Goal: Task Accomplishment & Management: Complete application form

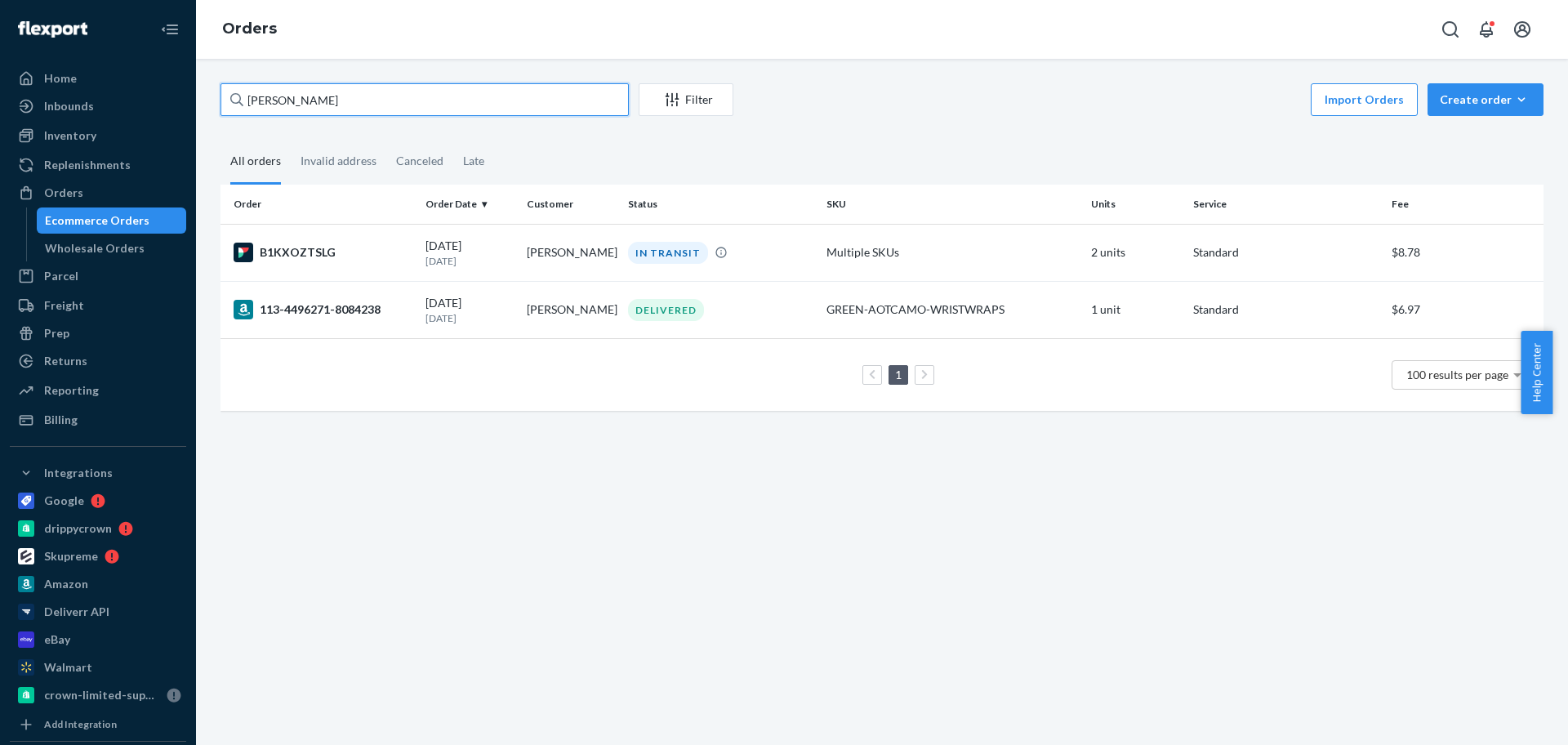
click at [575, 105] on input "[PERSON_NAME]" at bounding box center [425, 100] width 409 height 33
paste input "[PERSON_NAME]"
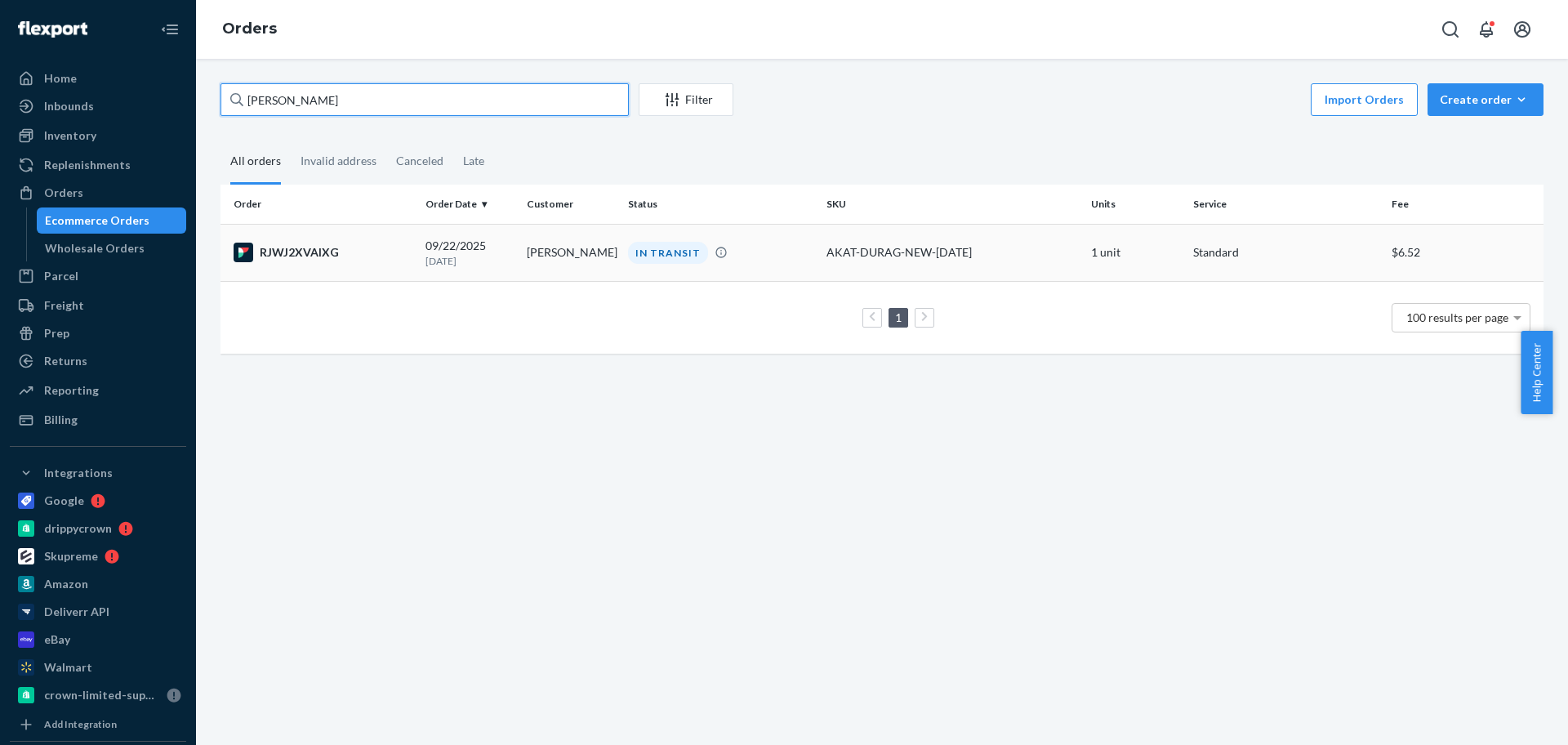
type input "[PERSON_NAME]"
click at [576, 273] on td "[PERSON_NAME]" at bounding box center [571, 252] width 102 height 57
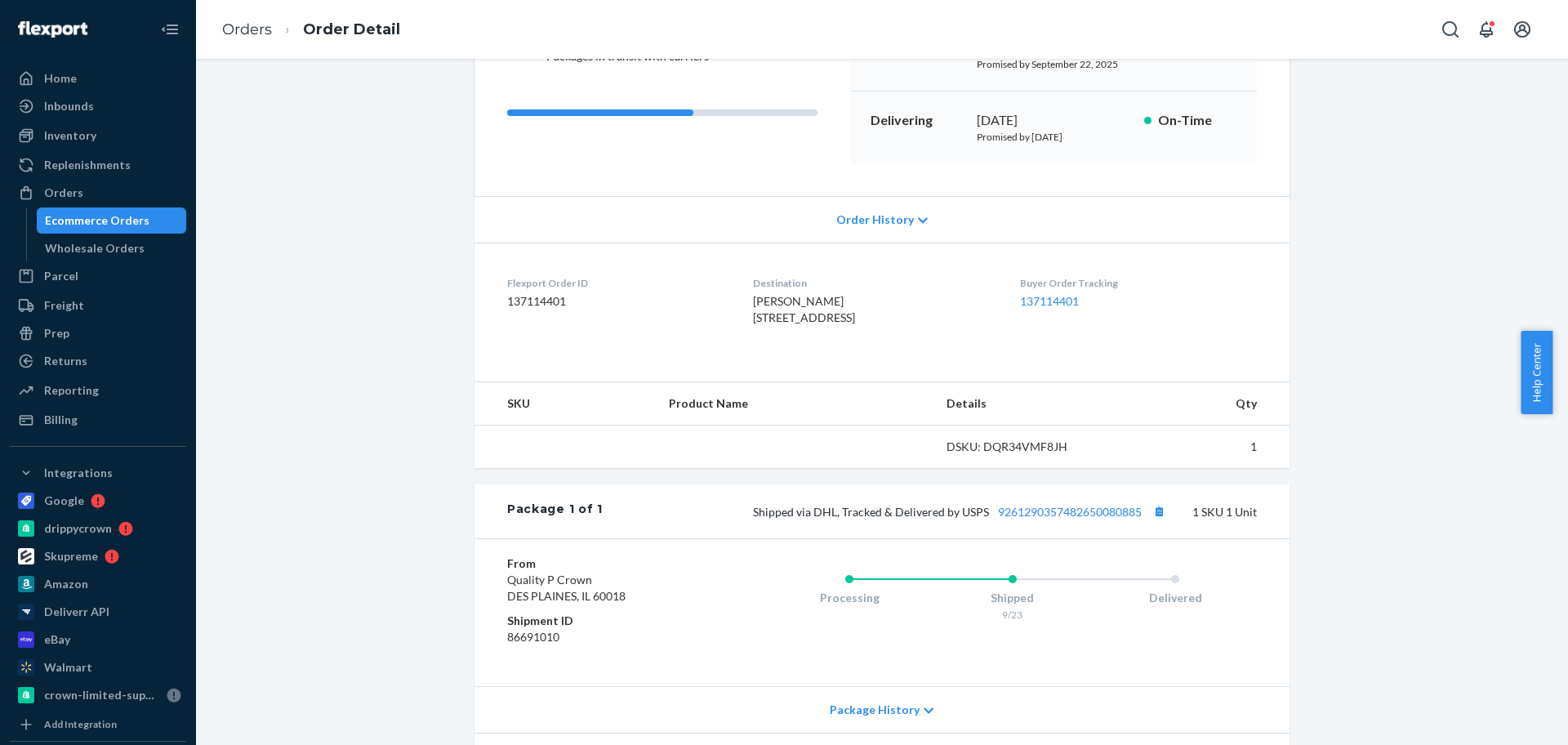
scroll to position [338, 0]
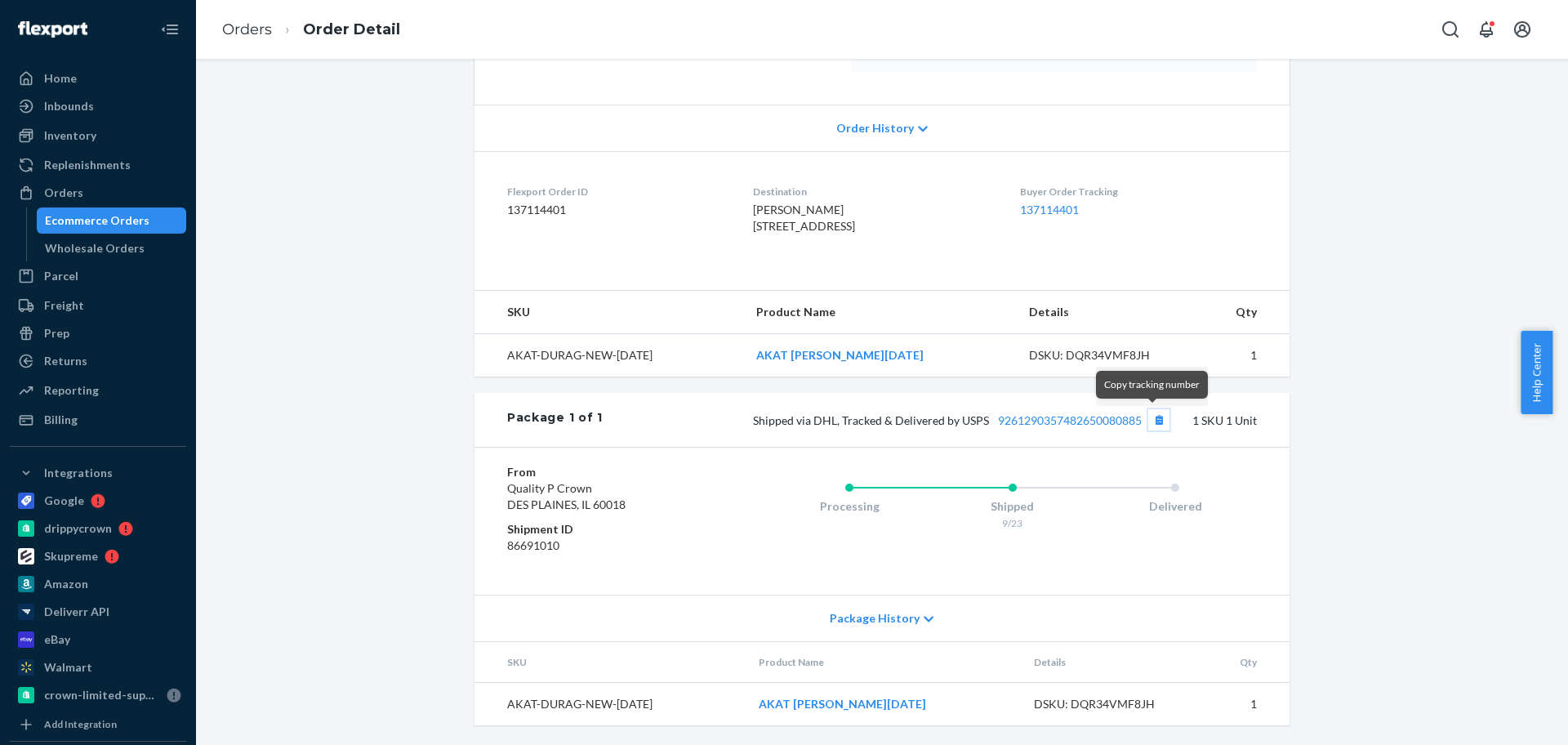
drag, startPoint x: 1155, startPoint y: 427, endPoint x: 771, endPoint y: 34, distance: 549.5
click at [1155, 427] on button "Copy tracking number" at bounding box center [1159, 420] width 21 height 21
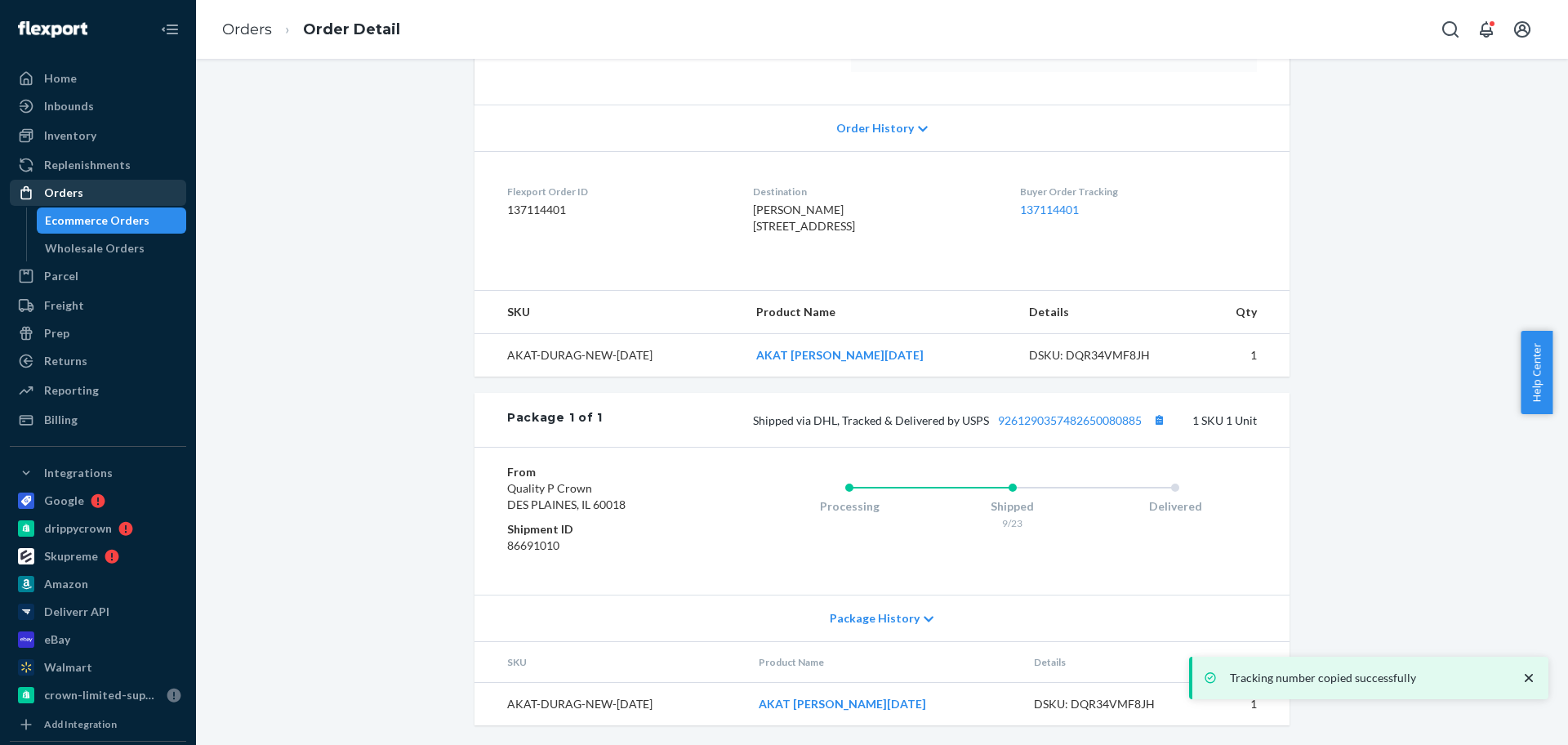
click at [123, 190] on div "Orders" at bounding box center [97, 193] width 173 height 23
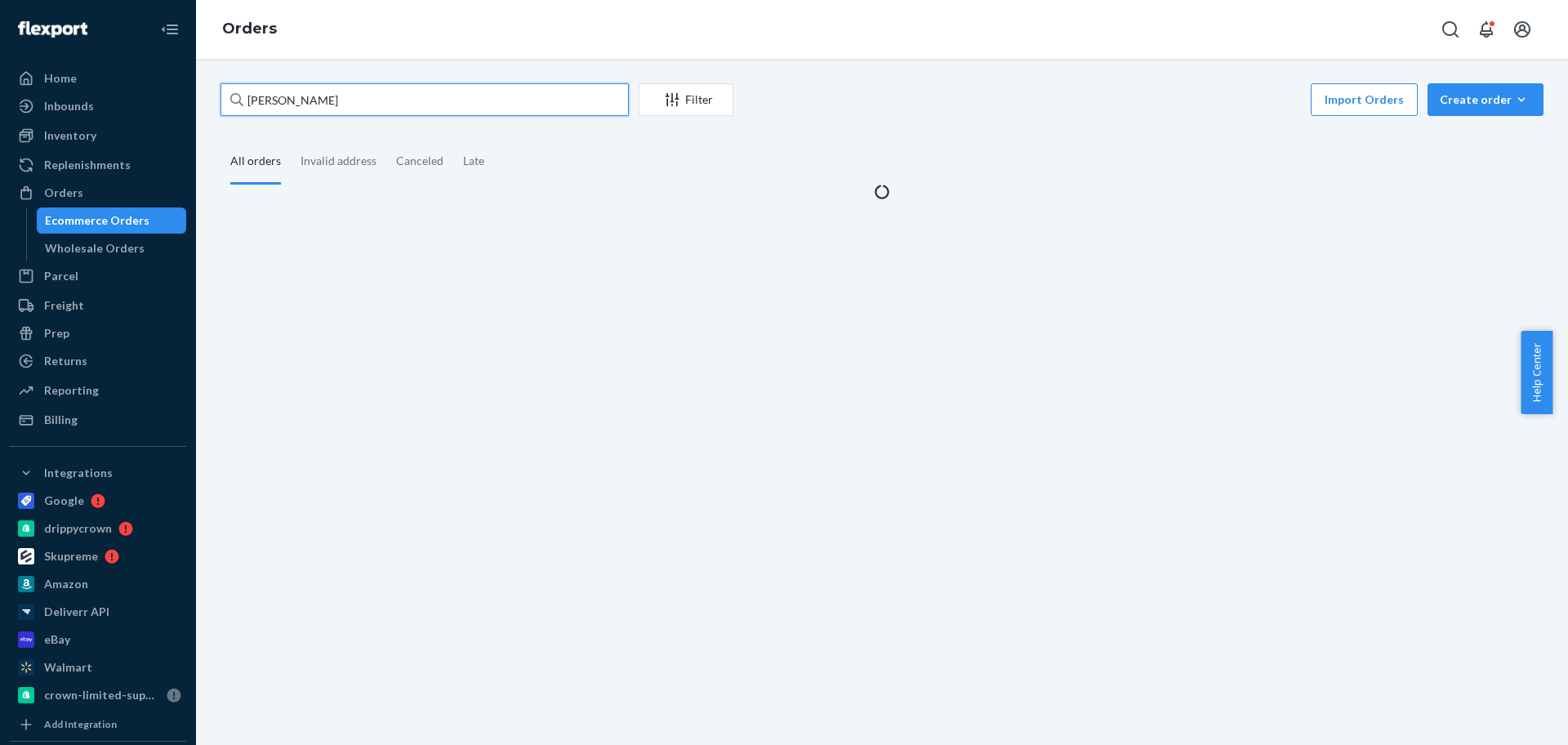
click at [417, 90] on input "[PERSON_NAME]" at bounding box center [425, 100] width 409 height 33
paste input "[PERSON_NAME]"
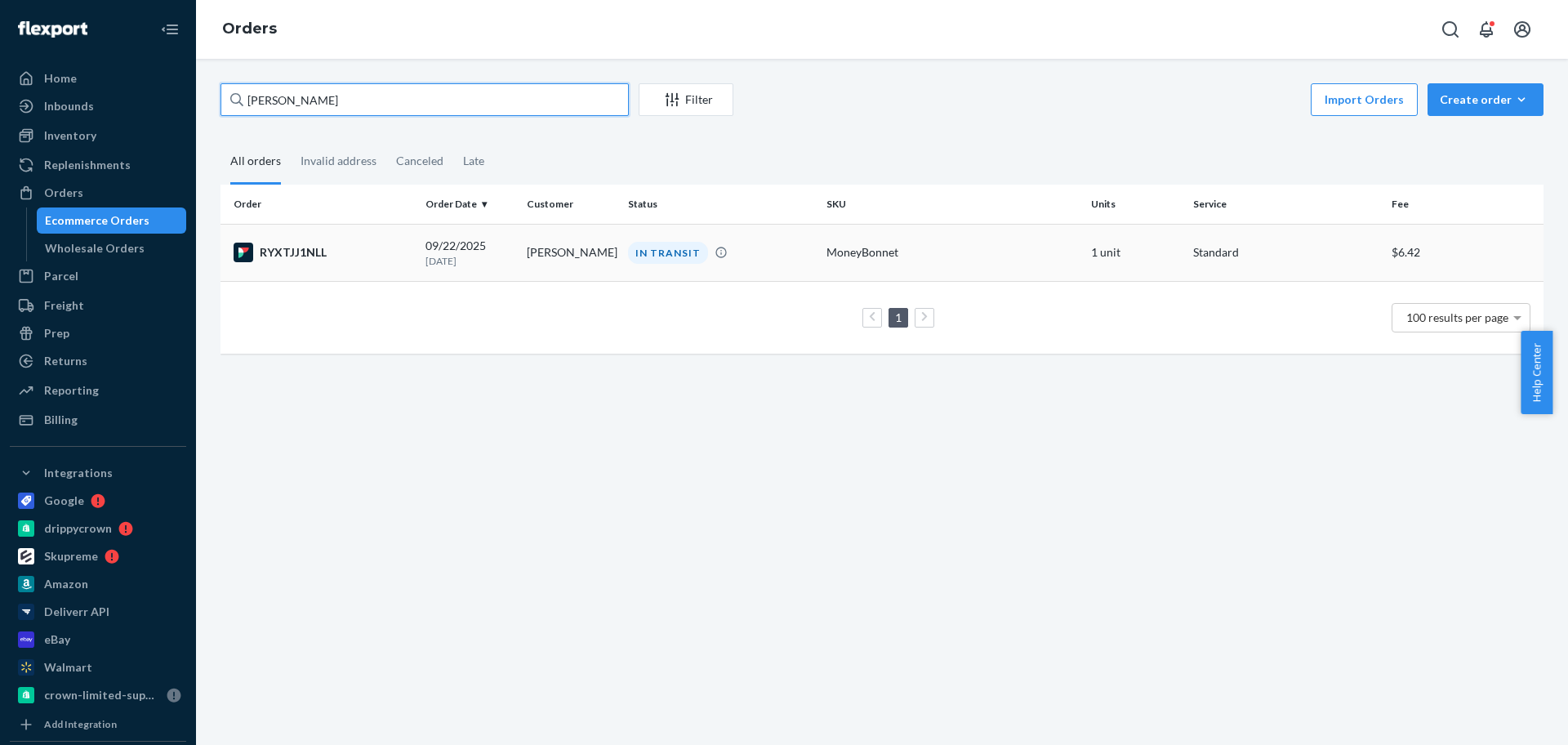
type input "[PERSON_NAME]"
click at [548, 264] on td "[PERSON_NAME]" at bounding box center [571, 252] width 102 height 57
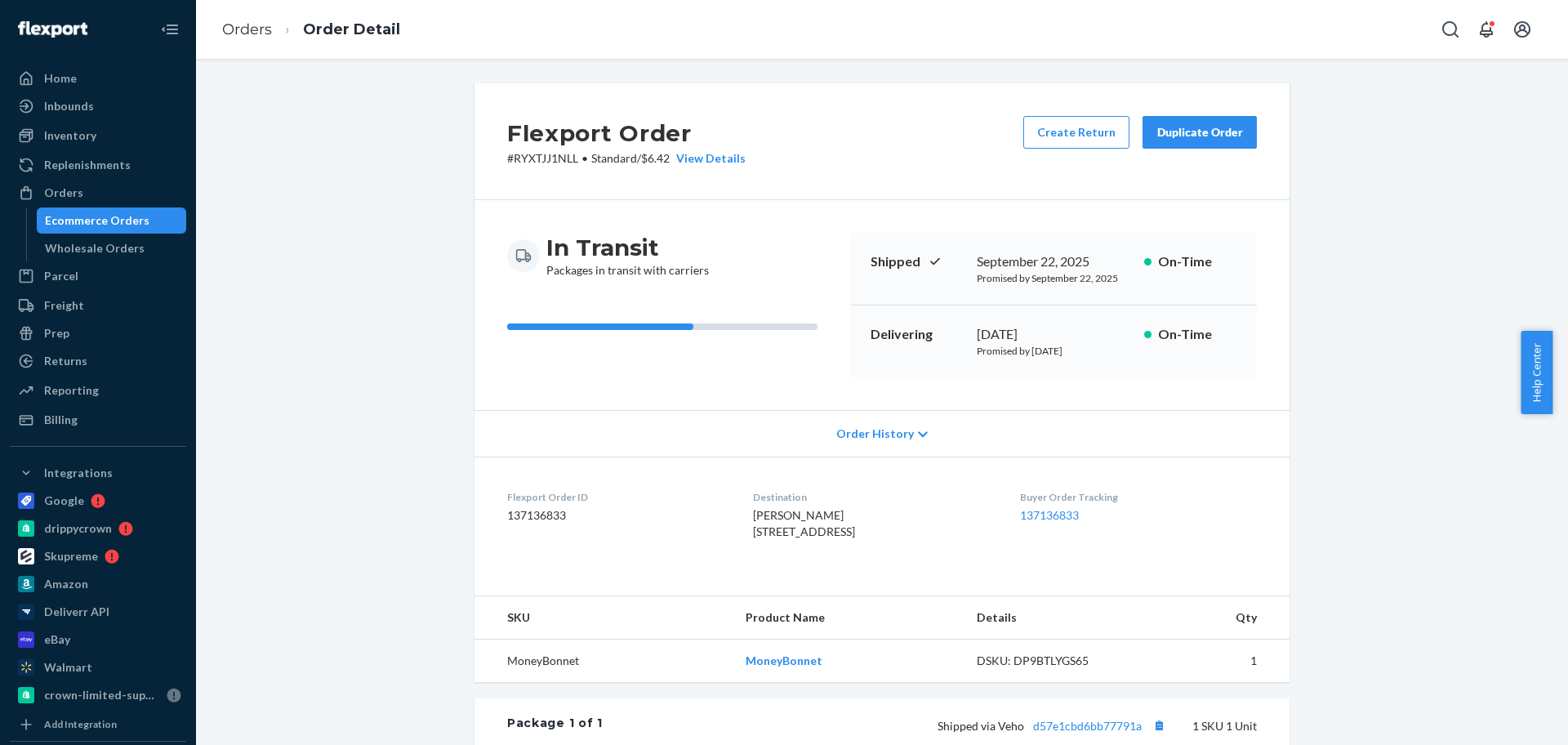
scroll to position [306, 0]
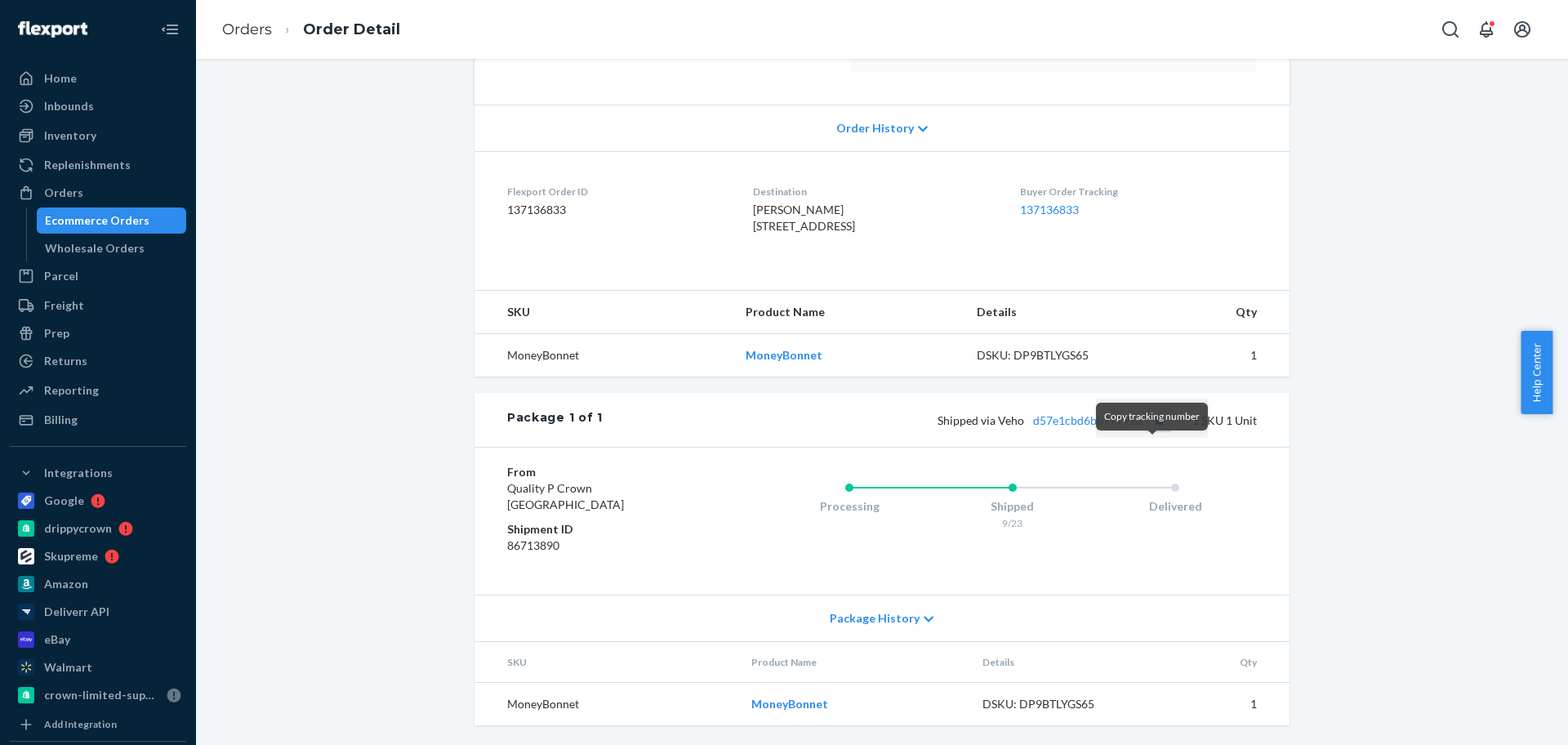
click at [1155, 430] on button "Copy tracking number" at bounding box center [1159, 420] width 21 height 21
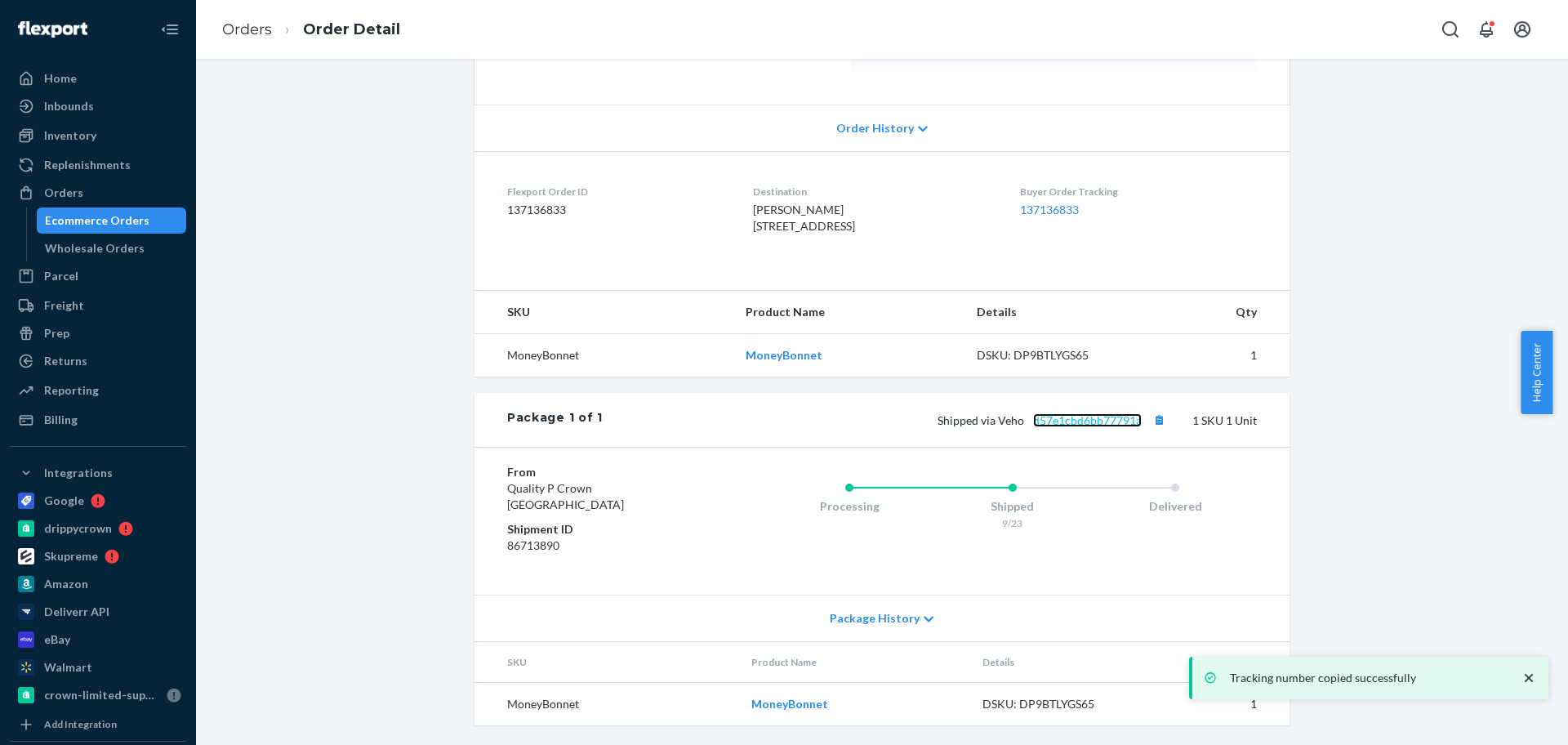
click at [1060, 427] on link "d57e1cbd6bb77791a" at bounding box center [1087, 420] width 109 height 14
drag, startPoint x: 82, startPoint y: 195, endPoint x: 203, endPoint y: 121, distance: 141.8
click at [83, 195] on div "Orders" at bounding box center [97, 193] width 173 height 23
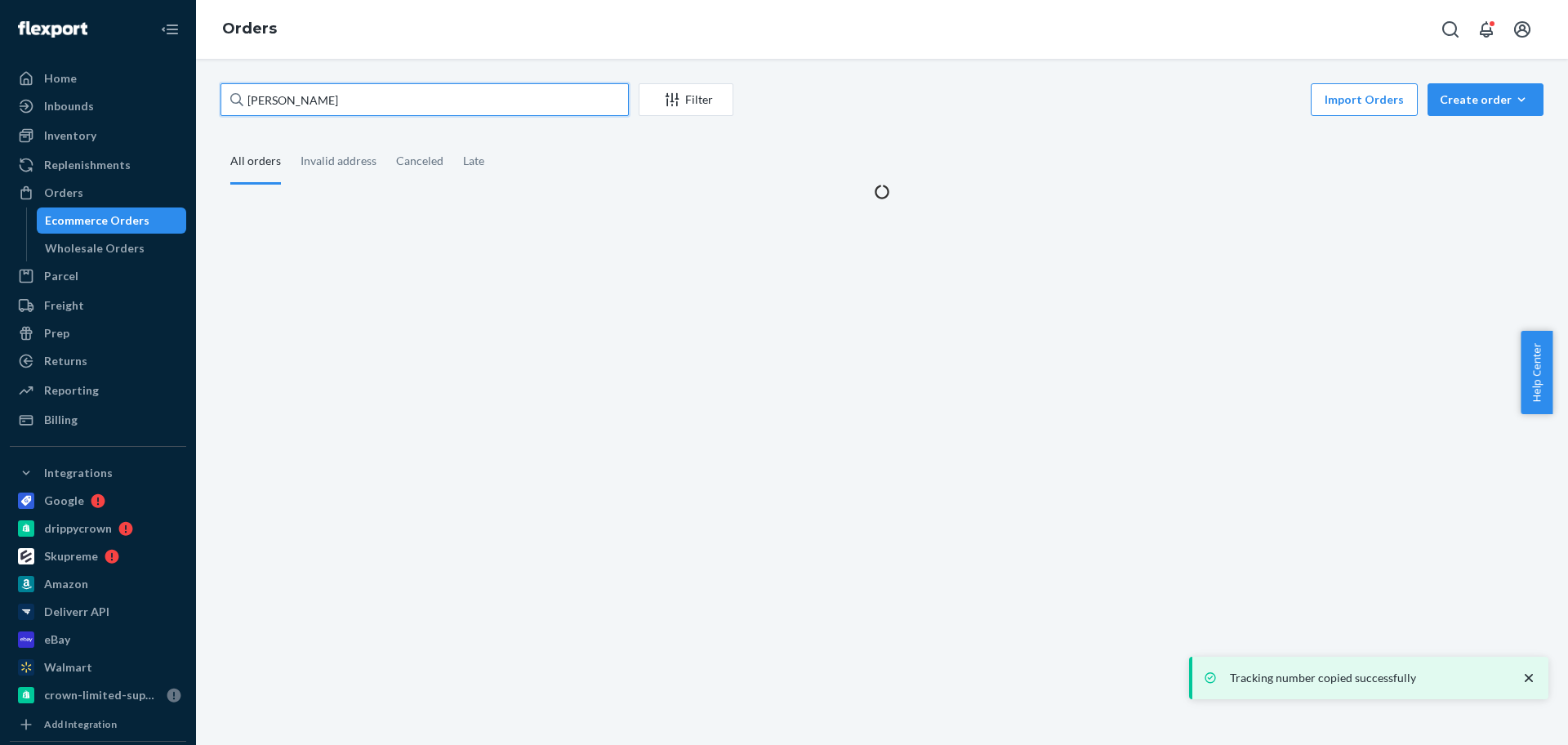
click at [248, 93] on input "[PERSON_NAME]" at bounding box center [425, 100] width 409 height 33
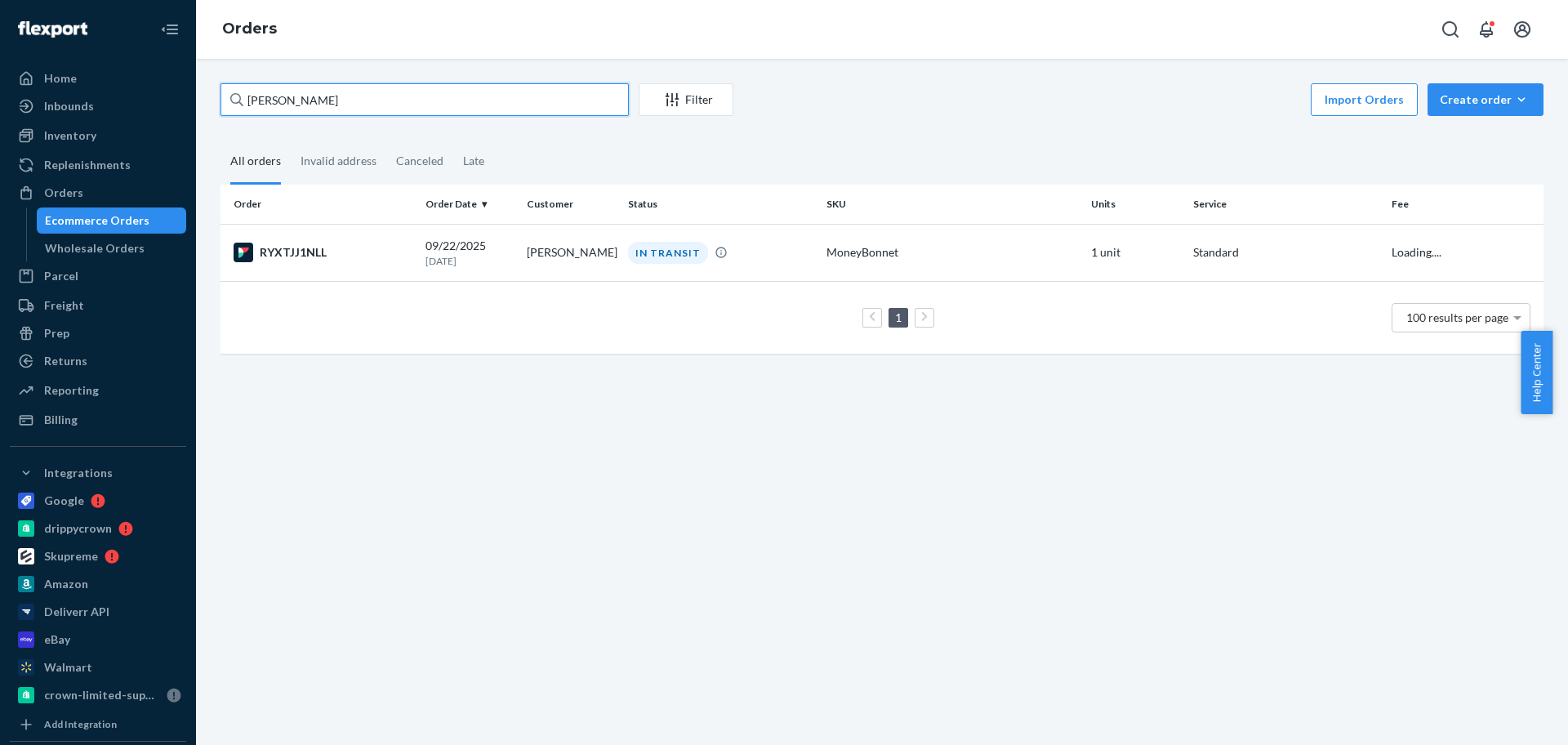
paste input "[PERSON_NAME]"
type input "[PERSON_NAME]"
click at [551, 259] on td "[PERSON_NAME]" at bounding box center [571, 252] width 102 height 57
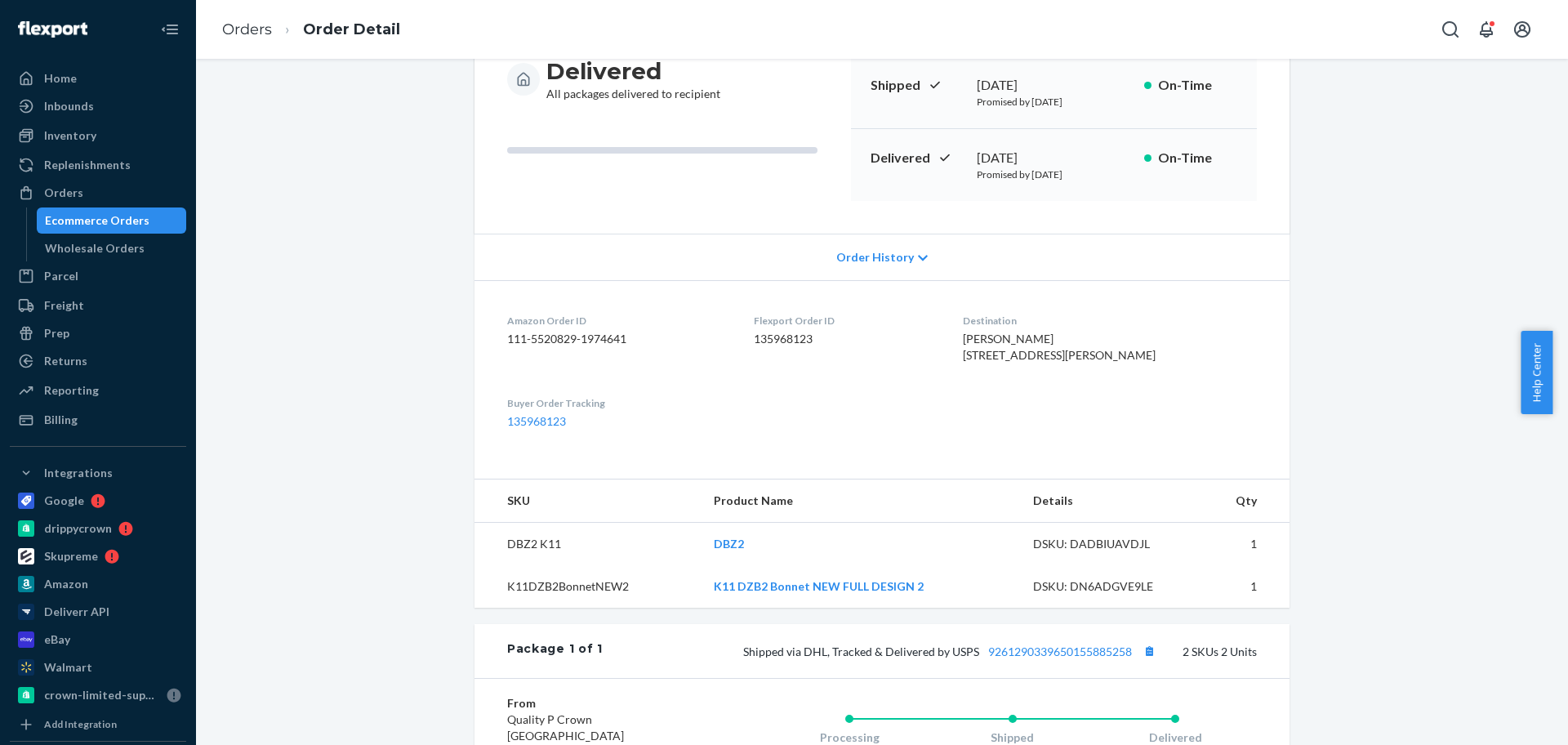
scroll to position [381, 0]
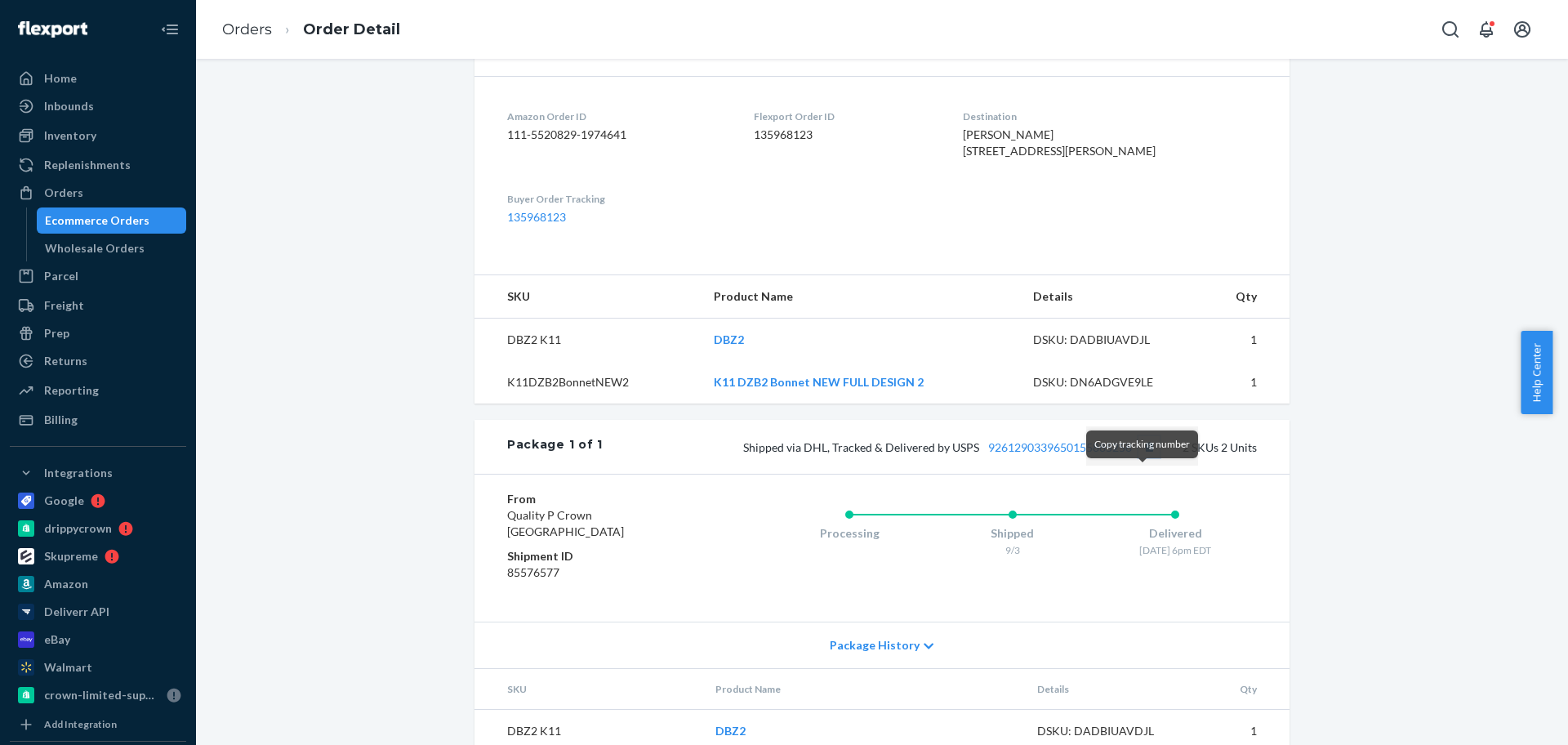
click at [1141, 457] on button "Copy tracking number" at bounding box center [1149, 447] width 21 height 21
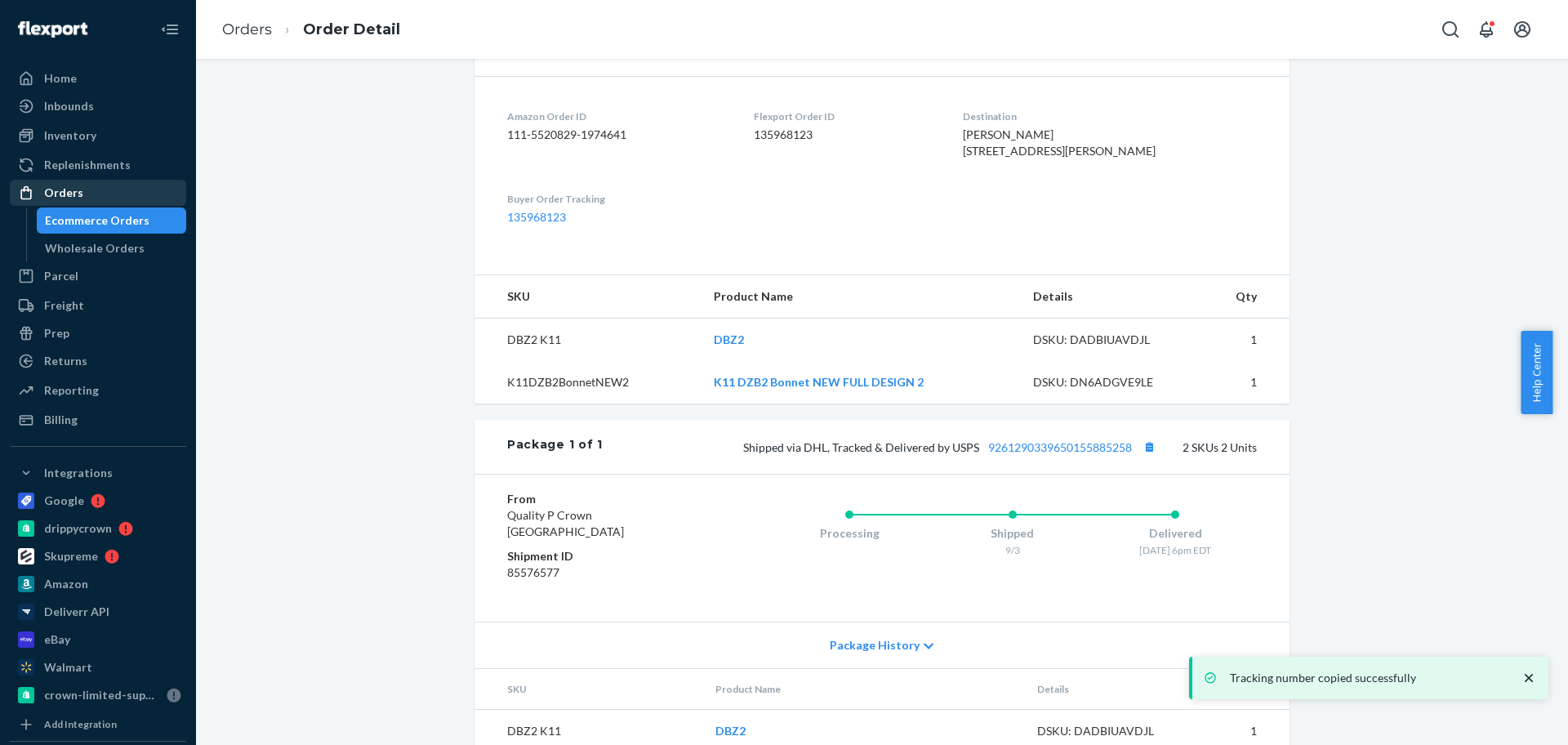
click at [120, 198] on div "Orders" at bounding box center [97, 193] width 173 height 23
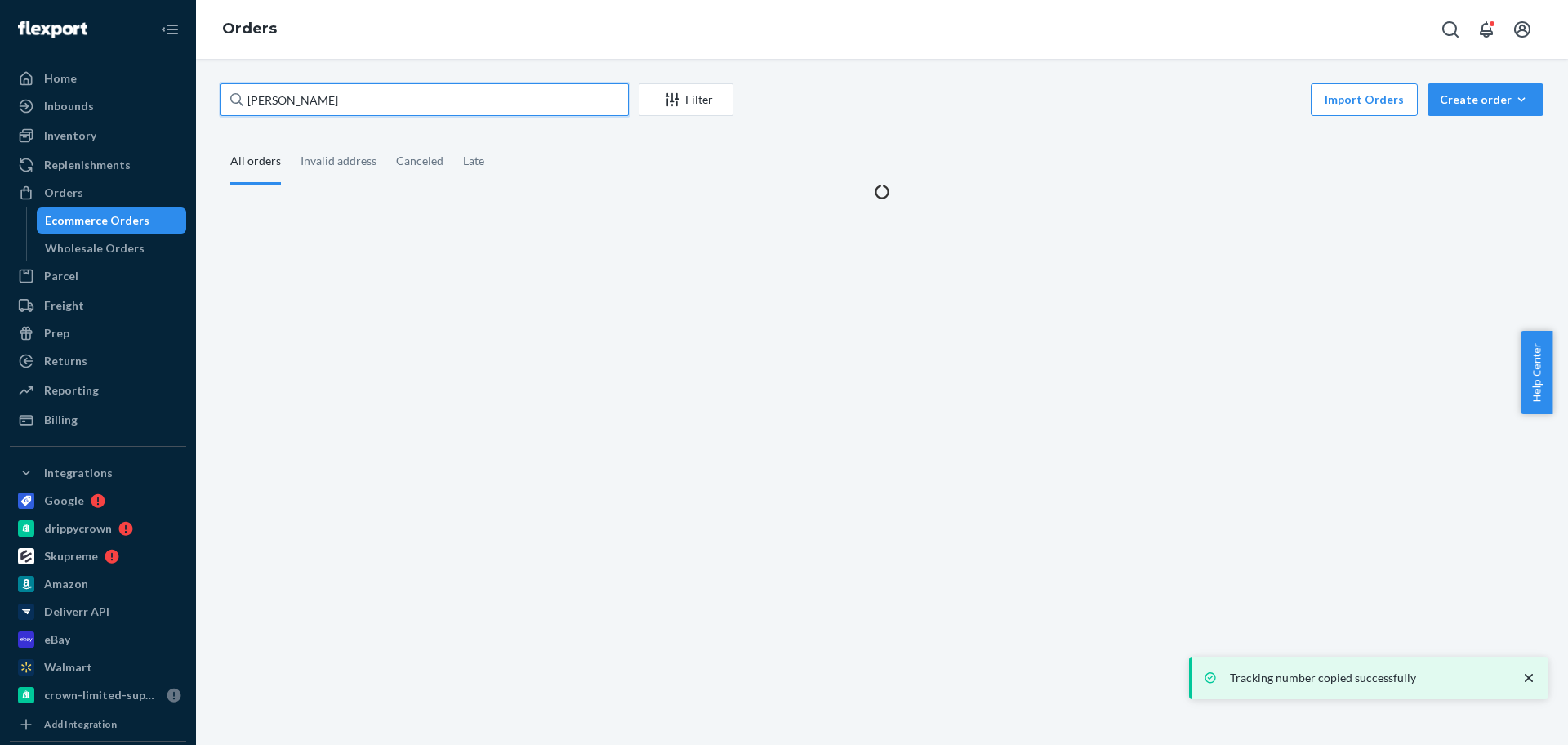
click at [400, 95] on input "[PERSON_NAME]" at bounding box center [425, 100] width 409 height 33
paste input "[PERSON_NAME]"
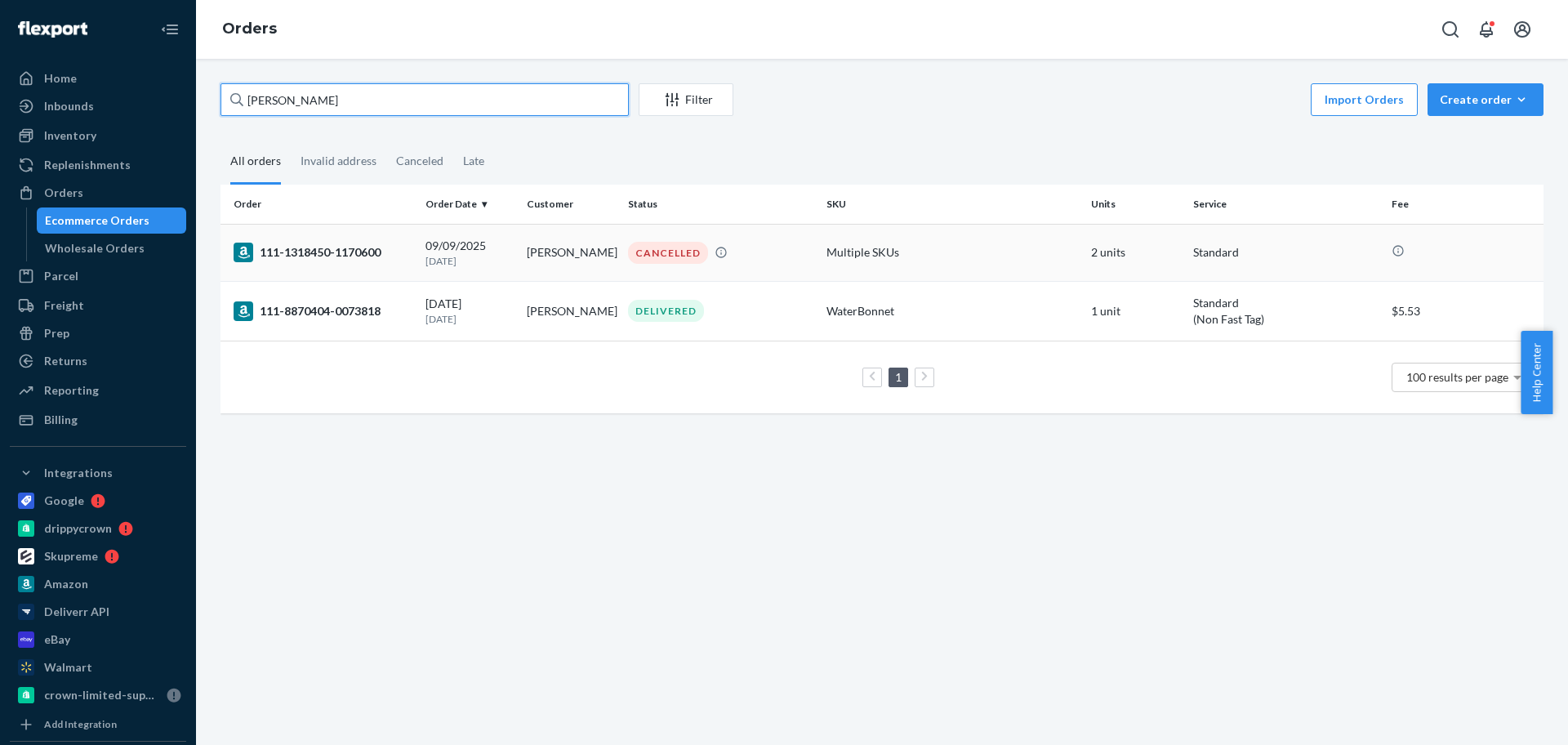
type input "[PERSON_NAME]"
click at [575, 252] on td "[PERSON_NAME]" at bounding box center [571, 252] width 102 height 57
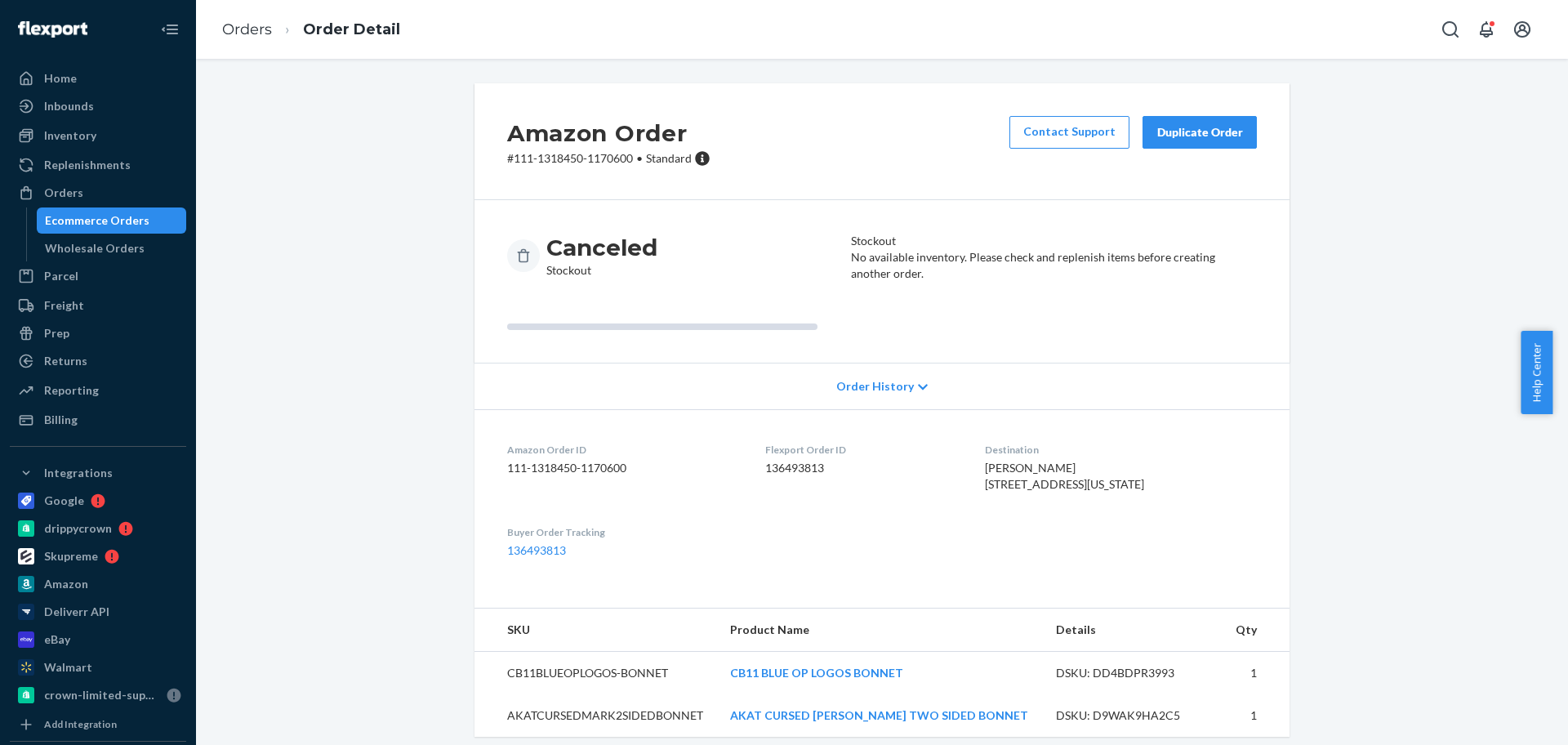
click at [1218, 124] on div "Duplicate Order" at bounding box center [1200, 132] width 87 height 17
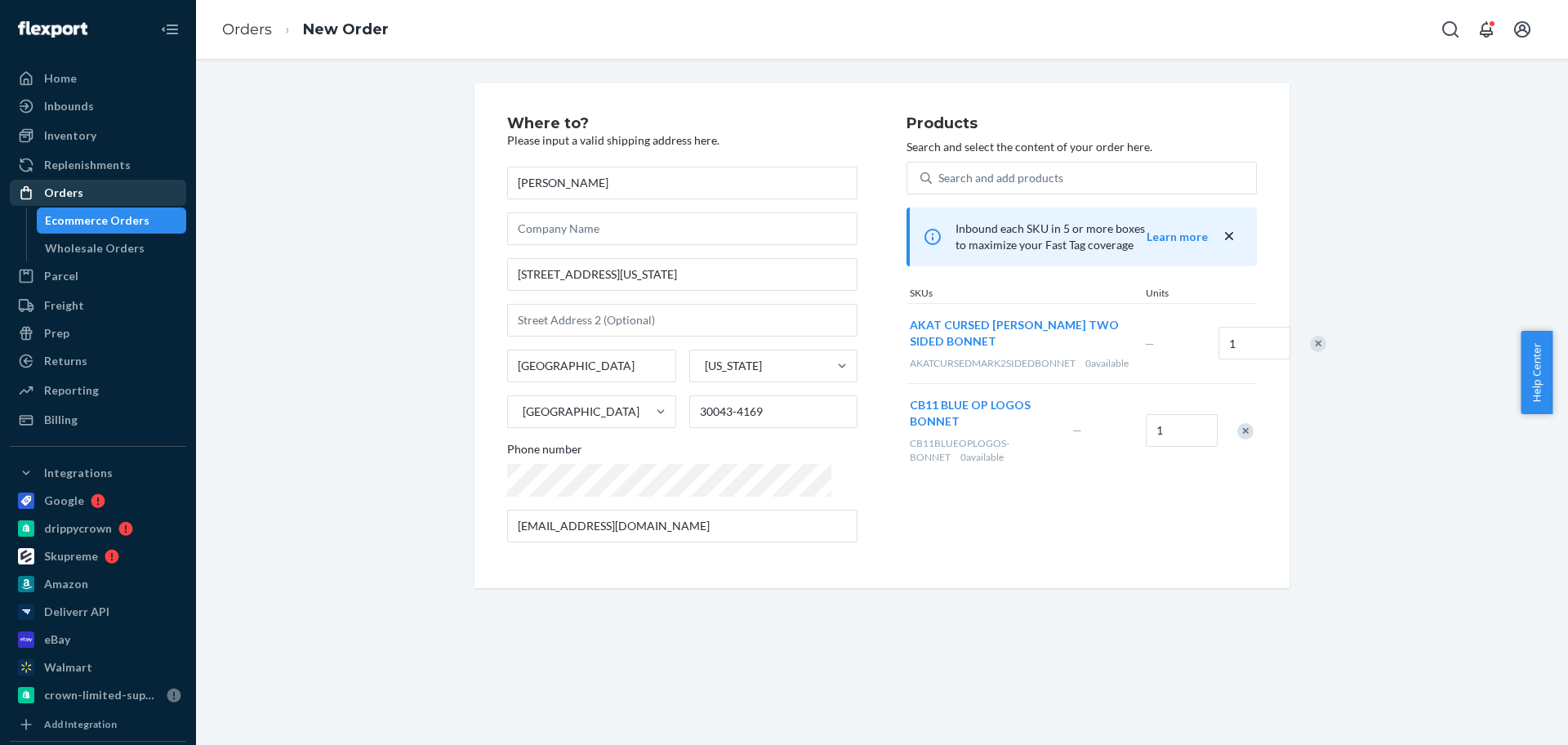
drag, startPoint x: 116, startPoint y: 197, endPoint x: 169, endPoint y: 181, distance: 55.4
click at [116, 197] on div "Orders" at bounding box center [97, 193] width 173 height 23
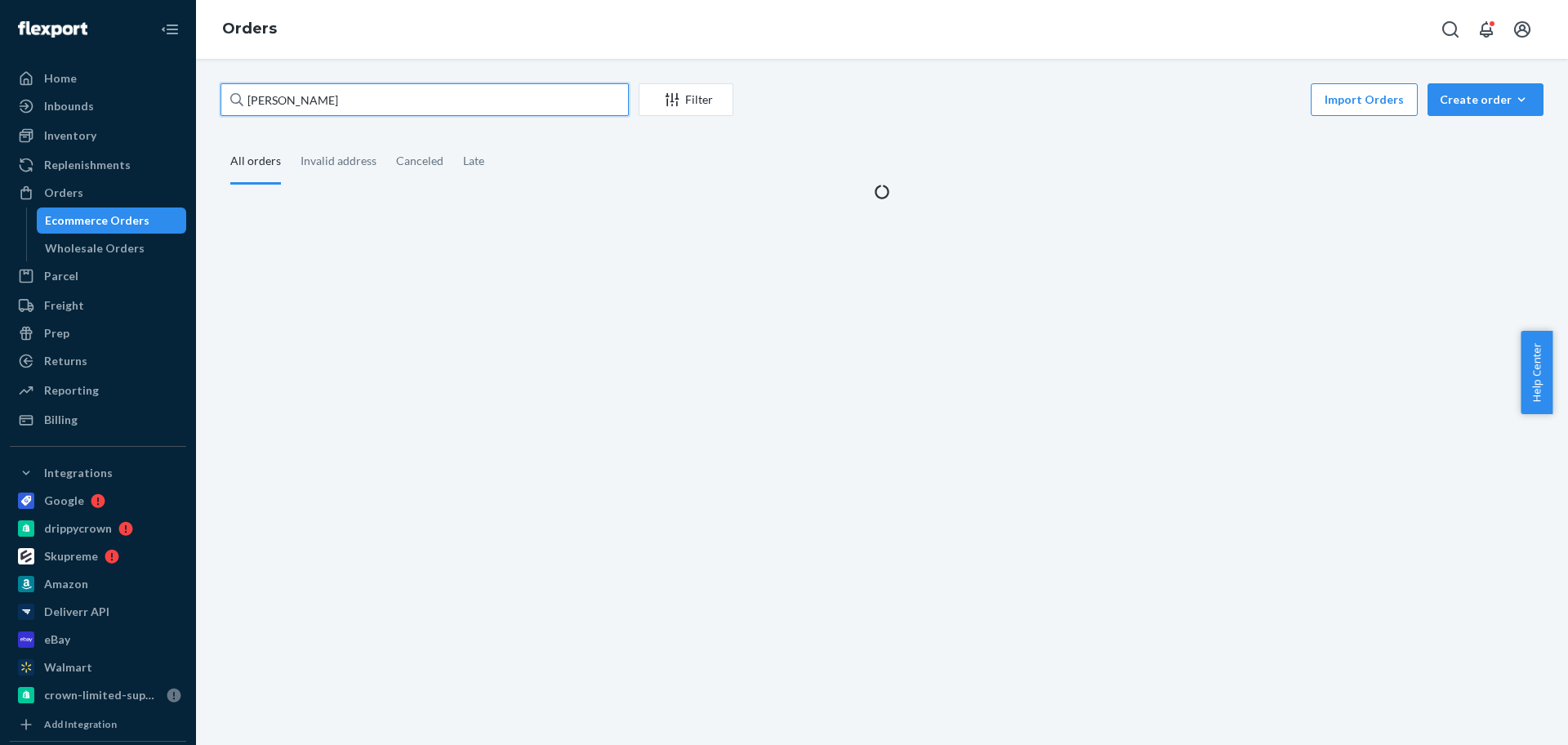
click at [361, 90] on input "[PERSON_NAME]" at bounding box center [425, 100] width 409 height 33
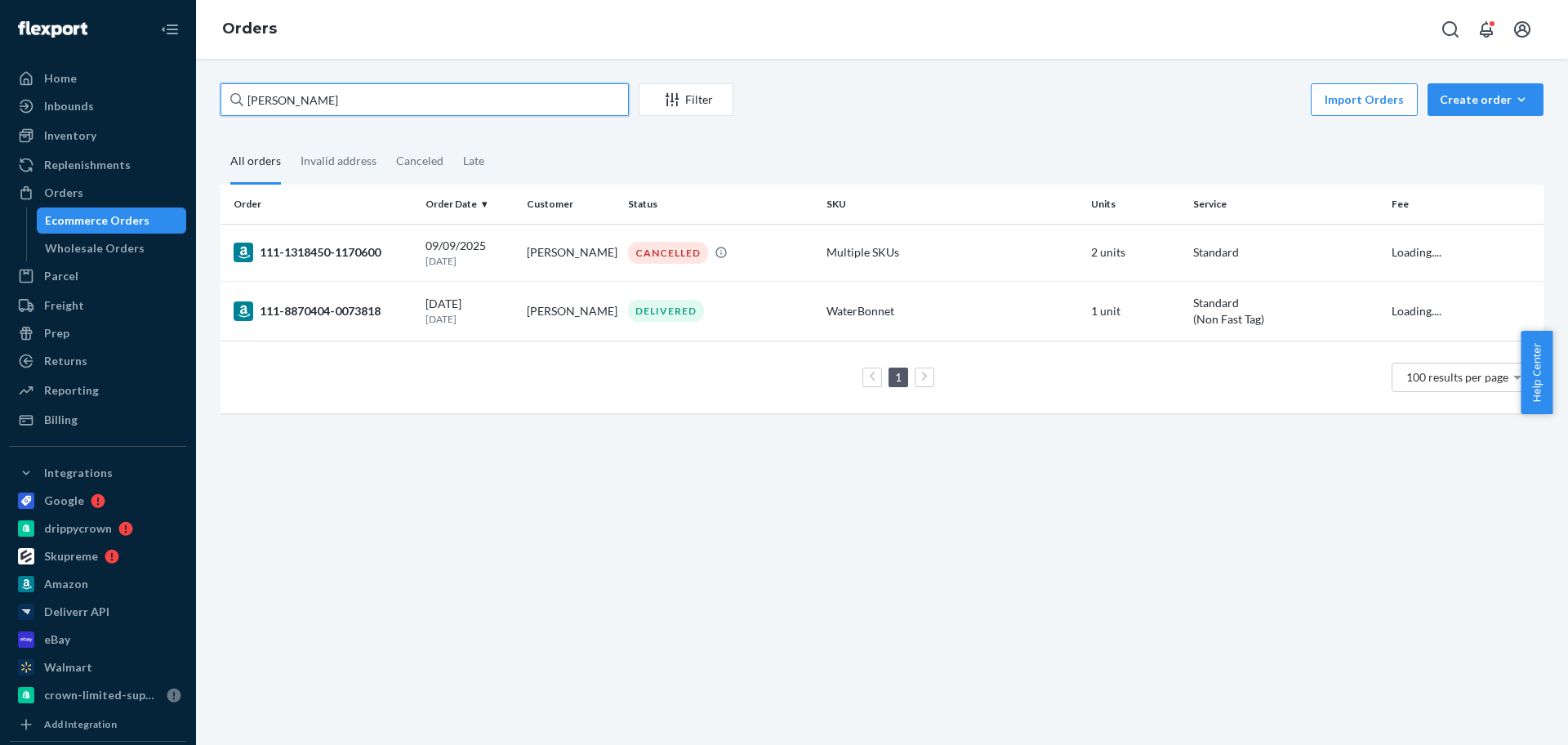
paste input "[PERSON_NAME]"
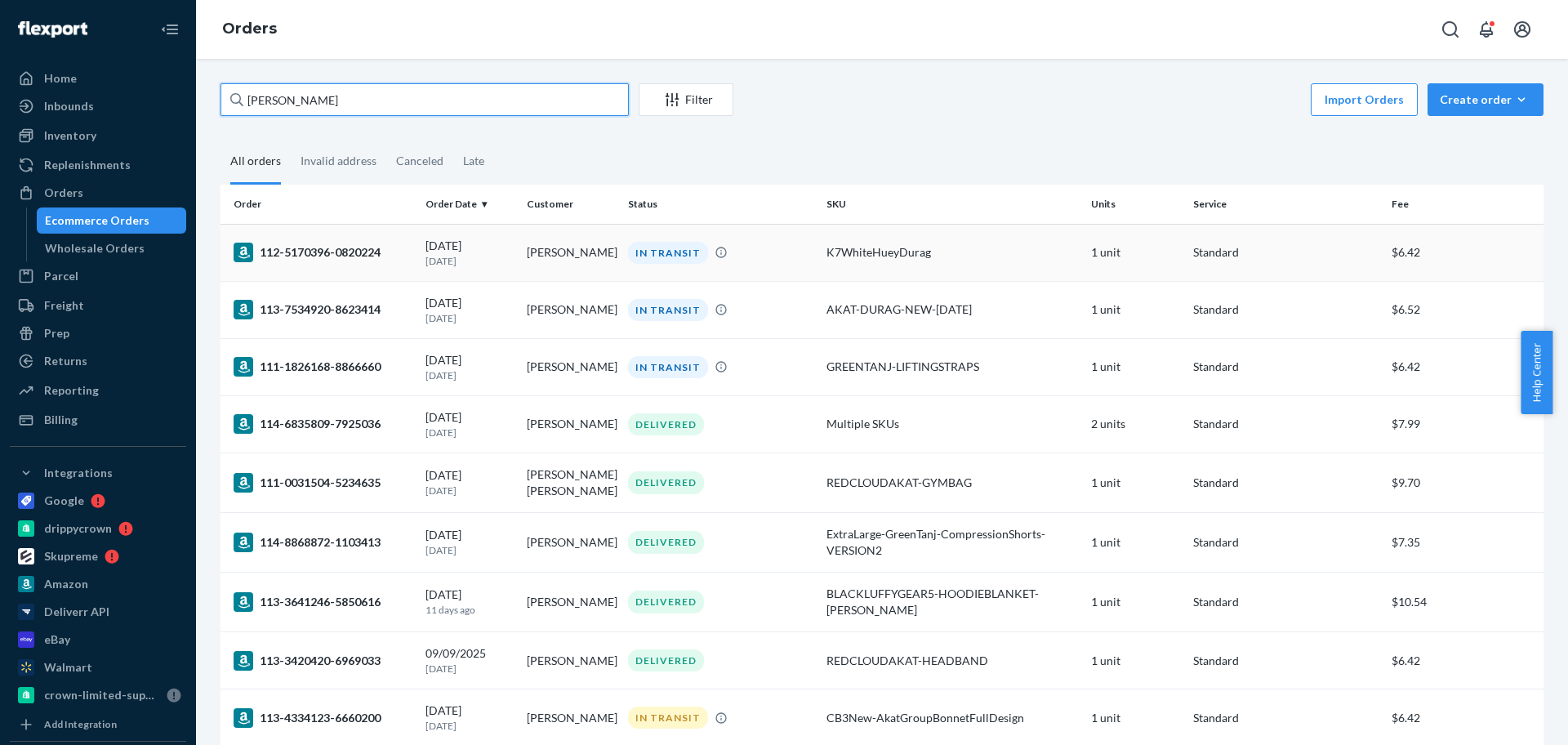
type input "[PERSON_NAME]"
click at [542, 250] on td "[PERSON_NAME]" at bounding box center [571, 252] width 102 height 57
click at [1480, 97] on div "Create order" at bounding box center [1485, 99] width 91 height 17
click at [1469, 129] on button "Ecommerce order" at bounding box center [1510, 139] width 156 height 35
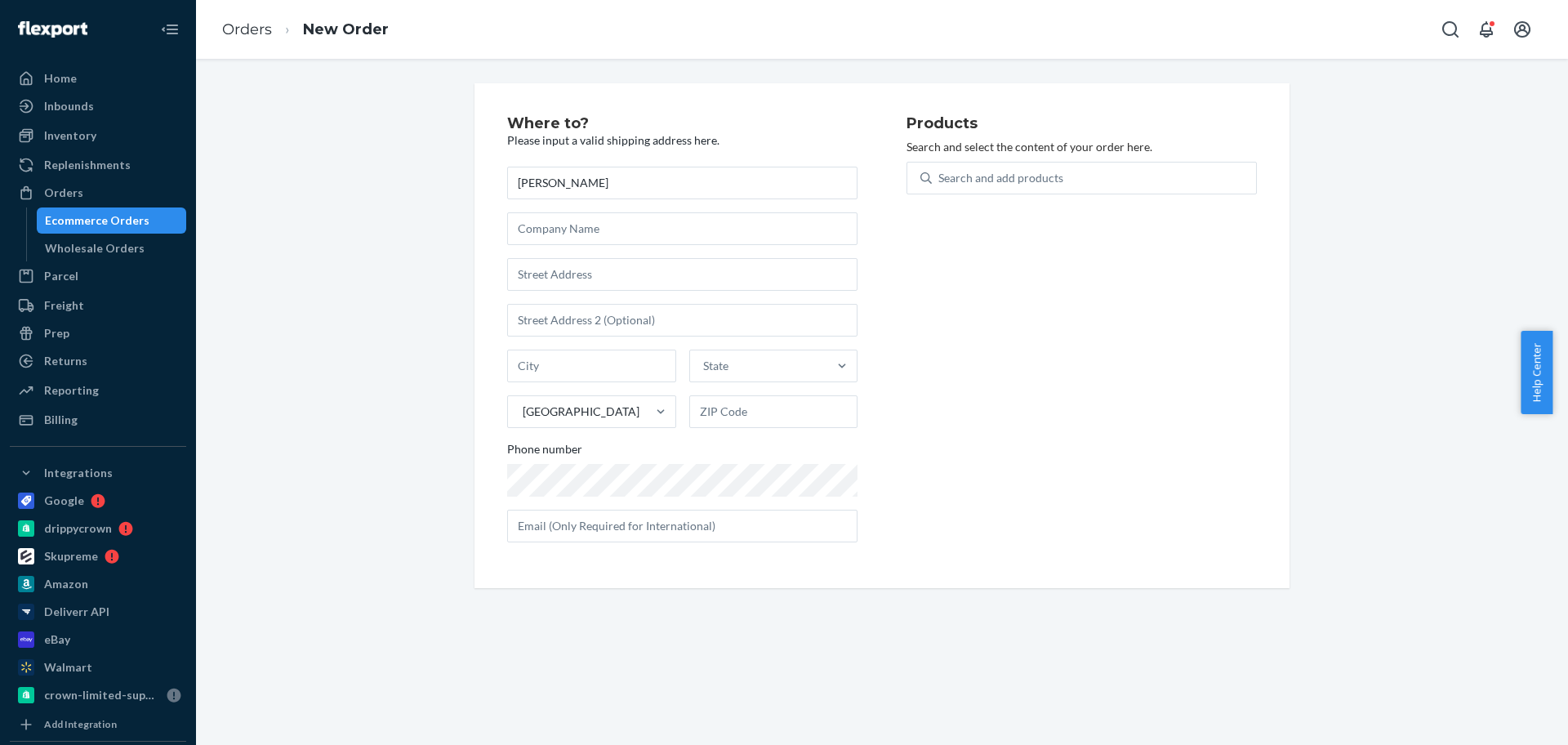
type input "[PERSON_NAME]"
click at [613, 277] on input "text" at bounding box center [682, 275] width 350 height 33
paste input "[STREET_ADDRESS][PERSON_NAME]"
type input "[STREET_ADDRESS][PERSON_NAME]"
type input "Apt 5"
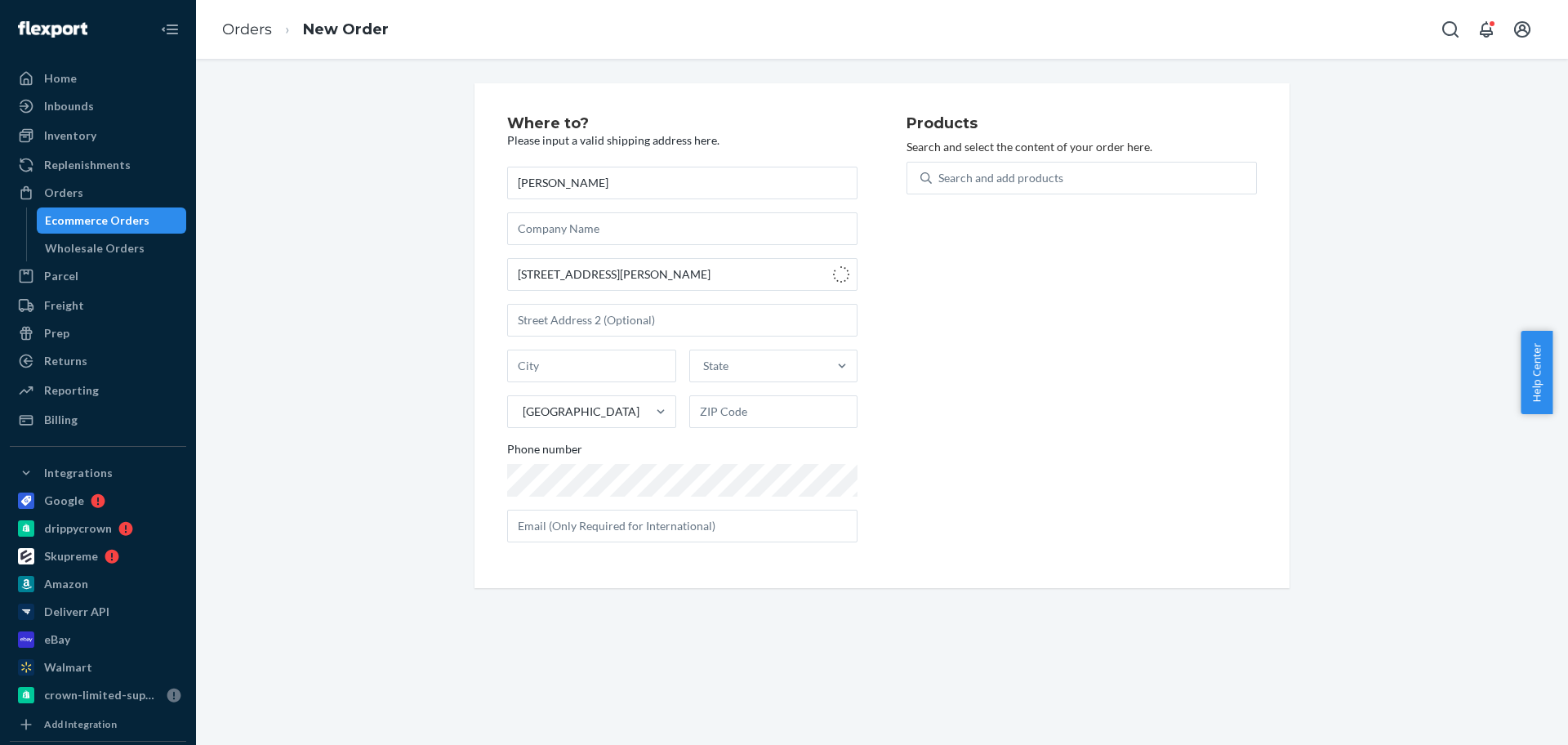
type input "[GEOGRAPHIC_DATA]"
type input "70115"
click at [940, 180] on div "Search and add products" at bounding box center [1001, 177] width 125 height 17
click at [940, 180] on input "Search and add products" at bounding box center [940, 177] width 2 height 17
type input "k11"
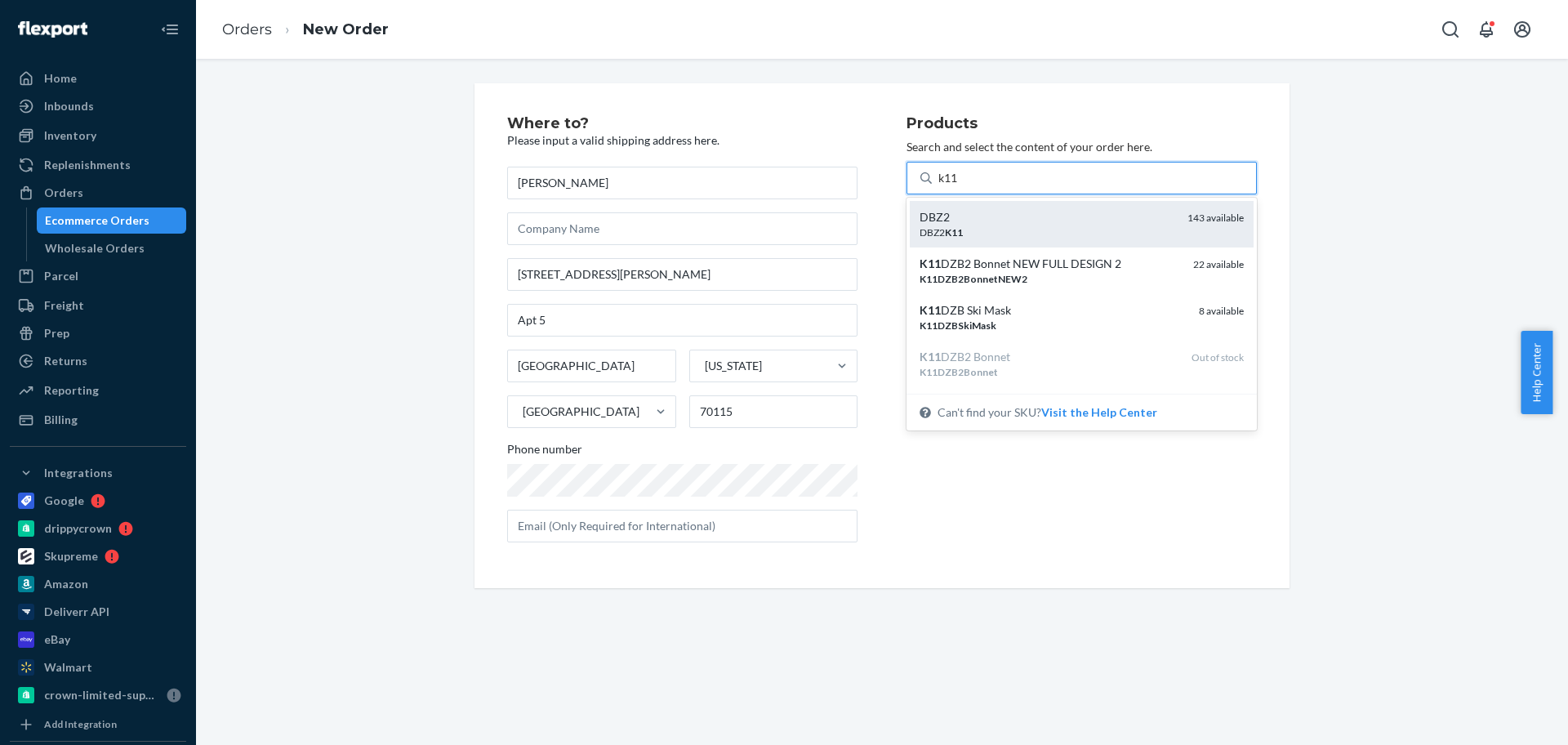
click at [1015, 231] on div "DBZ2 K11" at bounding box center [1046, 232] width 255 height 14
click at [960, 186] on input "k11" at bounding box center [949, 177] width 21 height 17
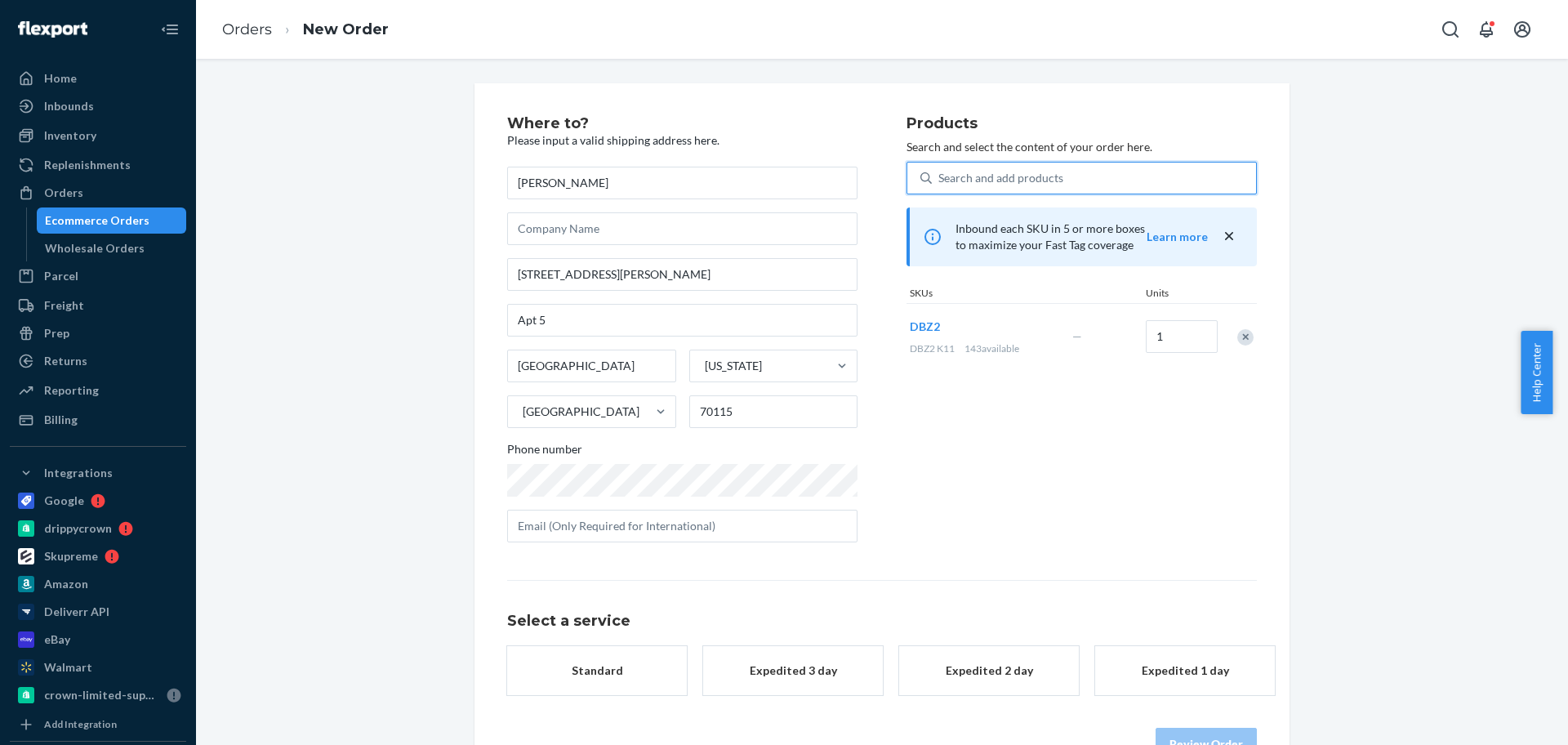
drag, startPoint x: 602, startPoint y: 664, endPoint x: 631, endPoint y: 659, distance: 29.4
click at [602, 664] on div "Standard" at bounding box center [597, 670] width 130 height 17
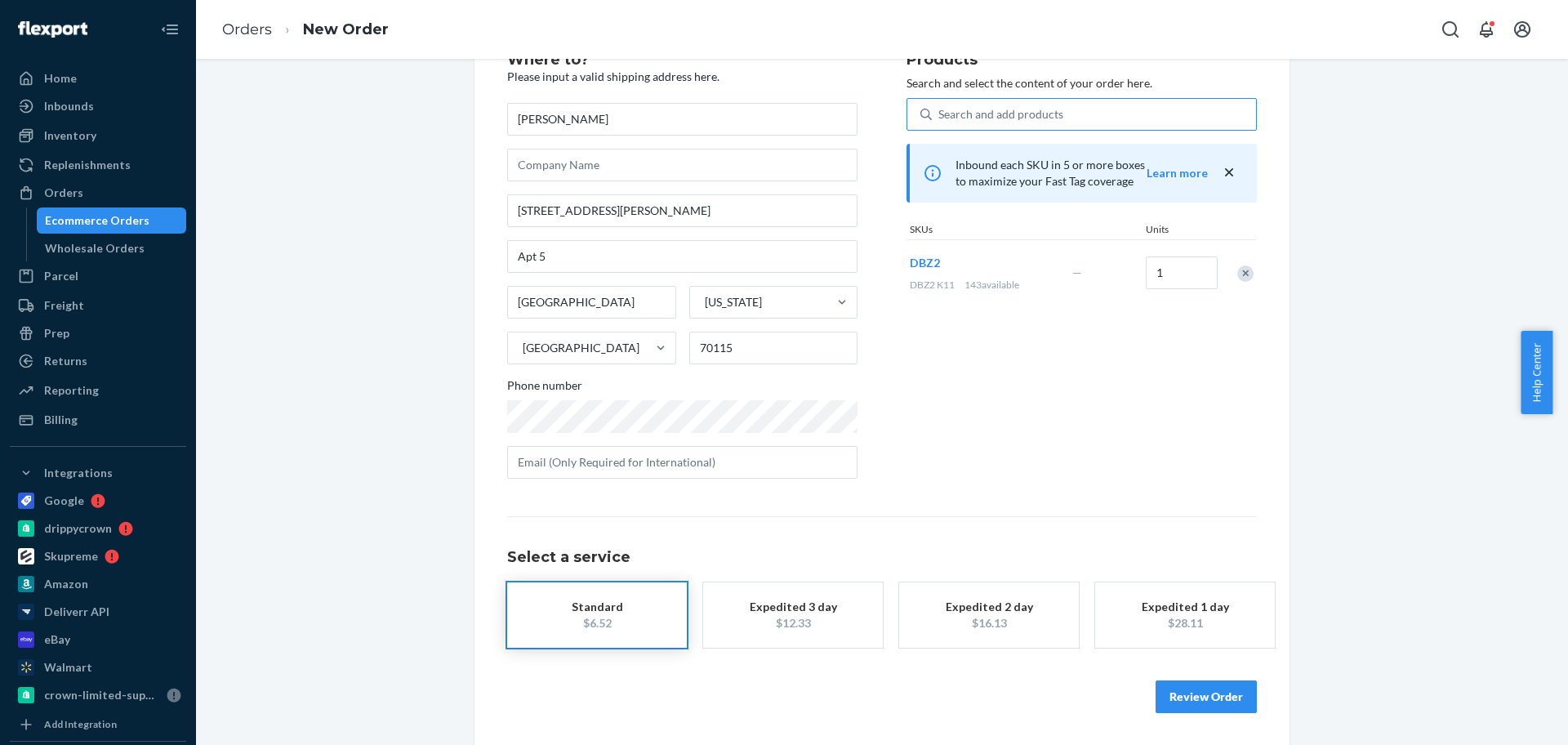
scroll to position [64, 0]
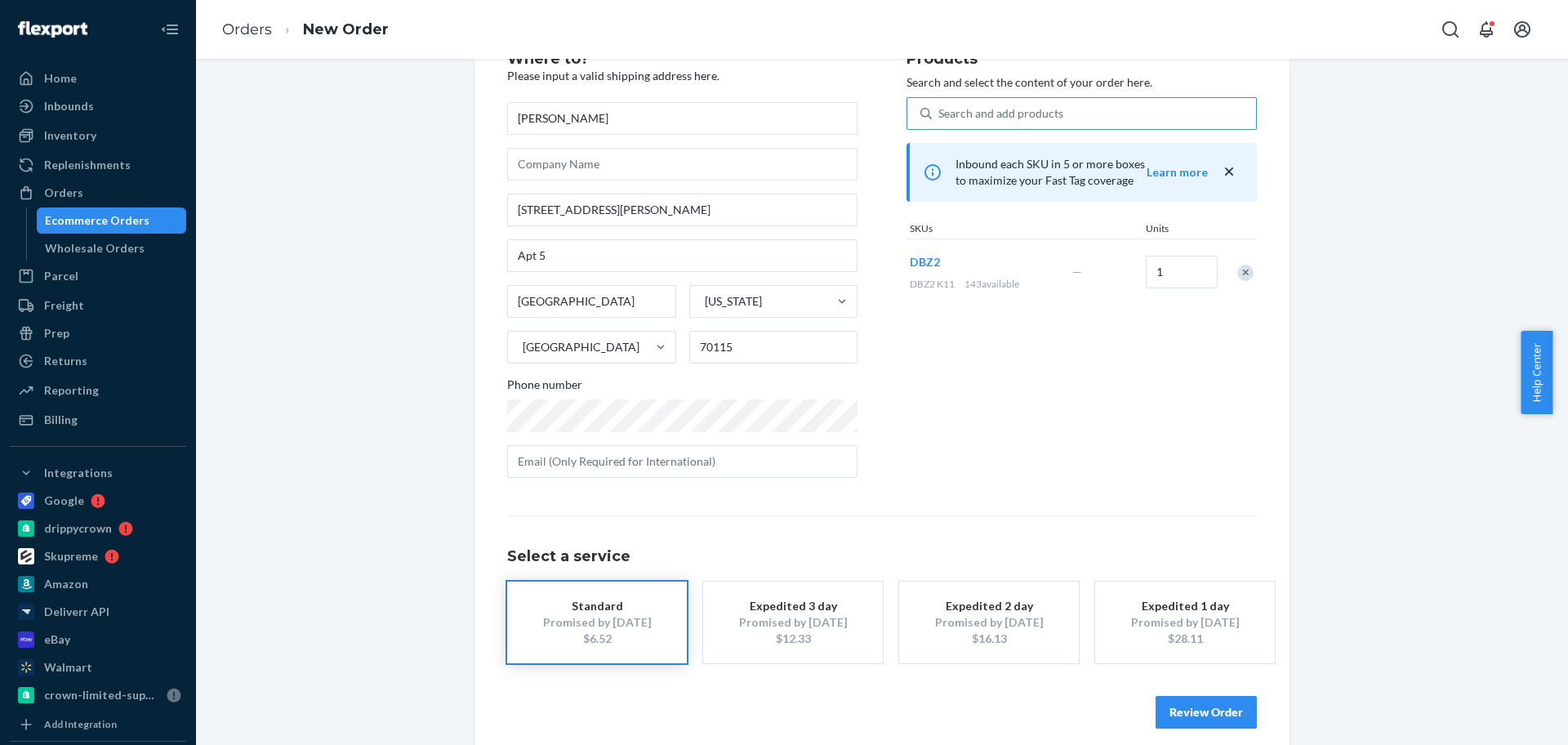
click at [1204, 702] on button "Review Order" at bounding box center [1206, 713] width 102 height 33
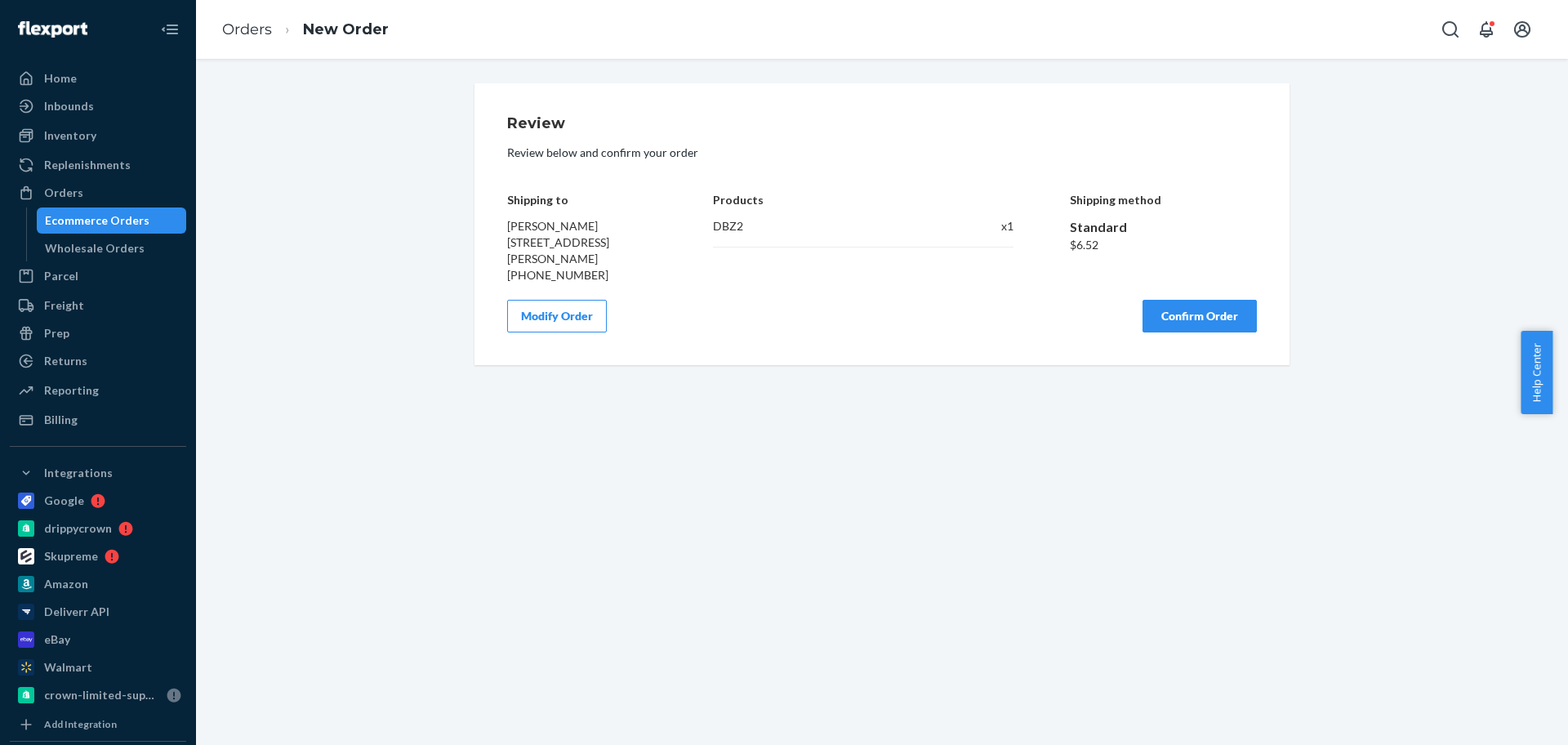
click at [1223, 332] on button "Confirm Order" at bounding box center [1200, 316] width 115 height 33
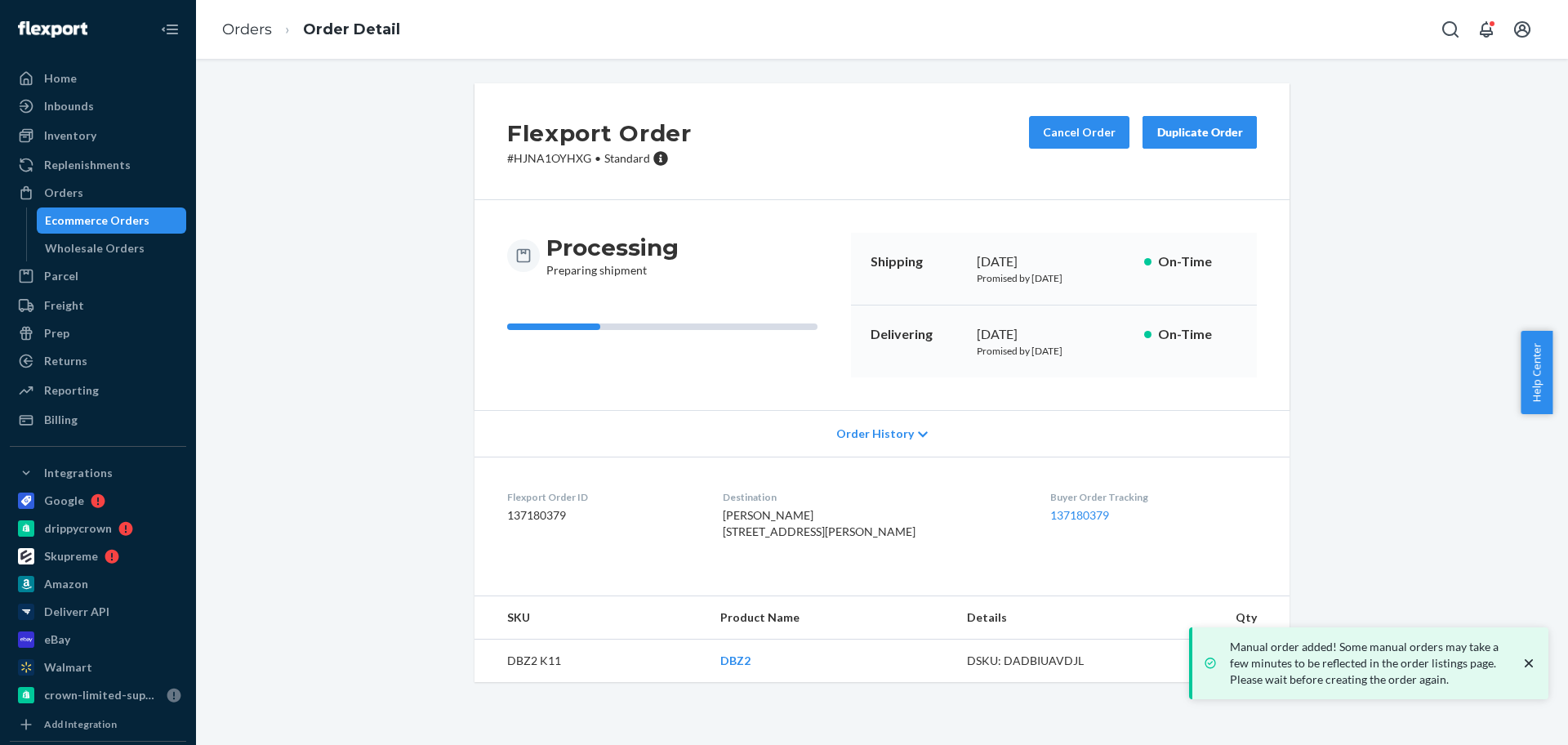
drag, startPoint x: 121, startPoint y: 198, endPoint x: 1381, endPoint y: 67, distance: 1266.8
click at [123, 198] on div "Orders" at bounding box center [97, 193] width 173 height 23
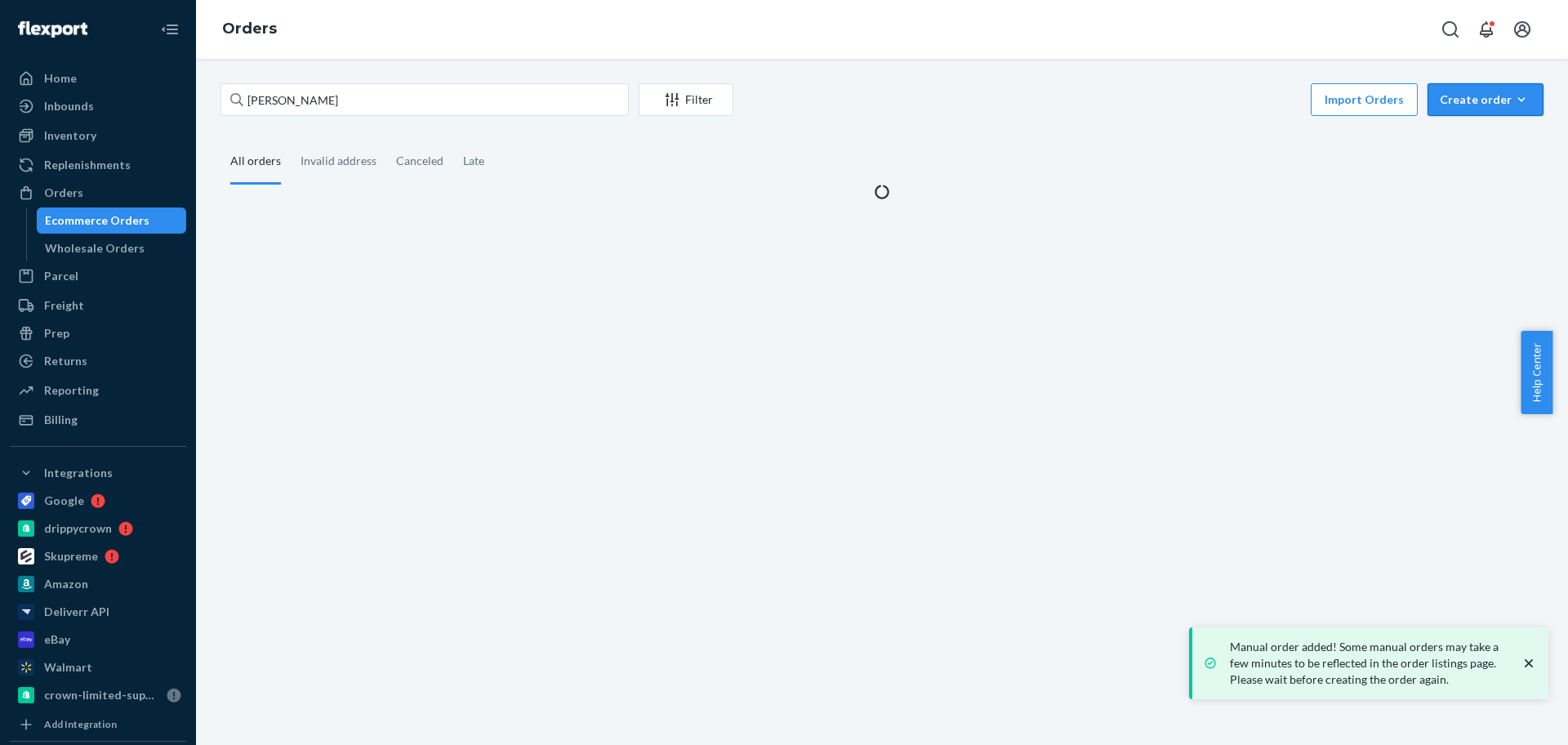
click at [1454, 104] on div "Create order" at bounding box center [1485, 99] width 91 height 17
click at [1459, 141] on span "Ecommerce order" at bounding box center [1495, 138] width 102 height 11
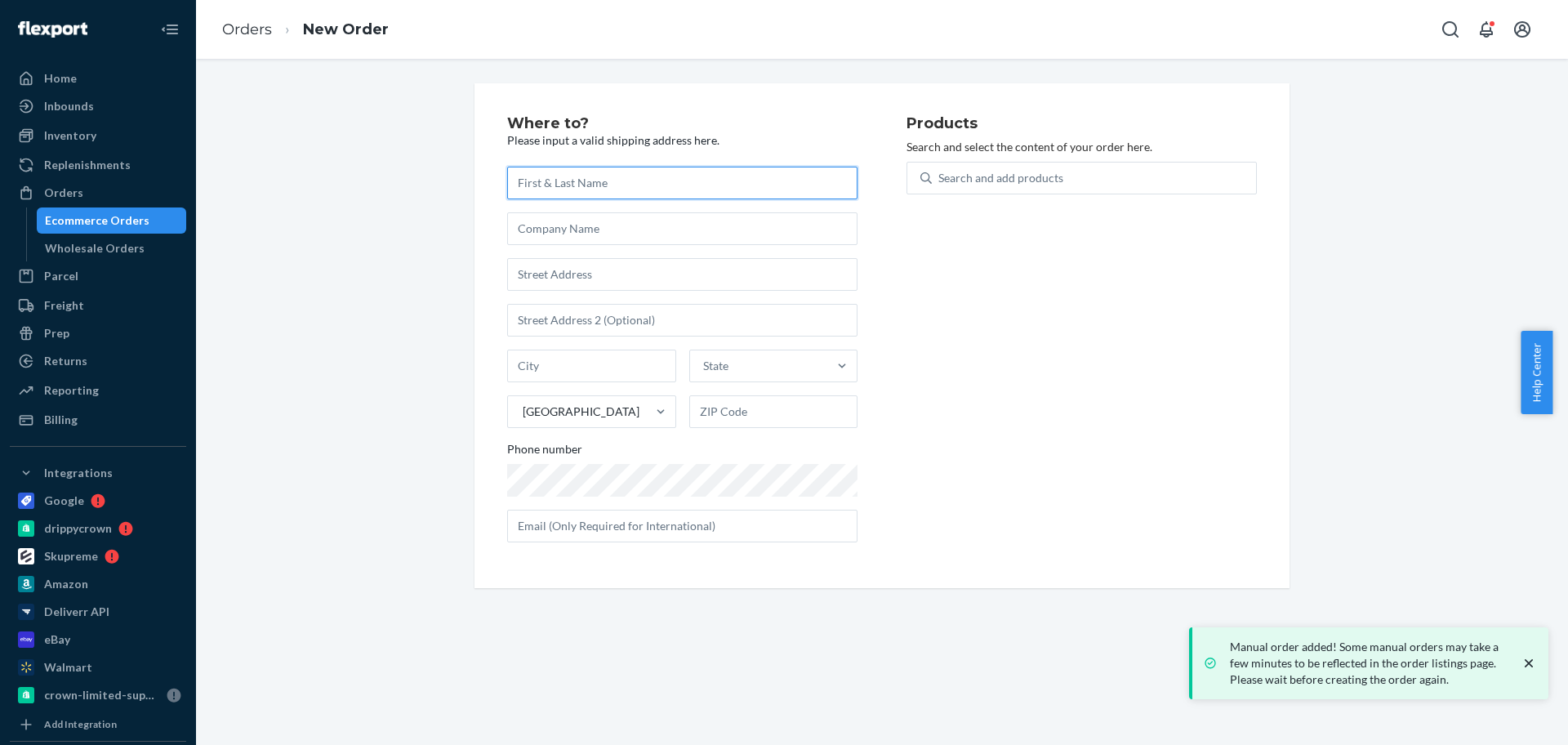
paste input "[PERSON_NAME]"
type input "[PERSON_NAME]"
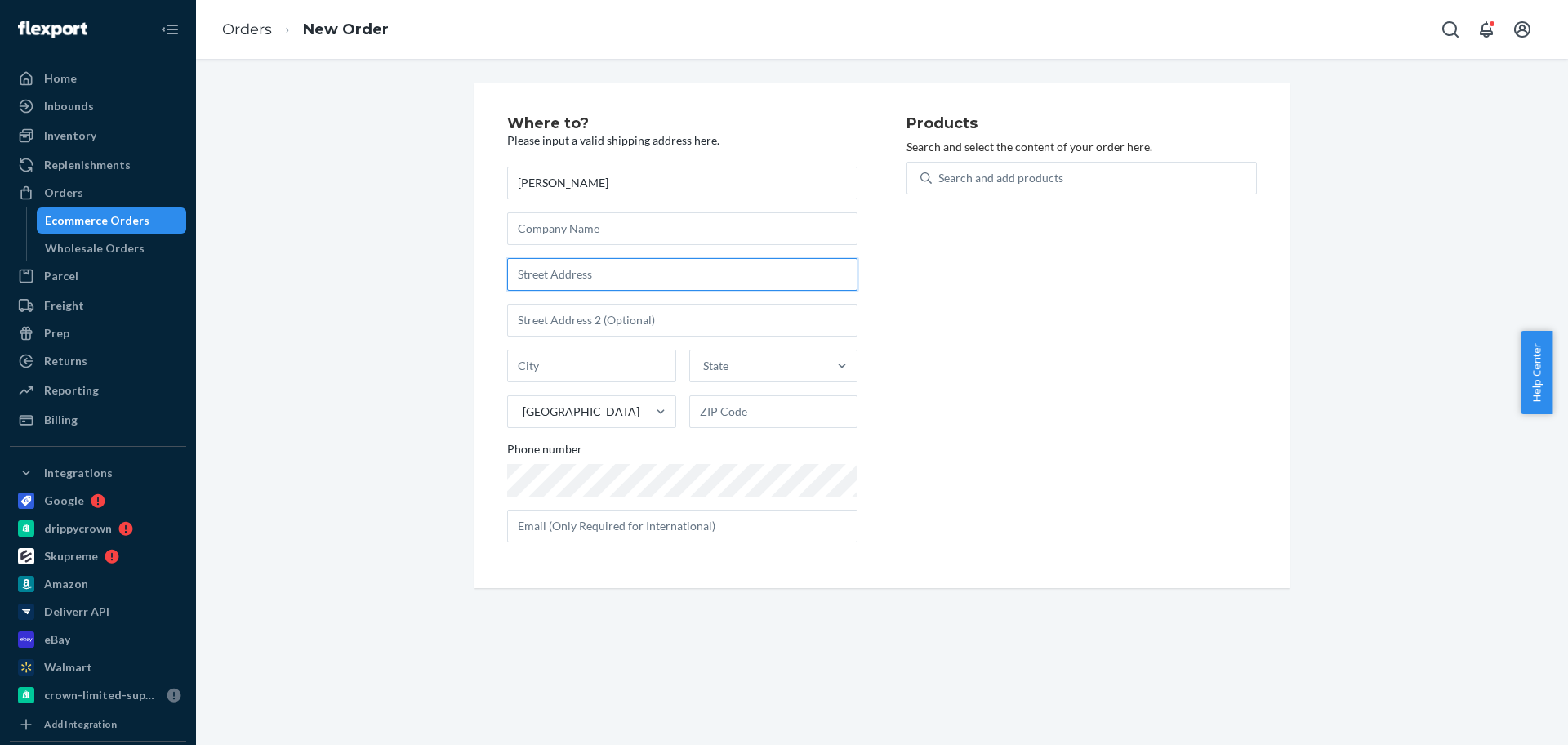
click at [721, 284] on input "text" at bounding box center [682, 275] width 350 height 33
paste input "[STREET_ADDRESS][PERSON_NAME]"
type input "[STREET_ADDRESS][PERSON_NAME]"
type input "[GEOGRAPHIC_DATA]"
type input "30635"
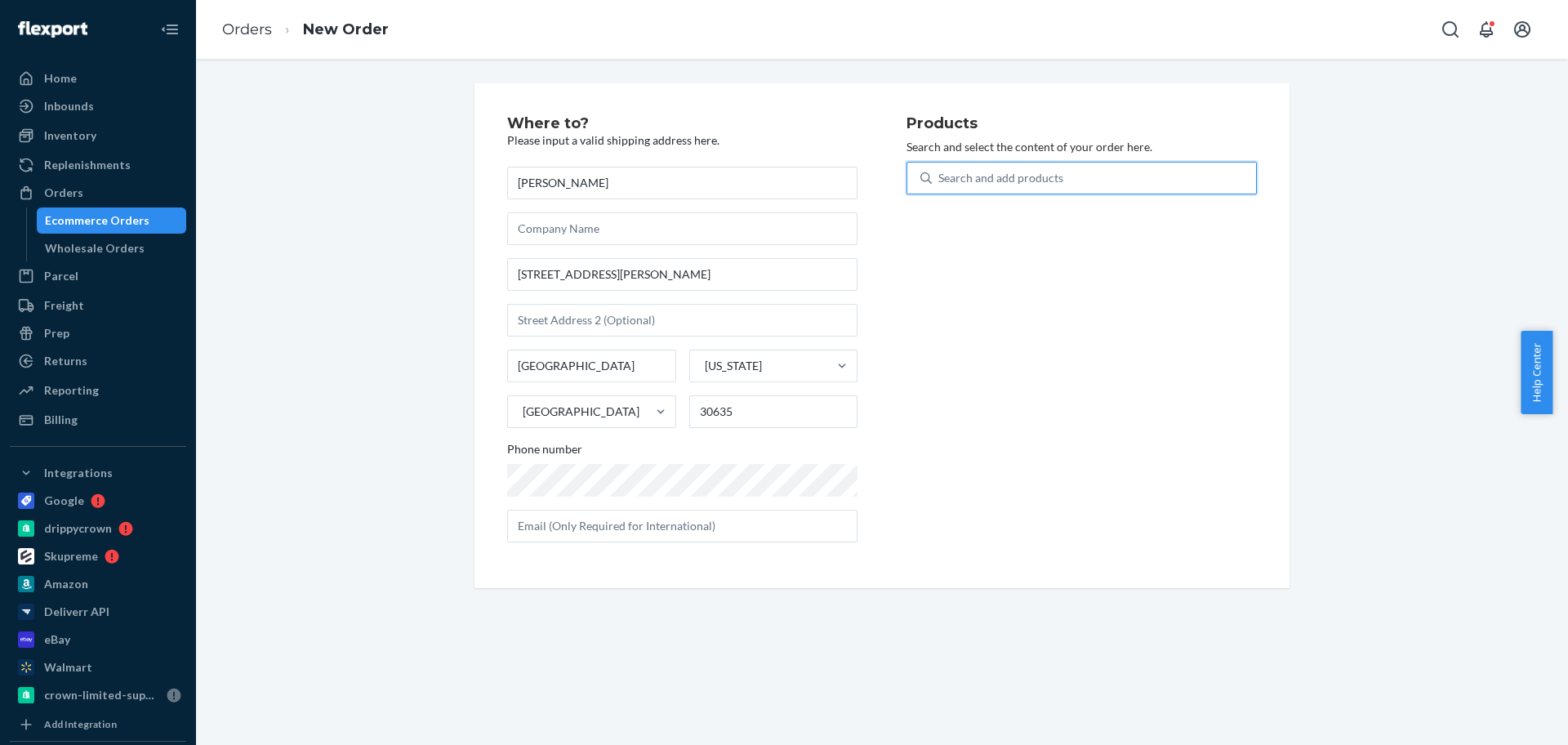
click at [1057, 163] on div "Search and add products" at bounding box center [1093, 178] width 324 height 30
click at [940, 170] on input "0 results available. Use Up and Down to choose options, press Enter to select t…" at bounding box center [940, 177] width 2 height 17
type input "yellowpik"
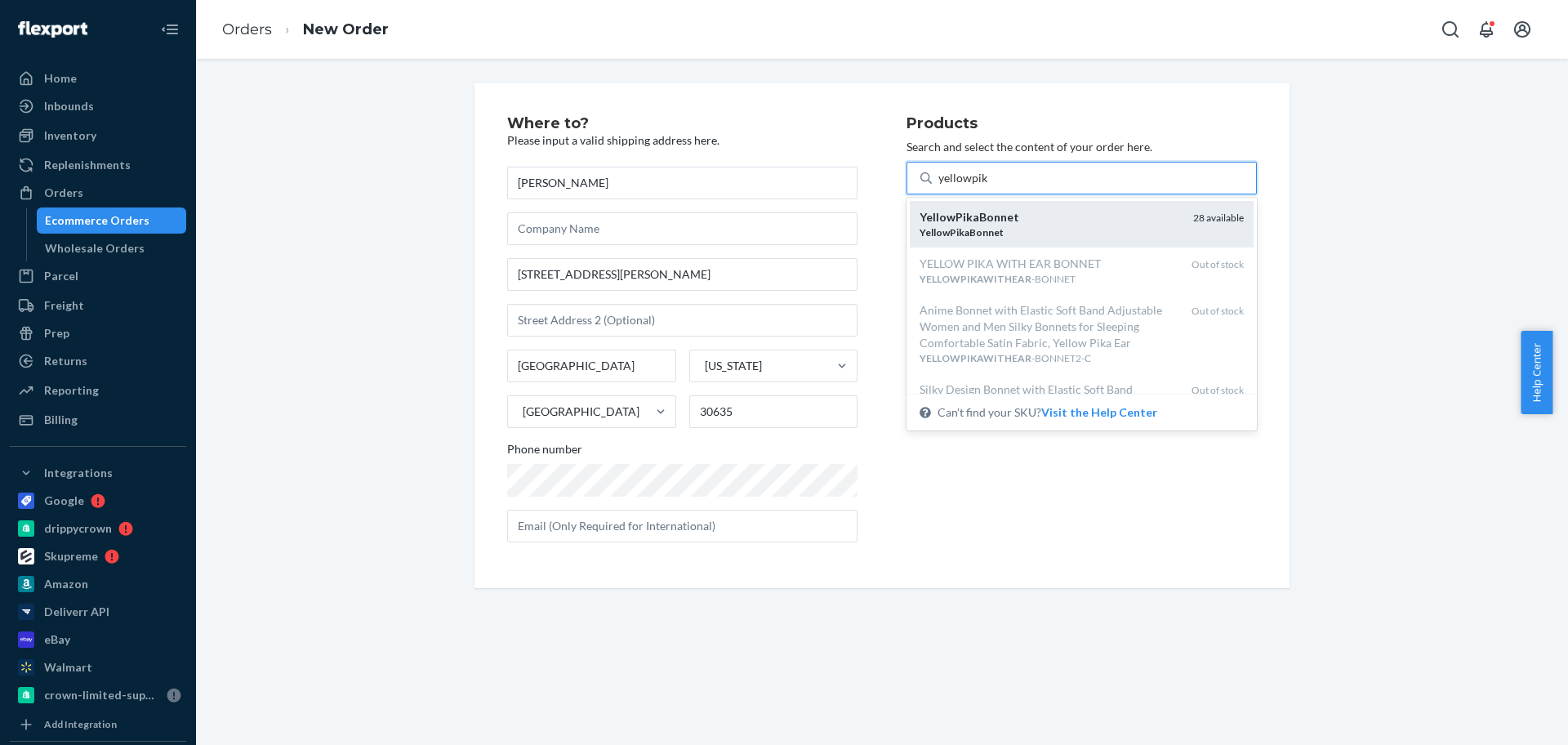
click at [1036, 225] on div "YellowPikaBonnet" at bounding box center [1050, 232] width 261 height 14
click at [988, 186] on input "yellowpik" at bounding box center [963, 177] width 50 height 17
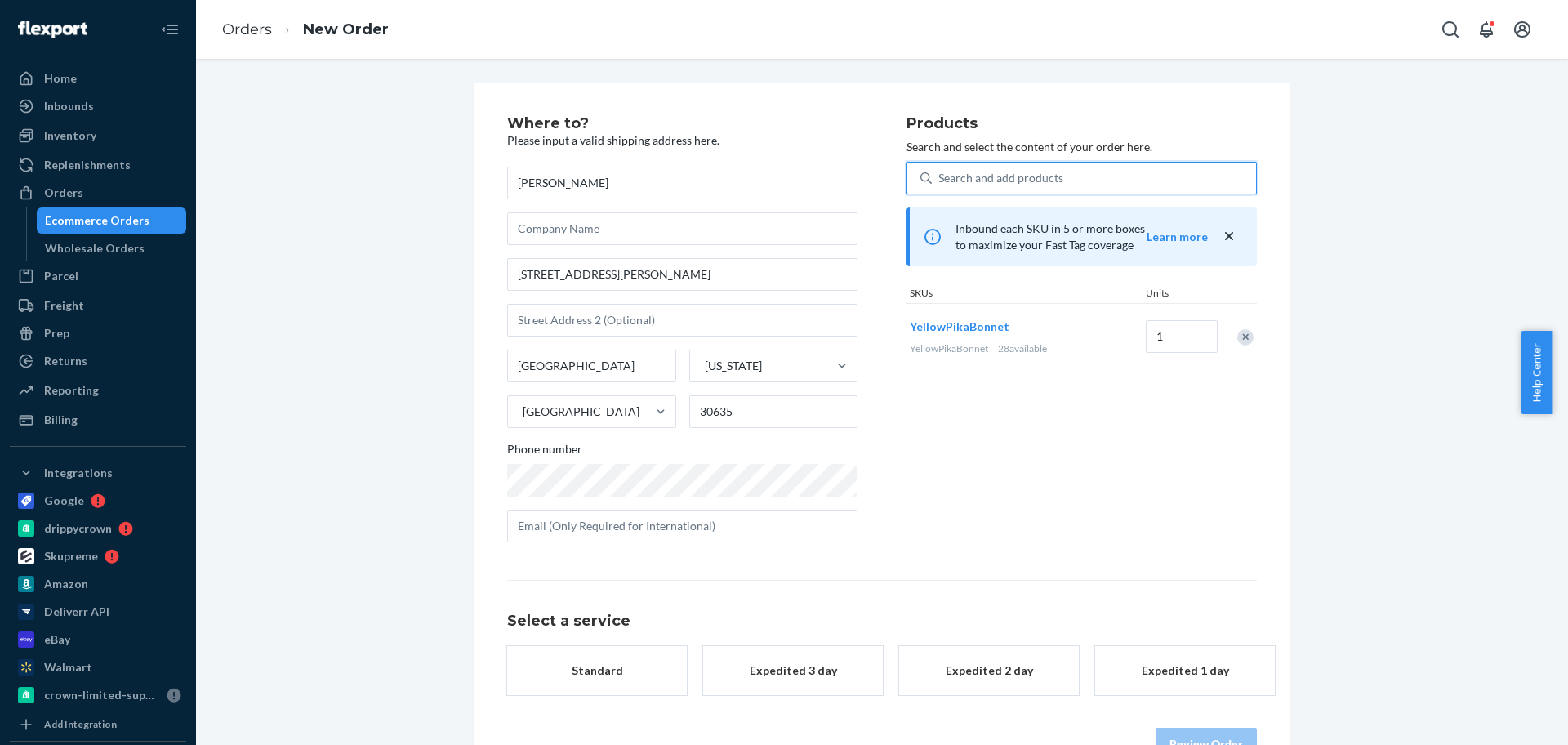
click at [615, 669] on div "Standard" at bounding box center [597, 670] width 130 height 17
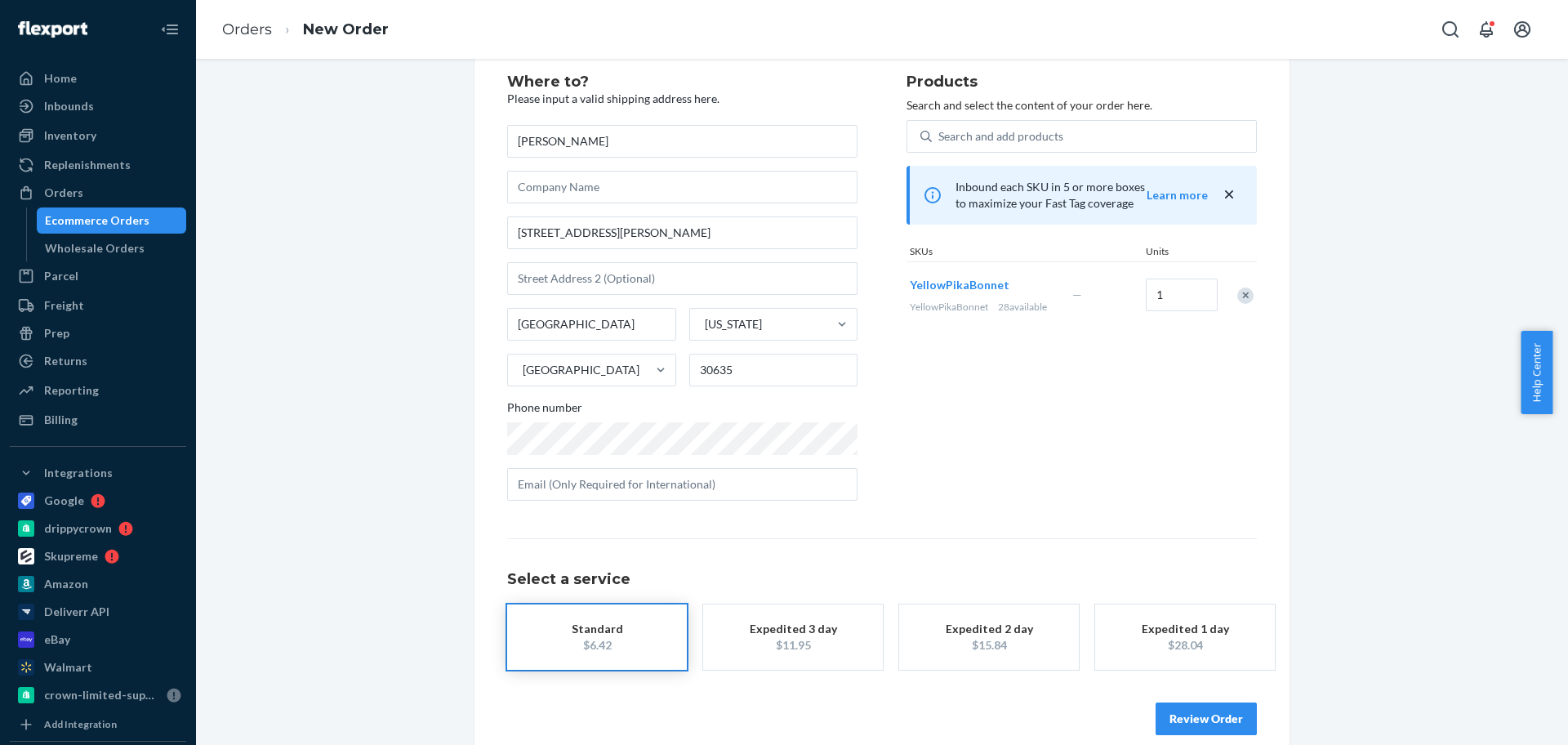
scroll to position [64, 0]
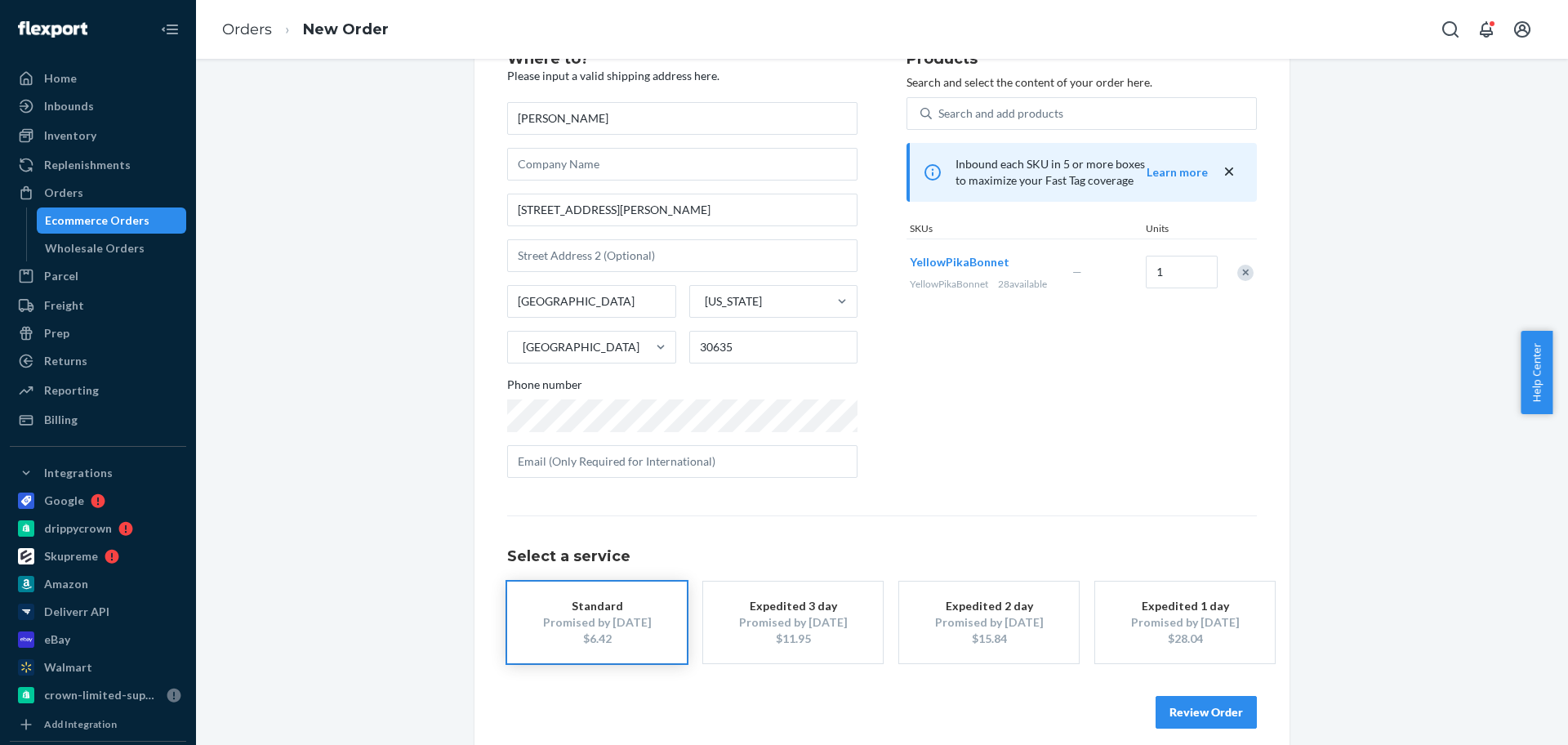
click at [1180, 710] on button "Review Order" at bounding box center [1206, 713] width 102 height 33
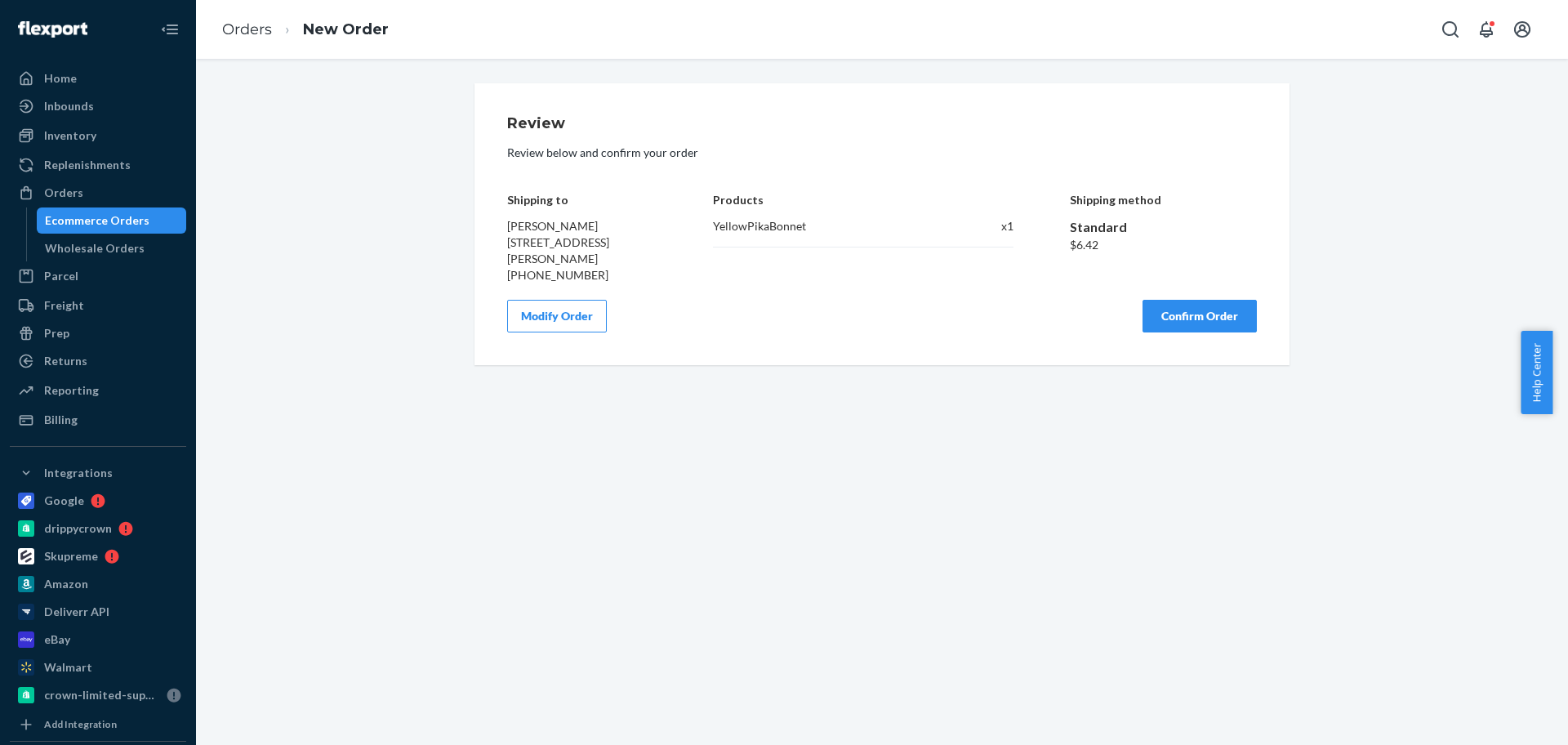
click at [1204, 316] on button "Confirm Order" at bounding box center [1200, 316] width 115 height 33
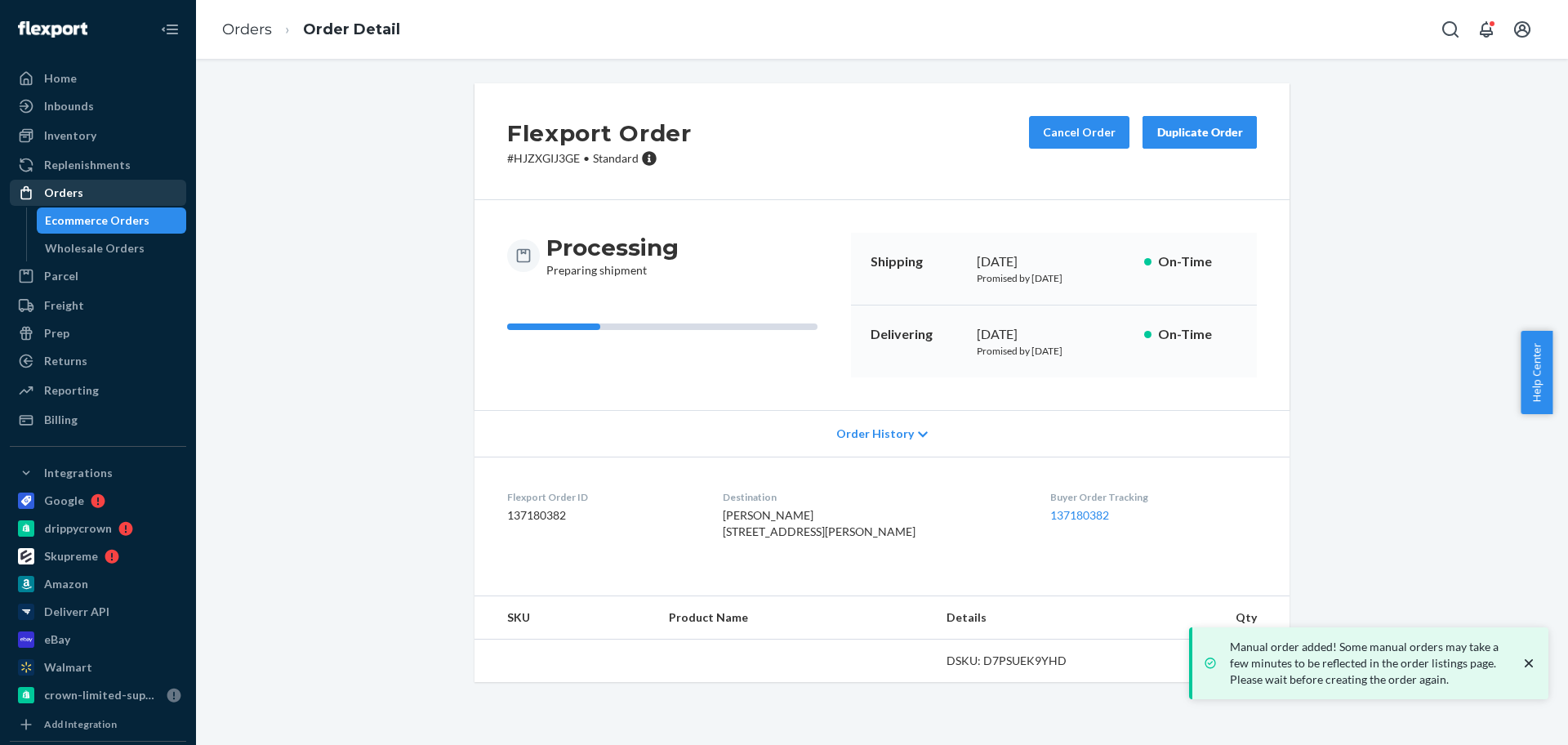
click at [119, 200] on div "Orders" at bounding box center [97, 193] width 173 height 23
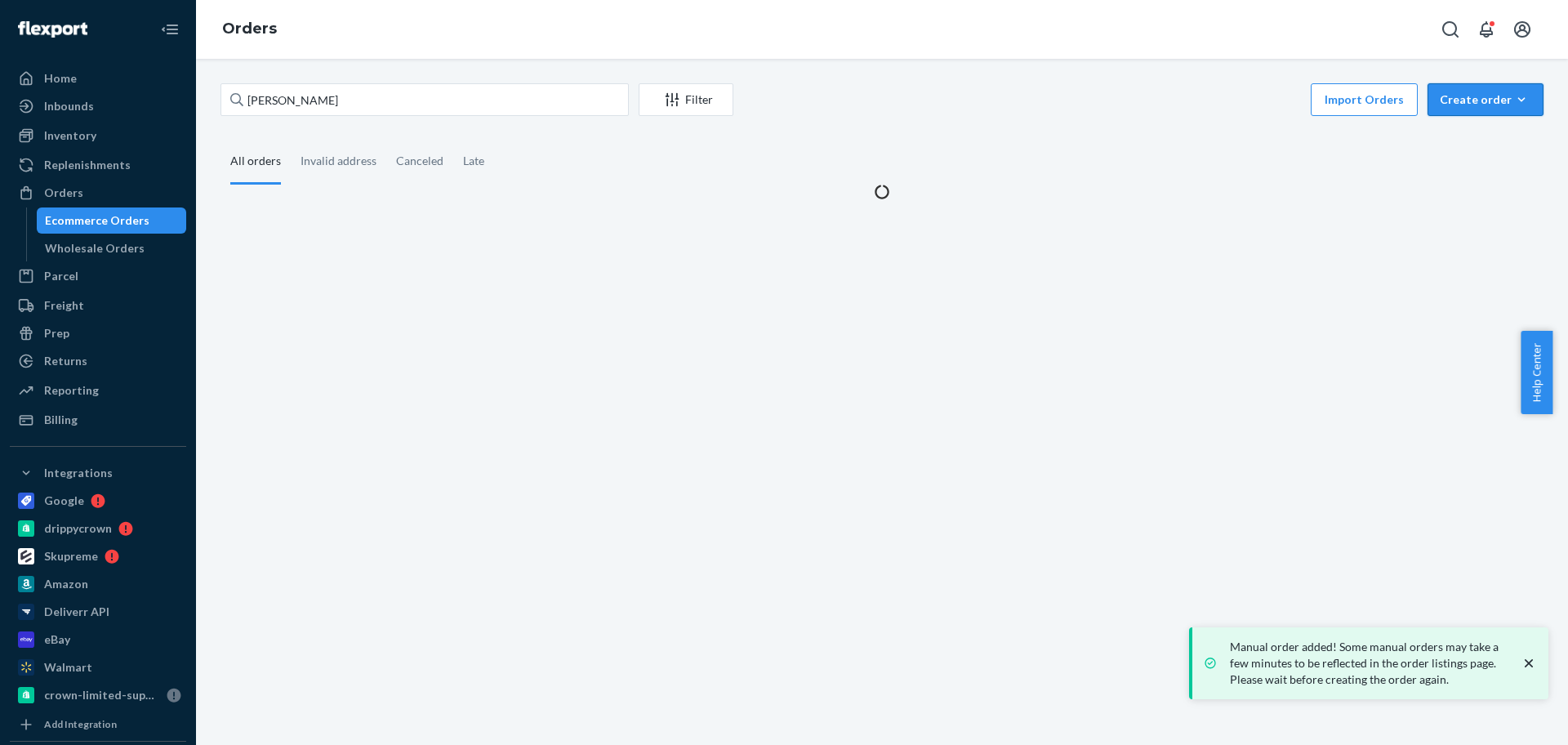
click at [1453, 102] on div "Create order" at bounding box center [1485, 99] width 91 height 17
click at [1460, 135] on span "Ecommerce order" at bounding box center [1495, 138] width 102 height 11
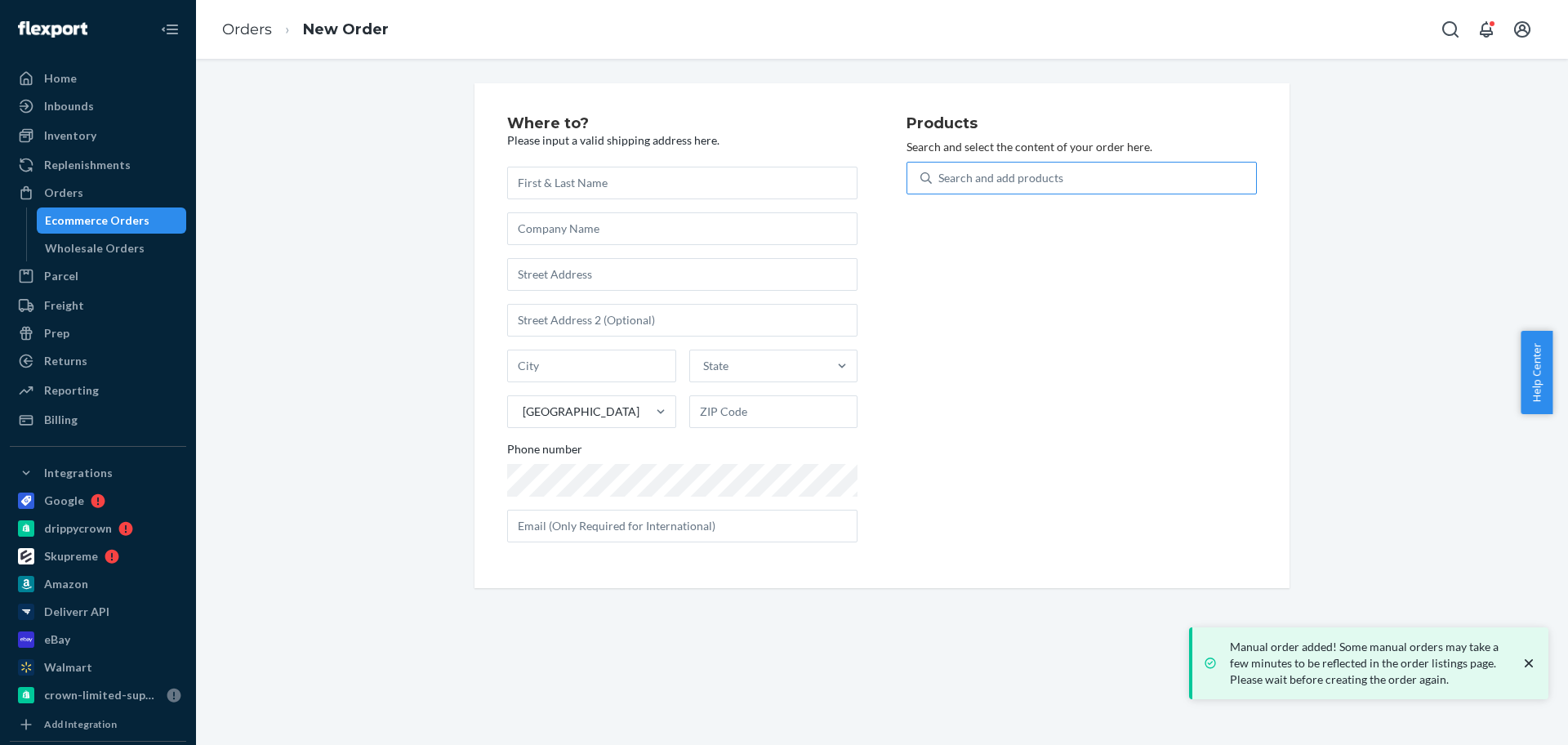
click at [1075, 176] on div "Search and add products" at bounding box center [1093, 178] width 324 height 30
click at [940, 176] on input "Search and add products" at bounding box center [940, 177] width 2 height 17
type input "k11"
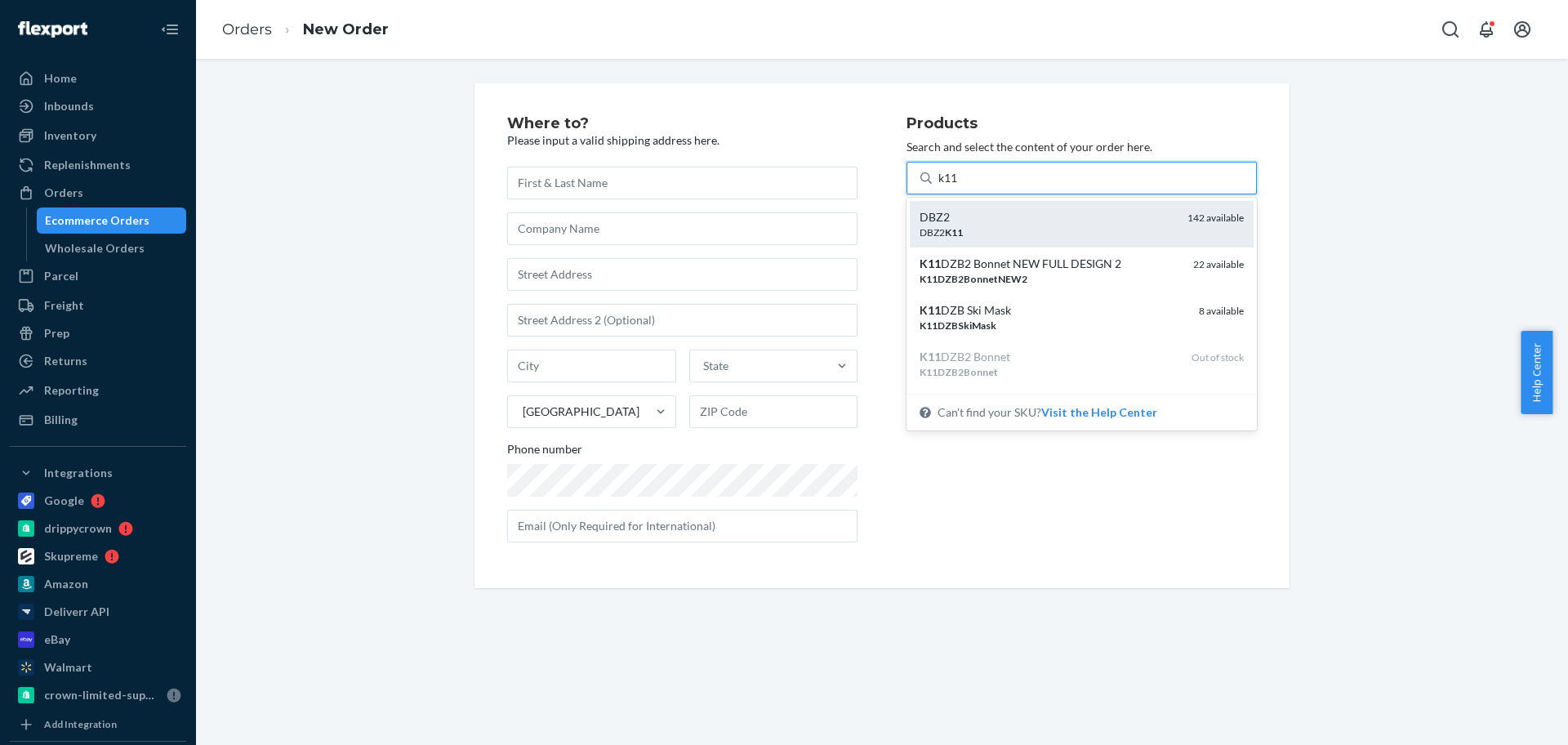
click at [1024, 221] on div "DBZ2" at bounding box center [1046, 217] width 255 height 17
click at [960, 186] on input "k11" at bounding box center [949, 177] width 21 height 17
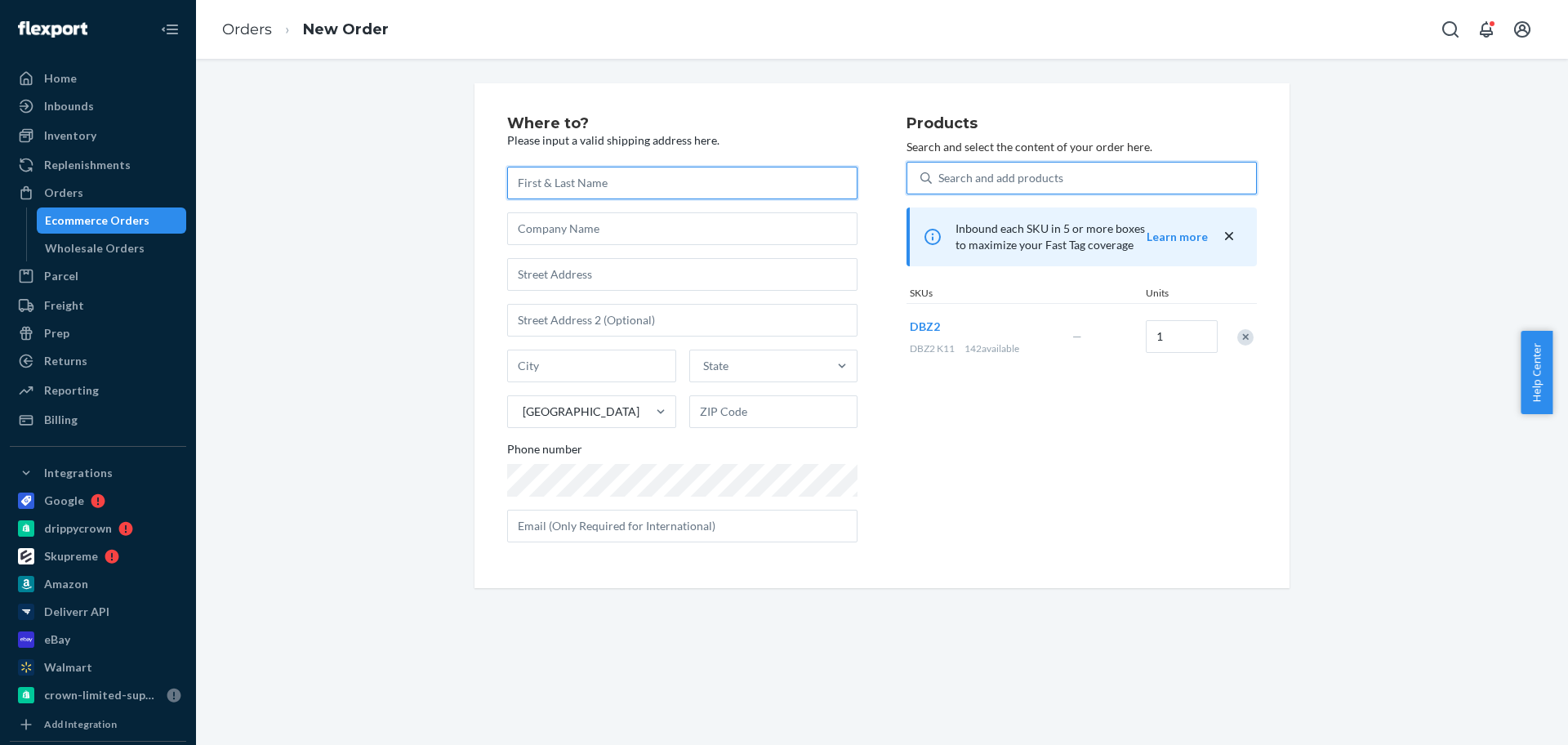
click at [632, 176] on input "text" at bounding box center [682, 183] width 350 height 33
paste input "[PERSON_NAME]"
type input "[PERSON_NAME]"
drag, startPoint x: 701, startPoint y: 279, endPoint x: 728, endPoint y: 176, distance: 106.5
click at [701, 279] on input "text" at bounding box center [682, 275] width 350 height 33
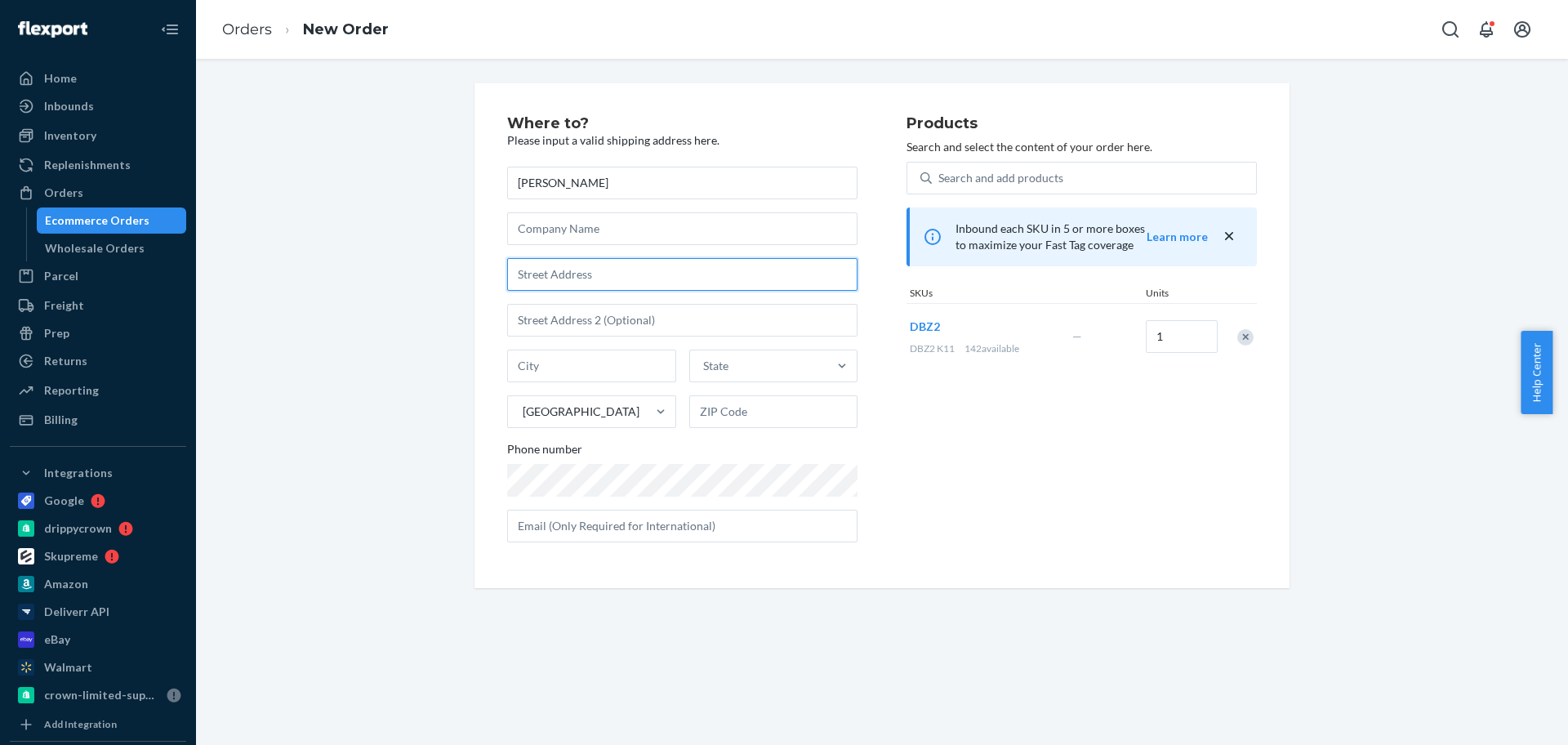
paste input "[STREET_ADDRESS][PERSON_NAME]"
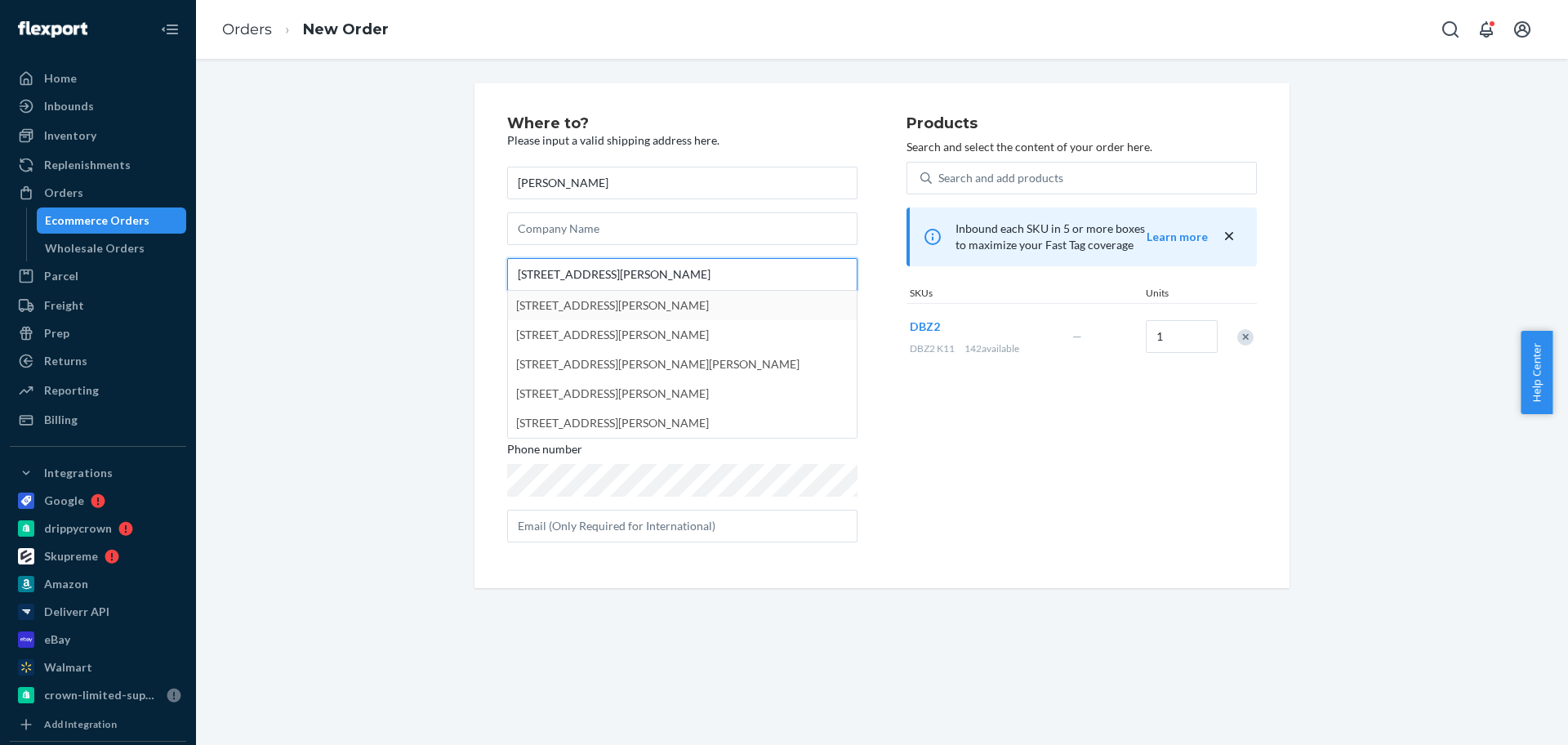
type input "[STREET_ADDRESS][PERSON_NAME]"
type input "Valdosta"
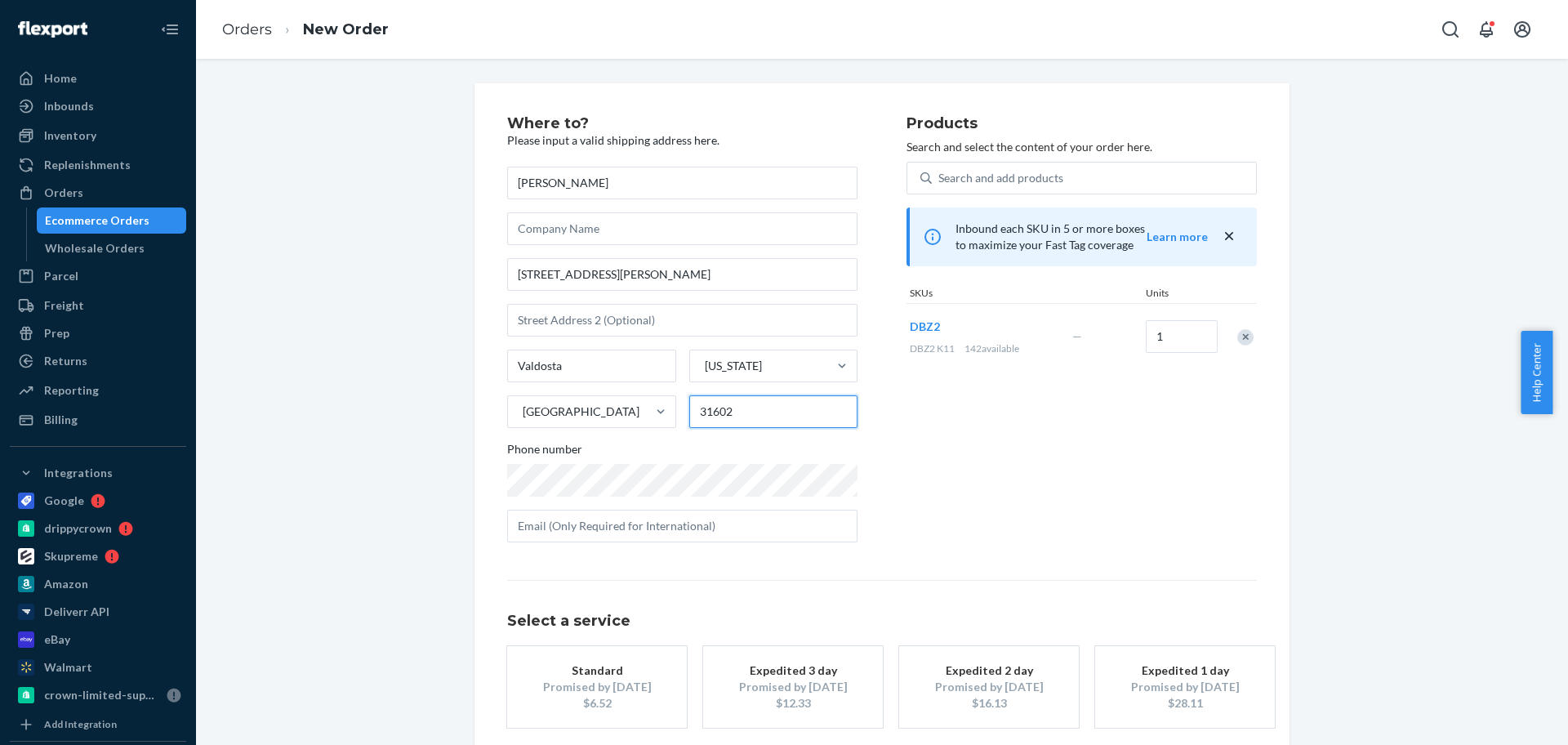
click at [747, 413] on input "31602" at bounding box center [774, 412] width 169 height 33
paste input "98"
type input "31698"
click at [624, 706] on div "$6.52" at bounding box center [597, 703] width 130 height 17
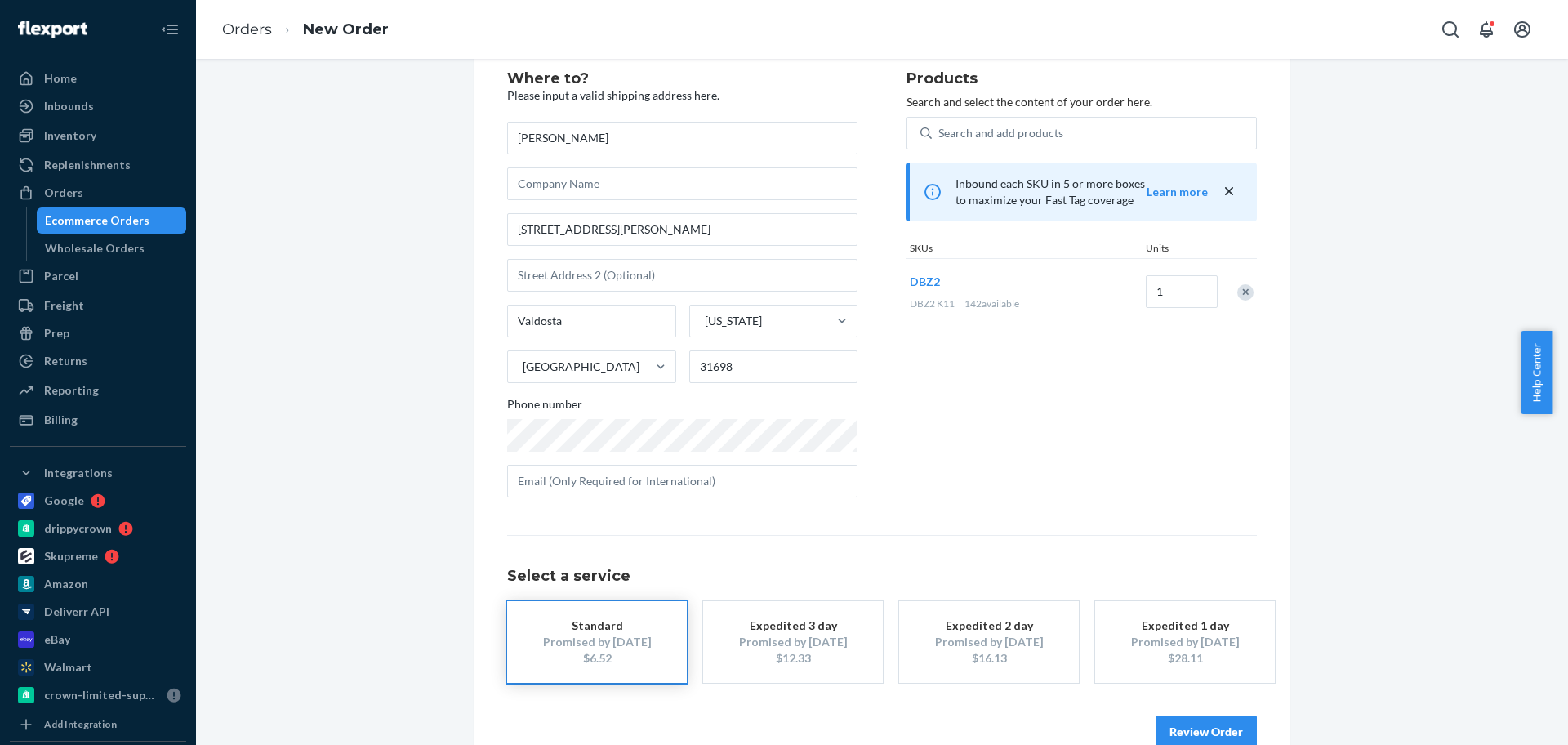
scroll to position [81, 0]
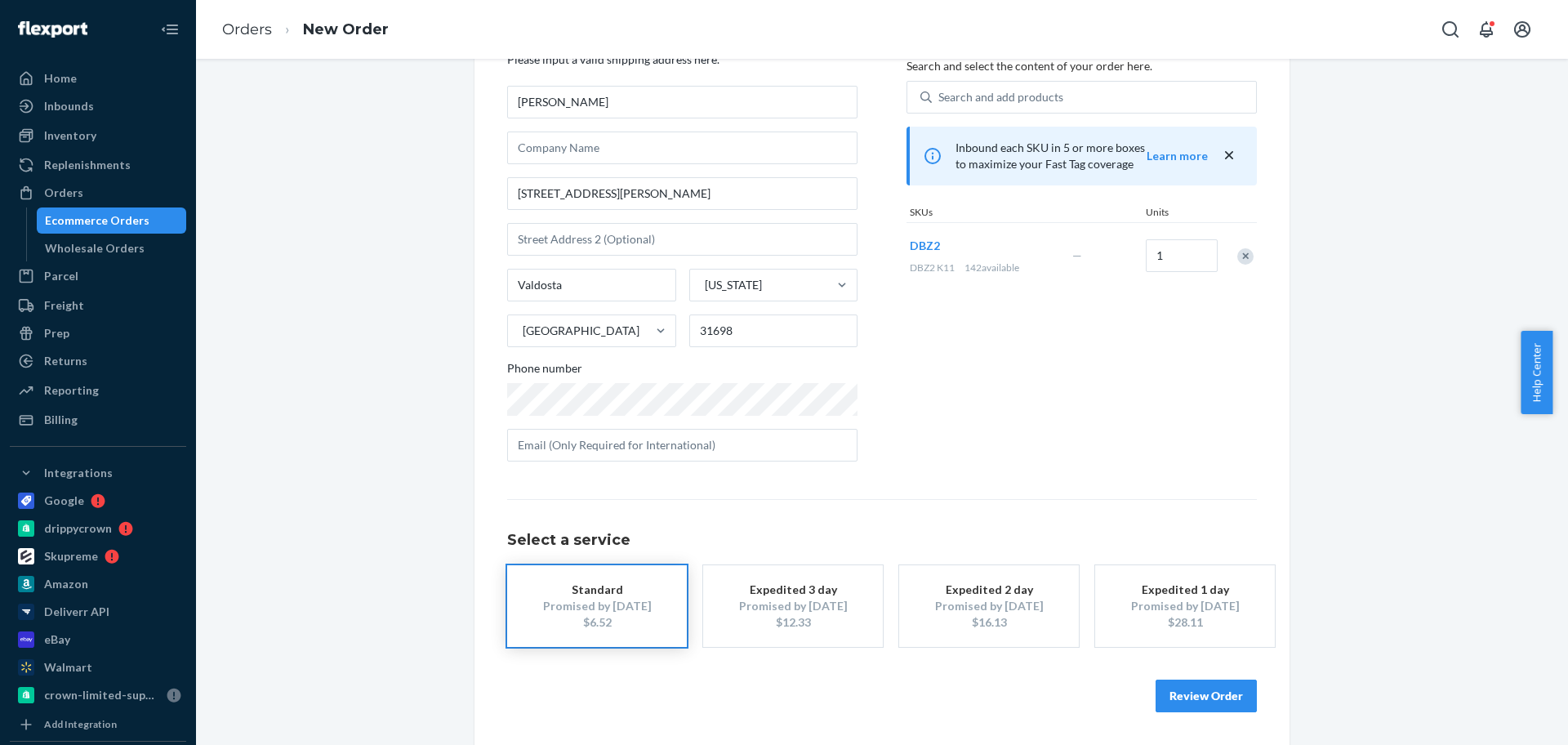
click at [1197, 702] on button "Review Order" at bounding box center [1206, 696] width 102 height 33
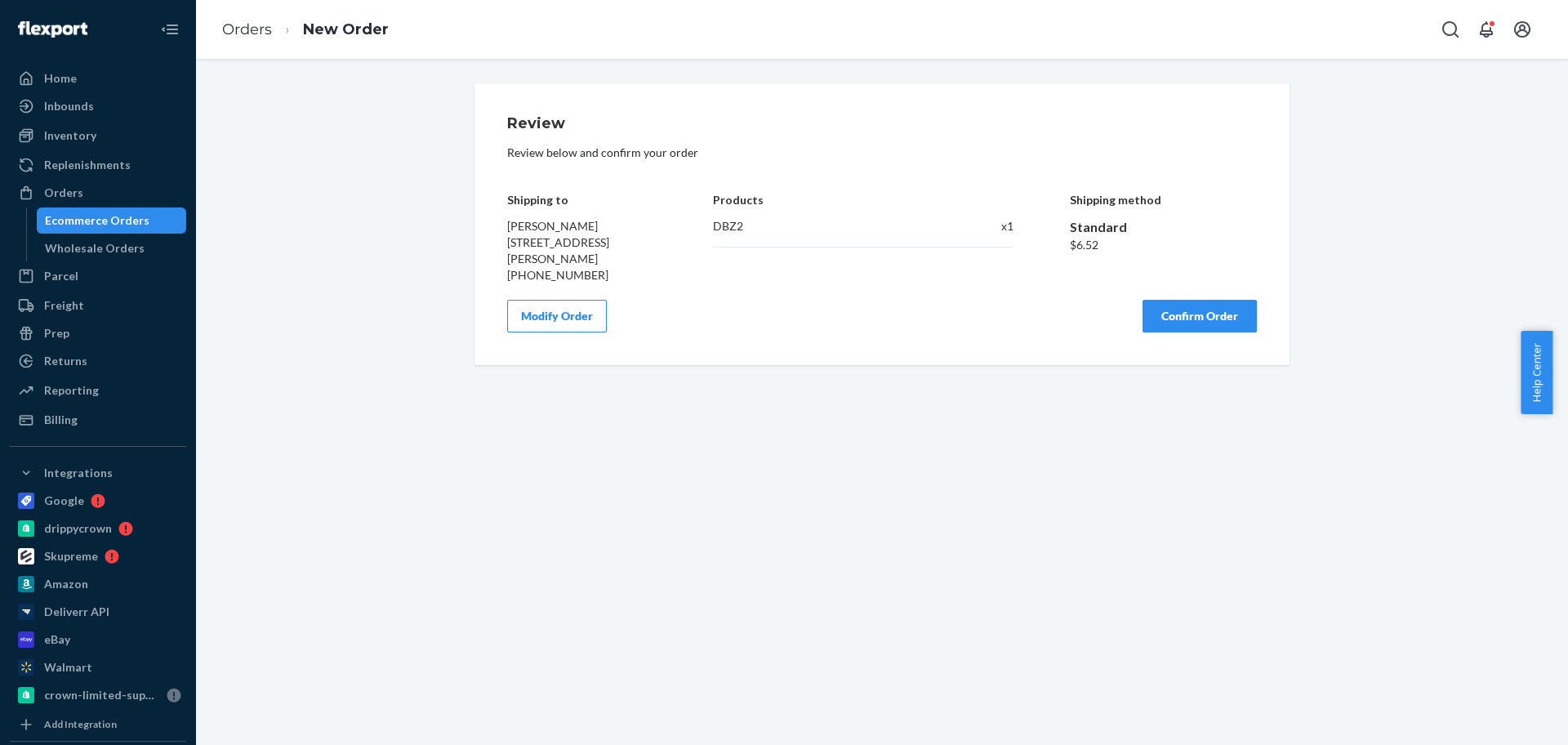
scroll to position [0, 0]
click at [1208, 322] on button "Confirm Order" at bounding box center [1200, 316] width 115 height 33
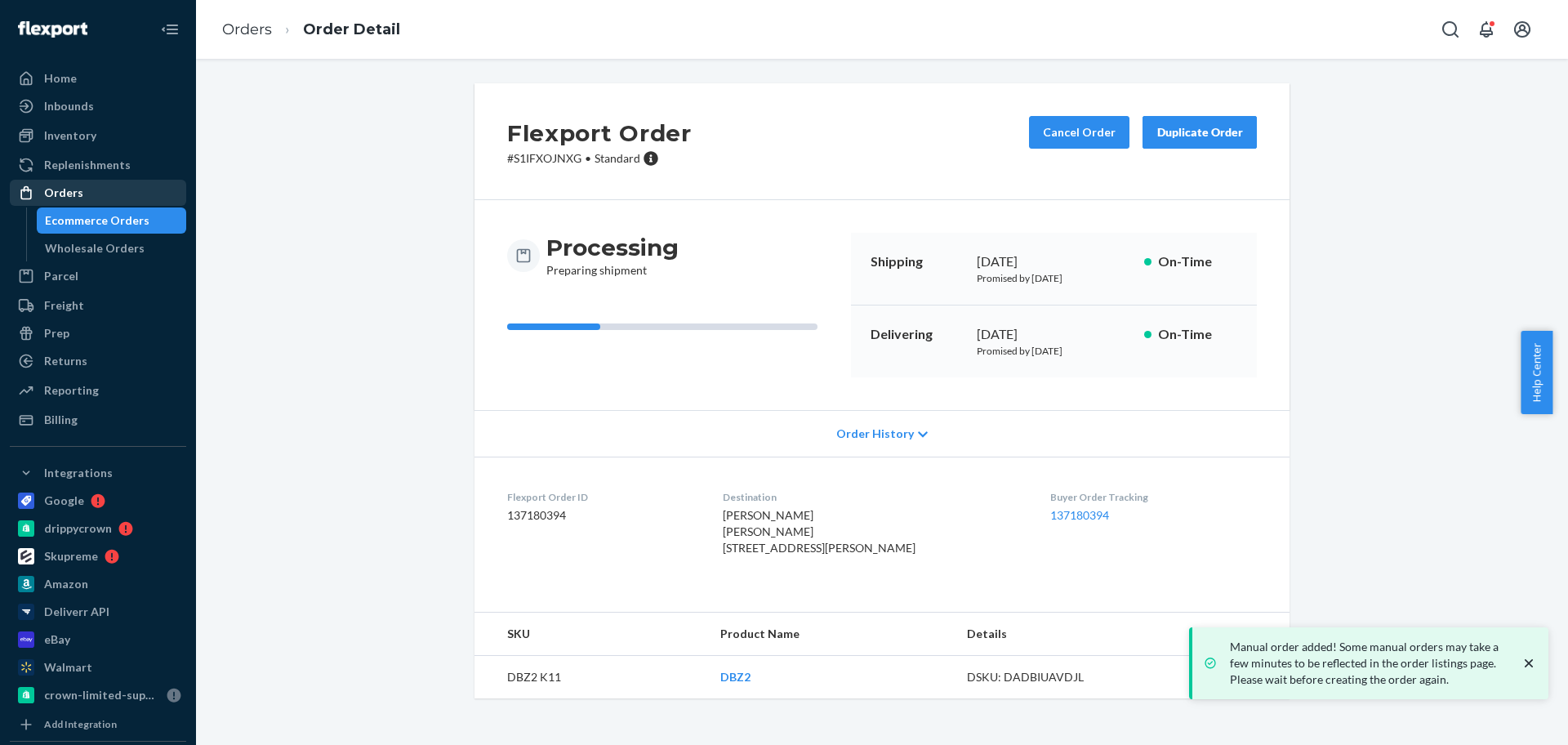
click at [119, 198] on div "Orders" at bounding box center [97, 193] width 173 height 23
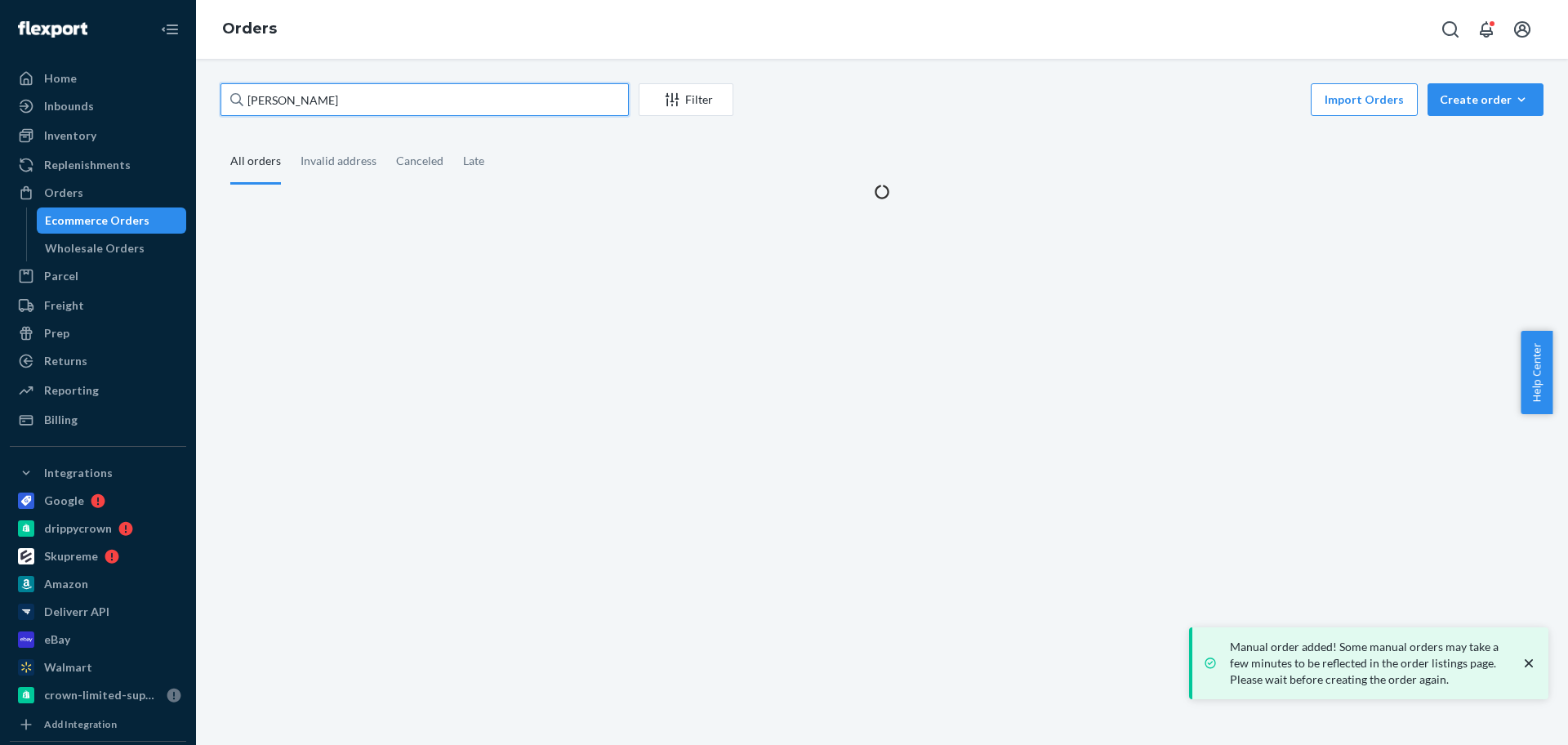
click at [366, 102] on input "[PERSON_NAME]" at bounding box center [425, 100] width 409 height 33
paste input "Jervens Ylteus"
type input "Jervens Ylteus"
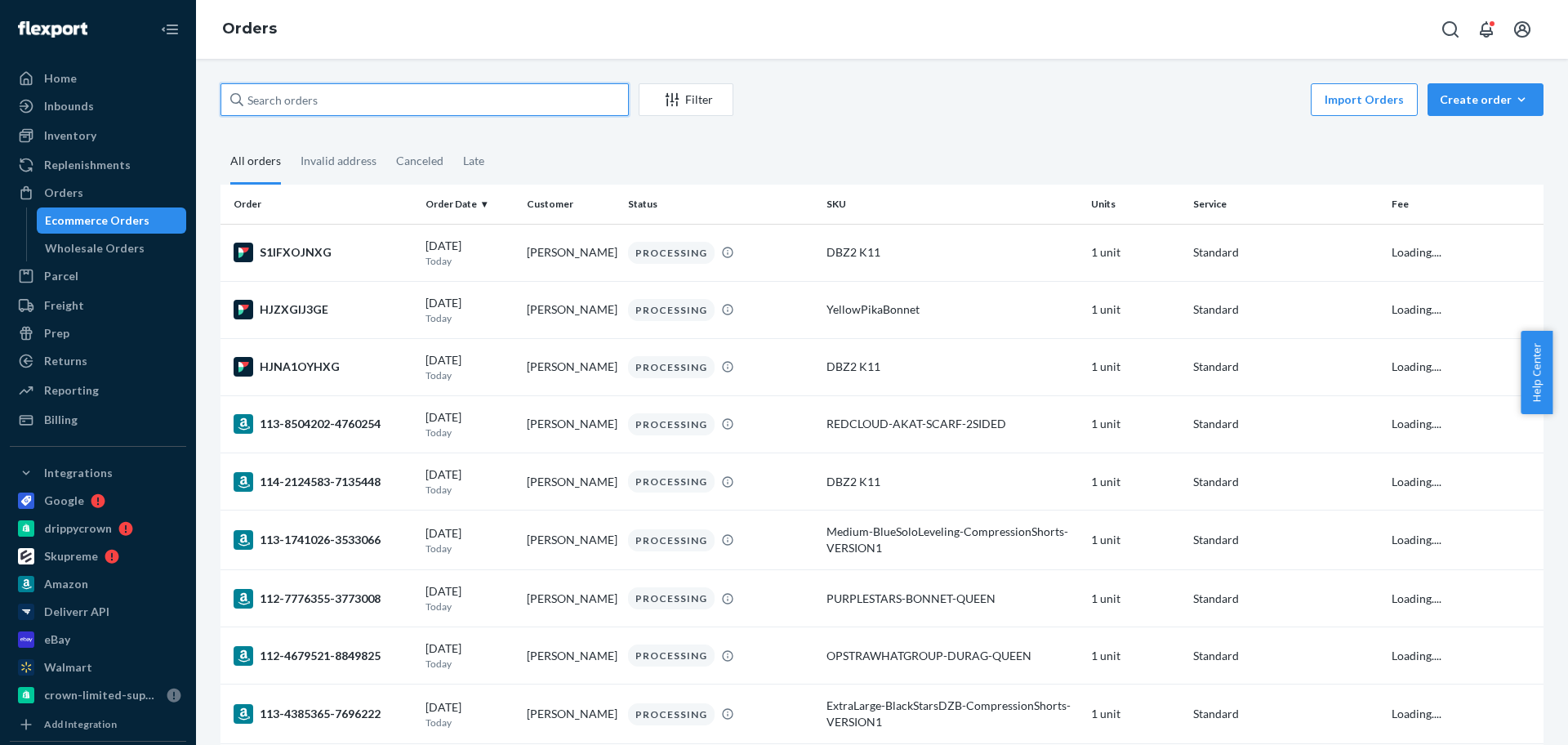
click at [443, 103] on input "text" at bounding box center [425, 100] width 409 height 33
paste input "Jervens Ylteus"
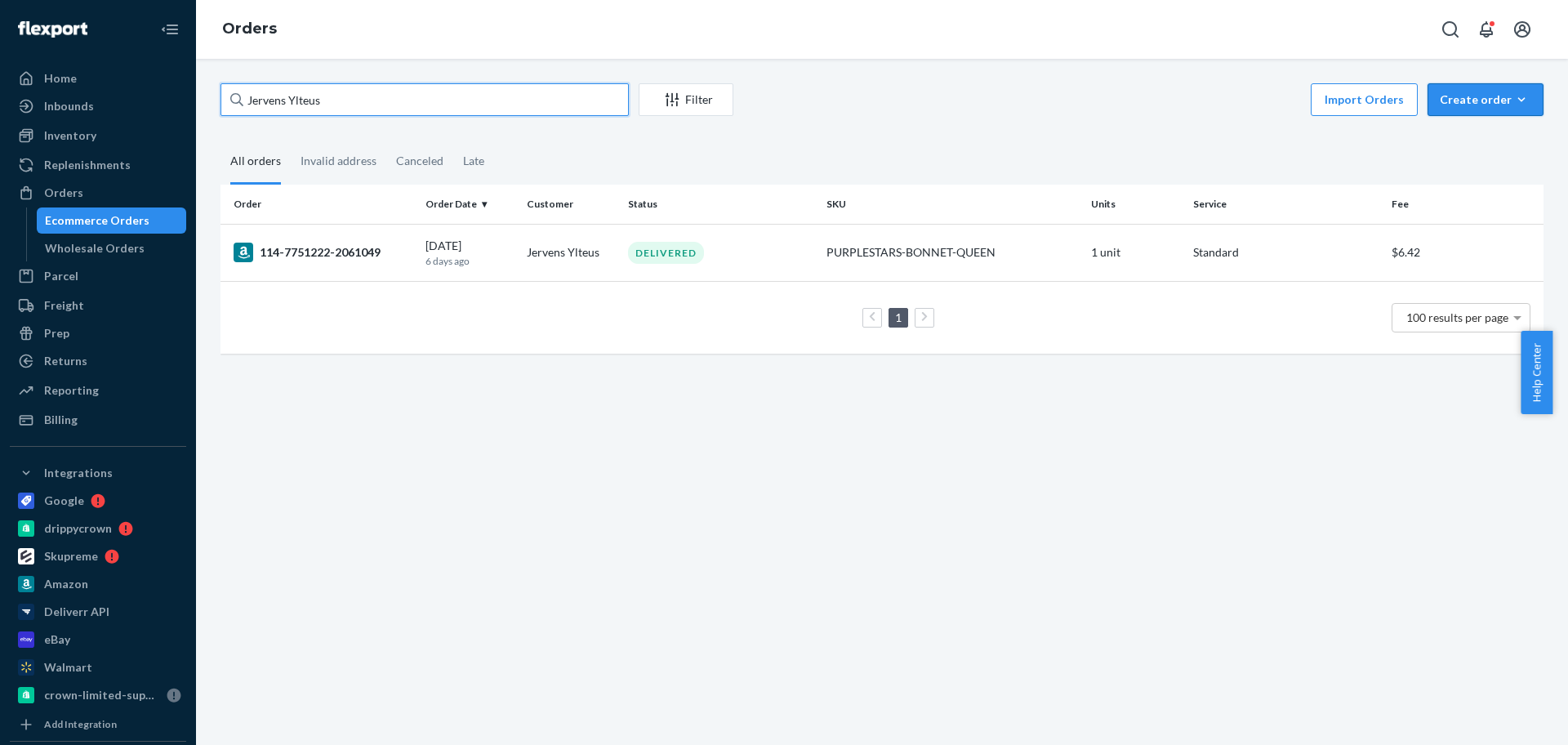
type input "Jervens Ylteus"
click at [1470, 109] on button "Create order Ecommerce order Removal order" at bounding box center [1485, 100] width 116 height 33
click at [1467, 144] on span "Ecommerce order" at bounding box center [1495, 138] width 102 height 11
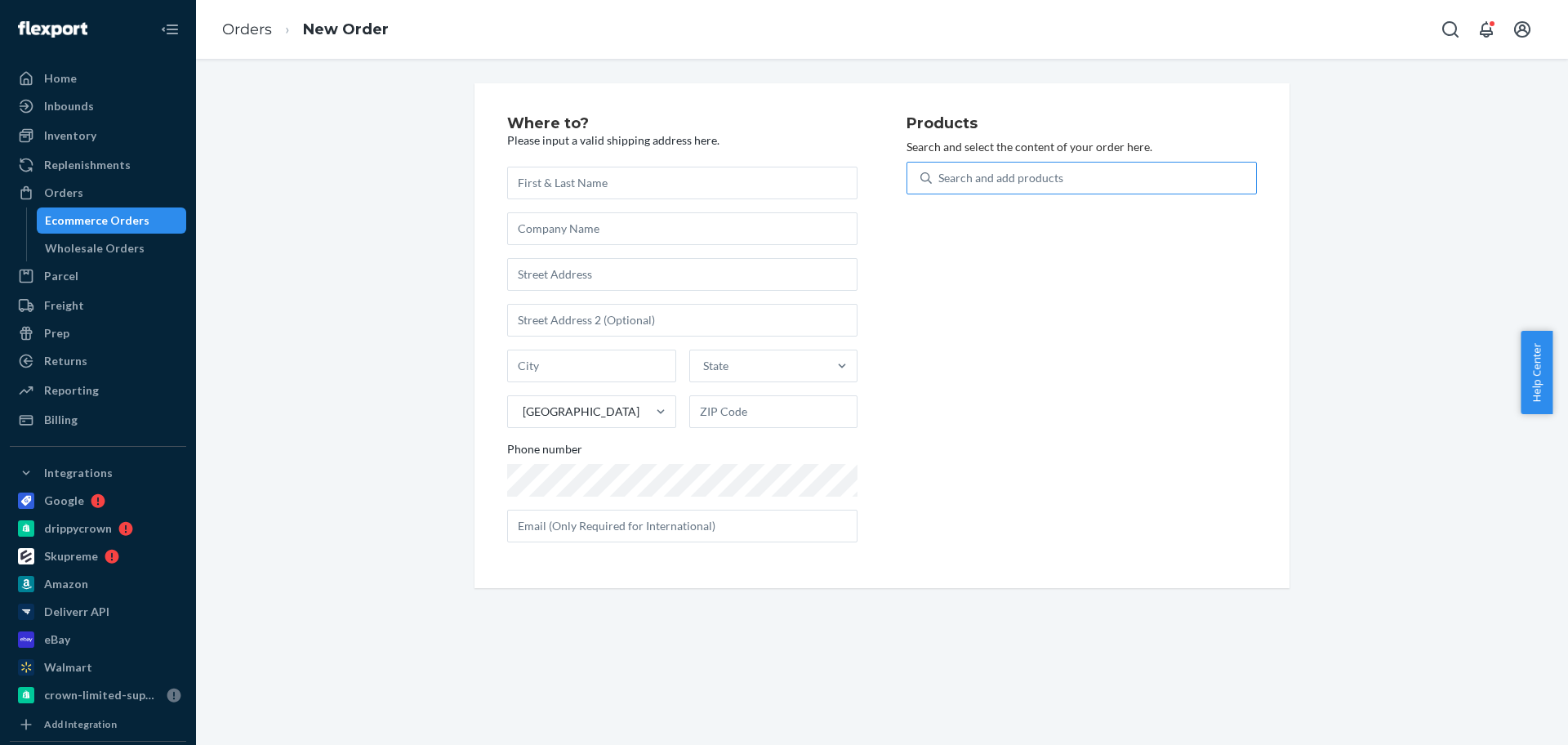
click at [1066, 180] on div "Search and add products" at bounding box center [1093, 178] width 324 height 30
click at [940, 180] on input "Search and add products" at bounding box center [940, 177] width 2 height 17
type input "purple star"
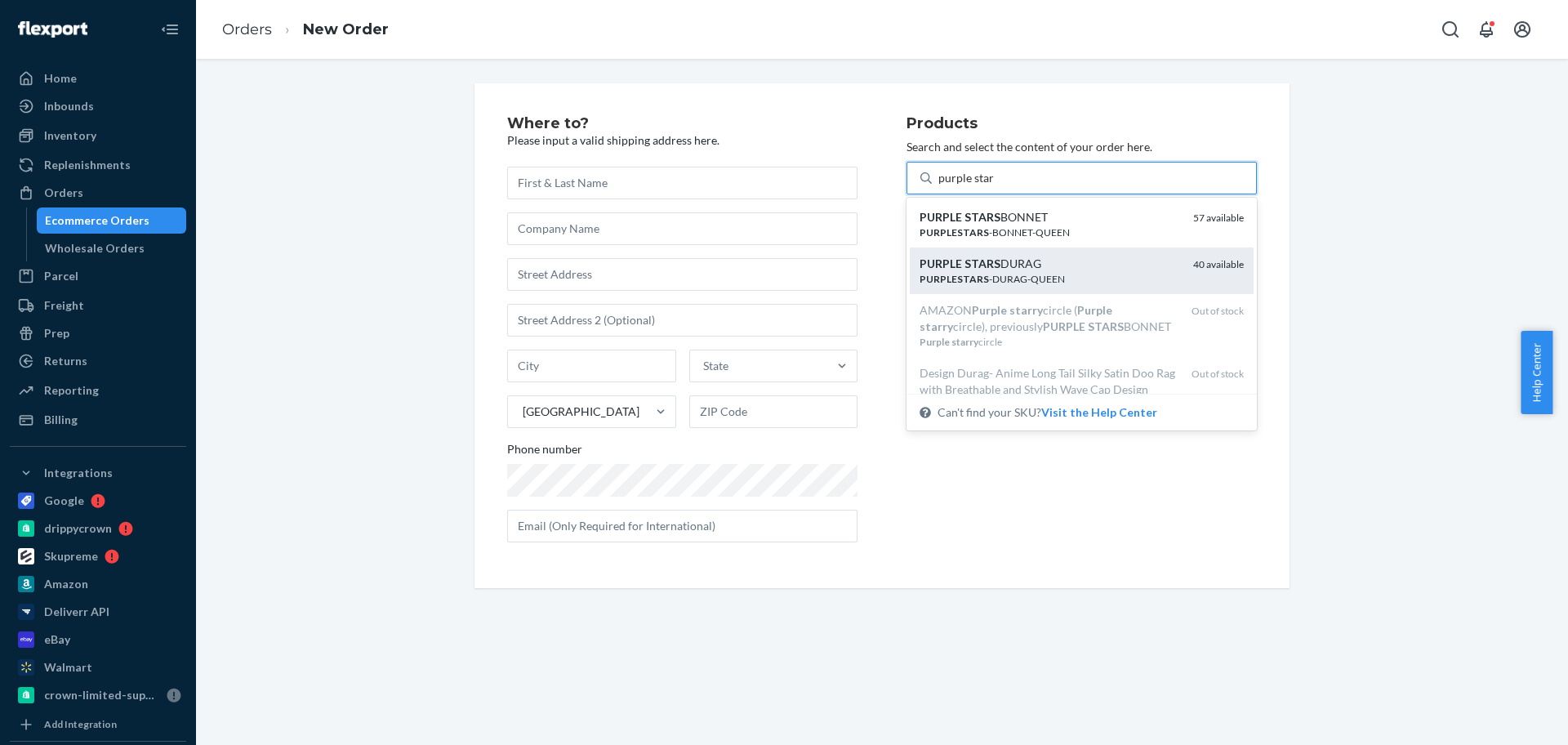
click at [1014, 260] on div "PURPLE STARS DURAG" at bounding box center [1050, 263] width 261 height 17
click at [995, 186] on input "purple star" at bounding box center [967, 177] width 56 height 17
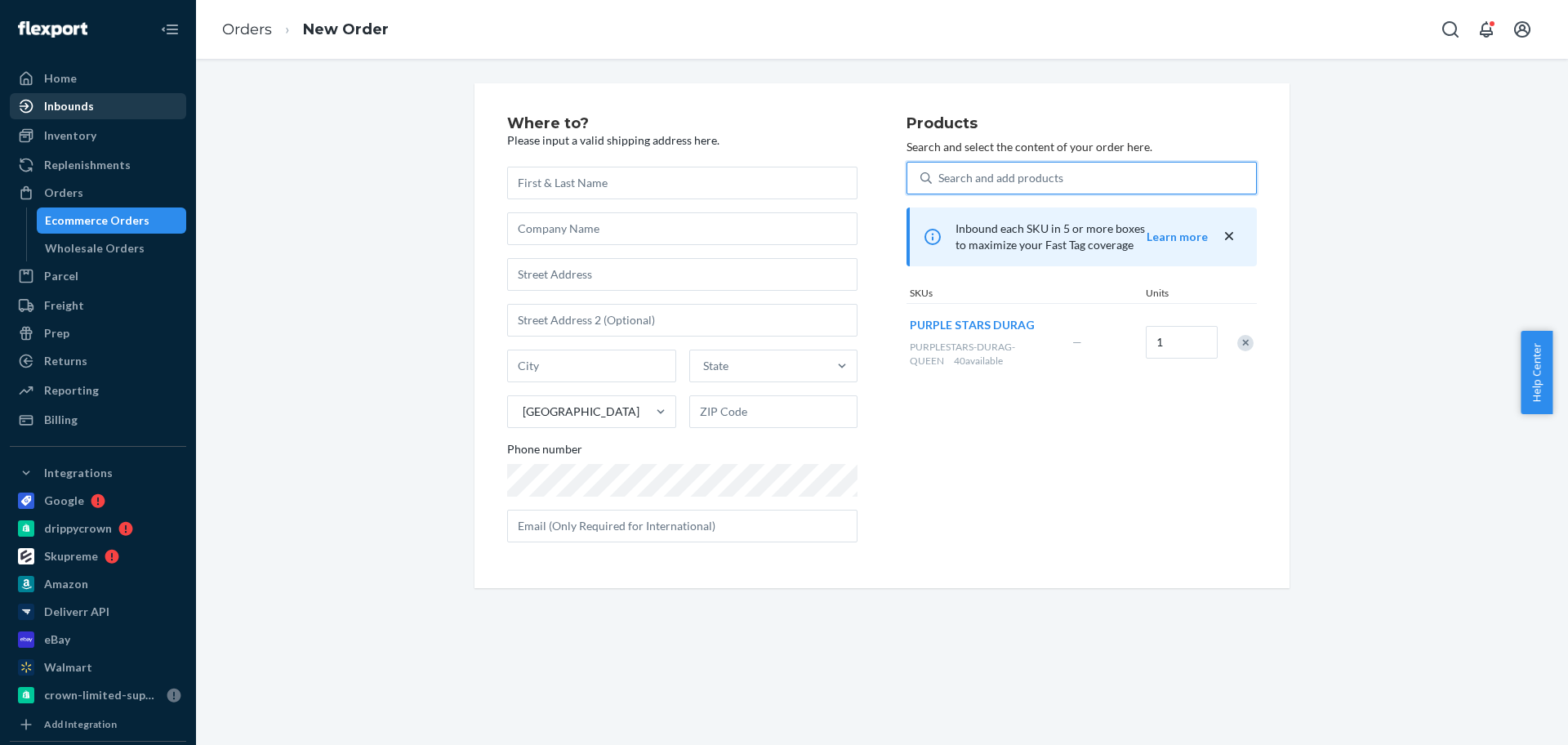
drag, startPoint x: 69, startPoint y: 180, endPoint x: 150, endPoint y: 96, distance: 116.7
click at [69, 180] on link "Orders" at bounding box center [97, 193] width 176 height 26
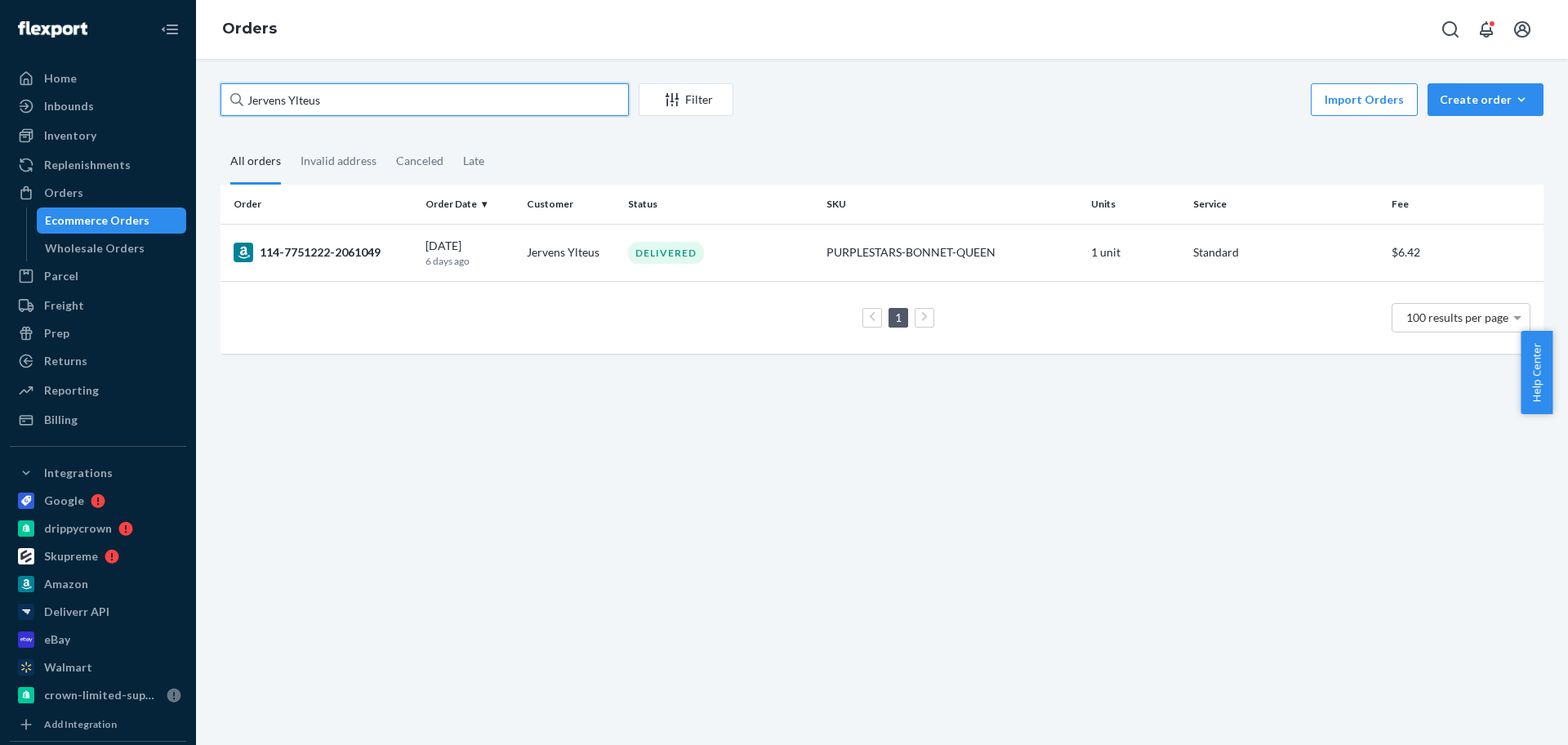
click at [568, 103] on input "Jervens Ylteus" at bounding box center [425, 100] width 409 height 33
paste input "[PERSON_NAME]"
type input "[PERSON_NAME]"
click at [1468, 100] on div "Create order" at bounding box center [1485, 99] width 91 height 17
click at [1472, 139] on span "Ecommerce order" at bounding box center [1495, 138] width 102 height 11
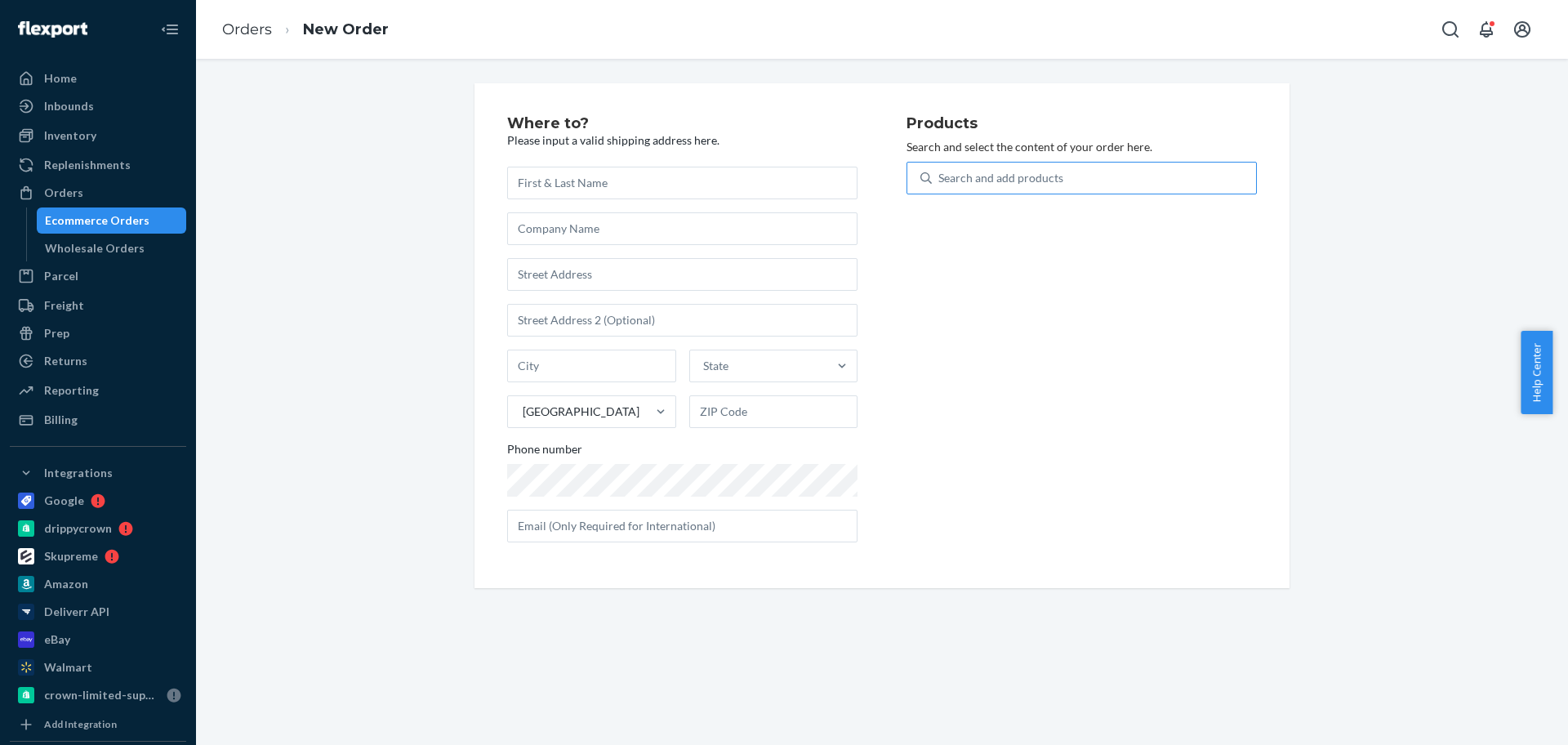
click at [1194, 176] on div "Search and add products" at bounding box center [1093, 178] width 324 height 30
click at [940, 176] on input "Search and add products" at bounding box center [940, 177] width 2 height 17
paste input "GREENTANJ-LIFTINGSTRAPS"
type input "GREENTANJ-LIFTINGSTRAPS"
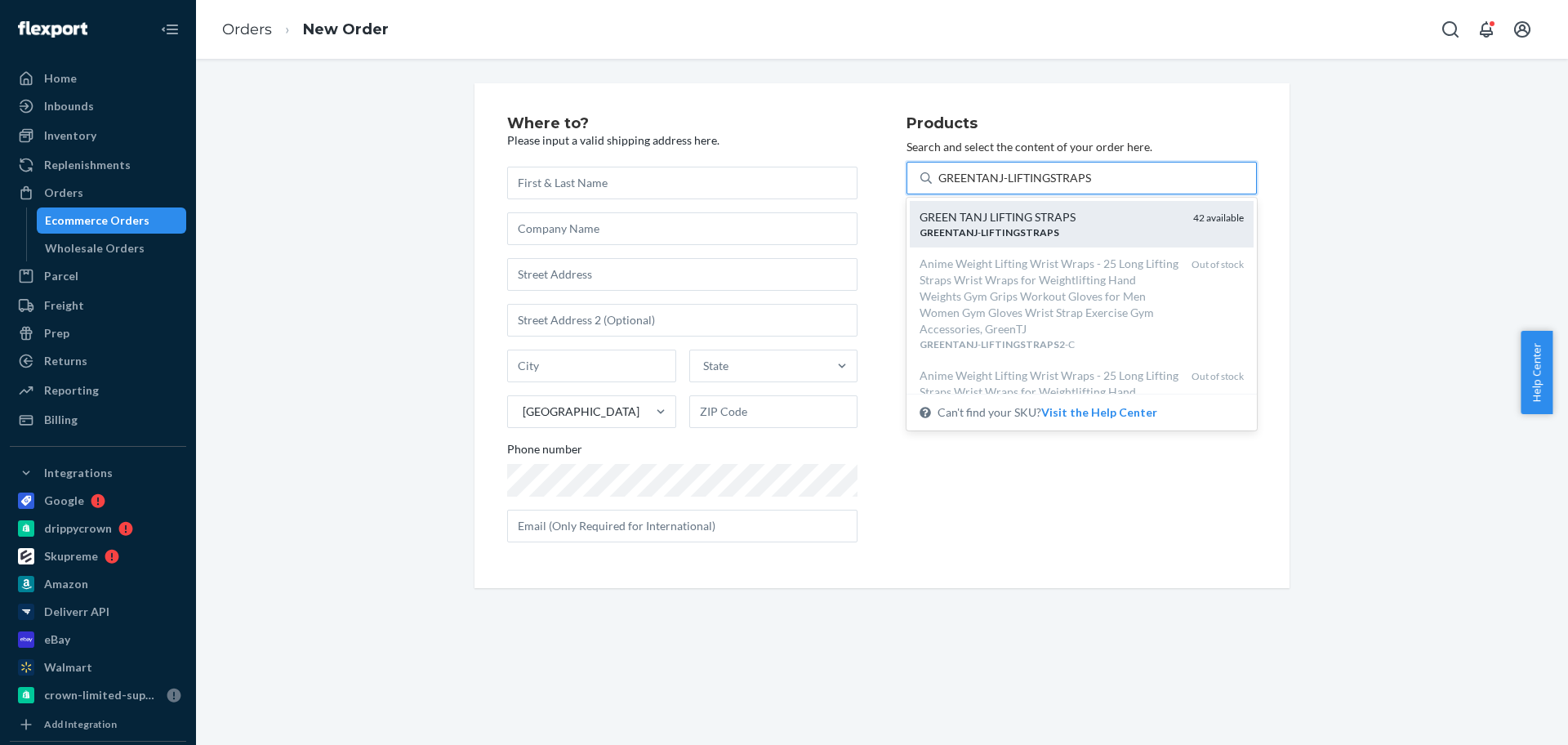
click at [1067, 227] on div "GREENTANJ - LIFTINGSTRAPS" at bounding box center [1050, 232] width 261 height 14
click at [1067, 186] on input "GREENTANJ-LIFTINGSTRAPS" at bounding box center [1016, 177] width 156 height 17
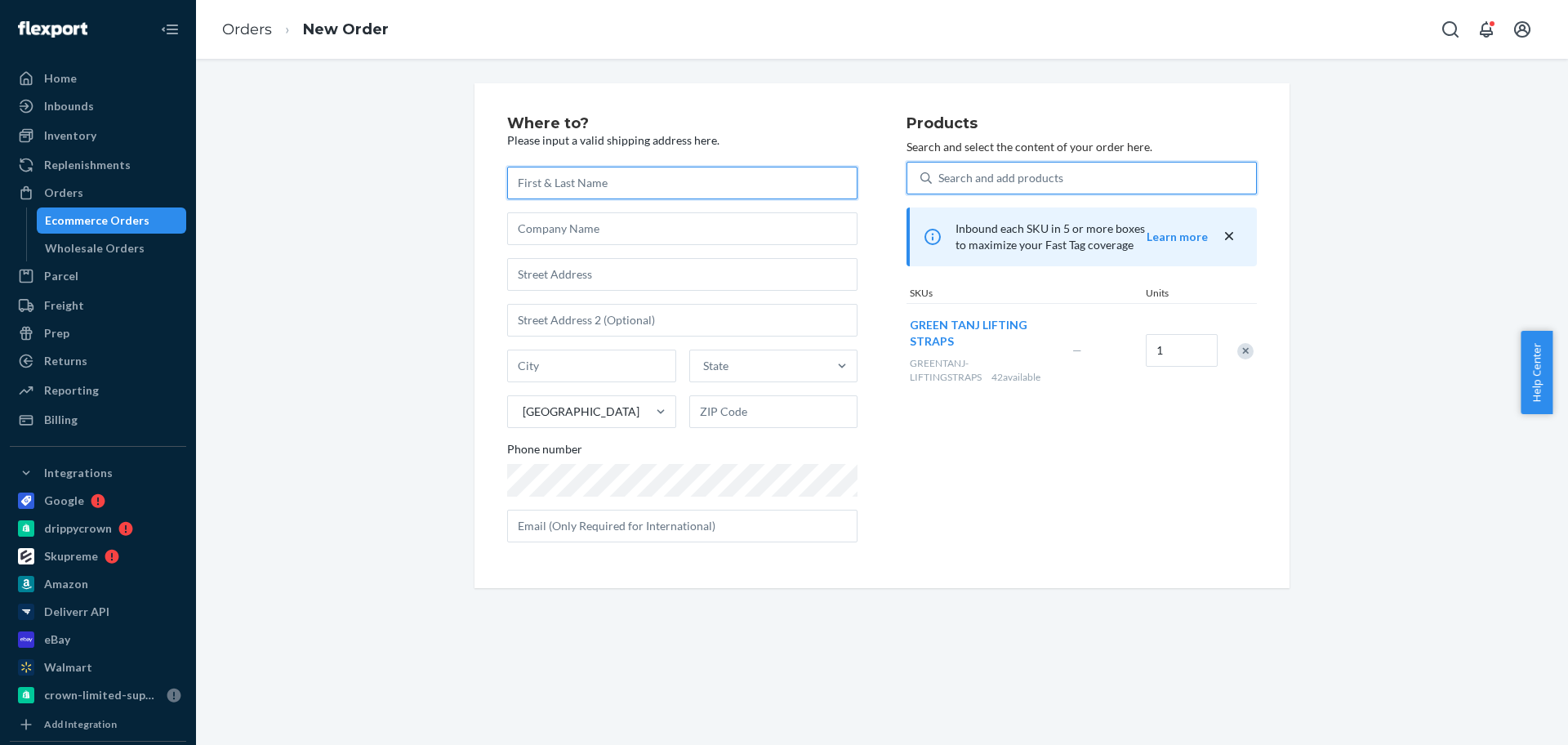
click at [548, 176] on input "text" at bounding box center [682, 183] width 350 height 33
paste input "[PERSON_NAME]"
type input "[PERSON_NAME]"
drag, startPoint x: 654, startPoint y: 282, endPoint x: 668, endPoint y: 237, distance: 47.1
click at [654, 282] on input "text" at bounding box center [682, 275] width 350 height 33
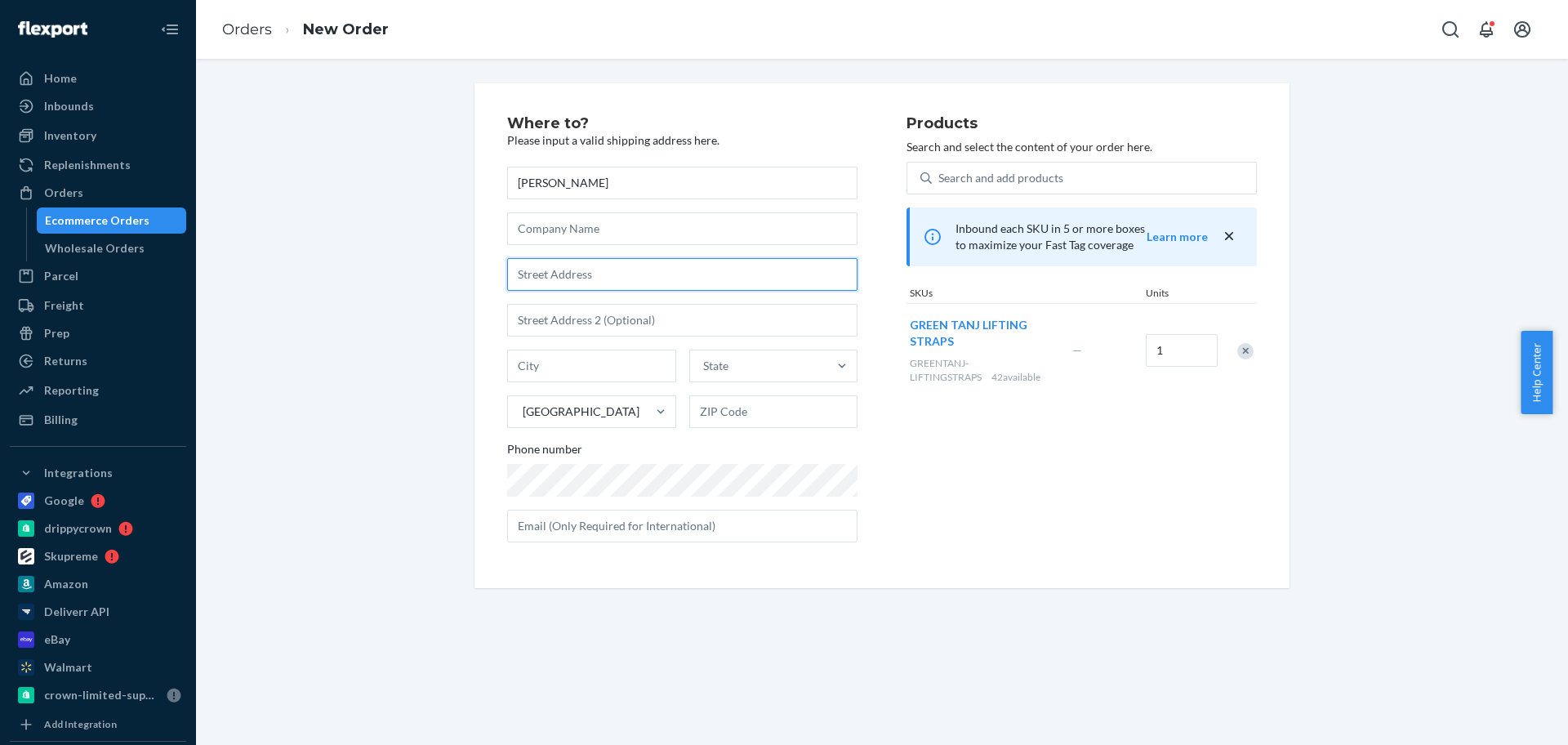
paste input "[STREET_ADDRESS]"
type input "[STREET_ADDRESS]"
type input "[GEOGRAPHIC_DATA]"
type input "90278"
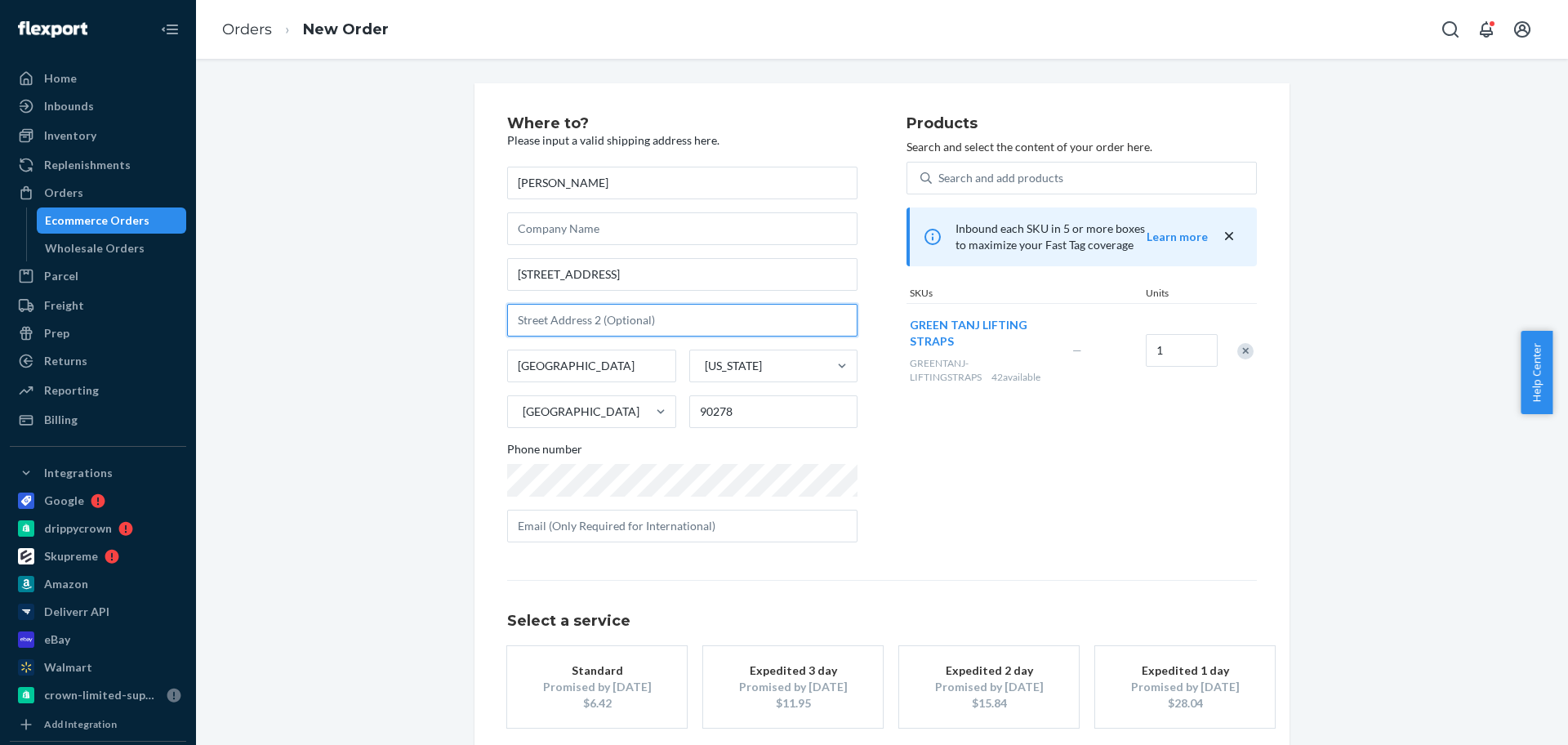
click at [610, 321] on input "text" at bounding box center [682, 321] width 350 height 33
paste input "Apt A"
type input "Apt A"
click at [651, 670] on div "Standard" at bounding box center [597, 670] width 130 height 17
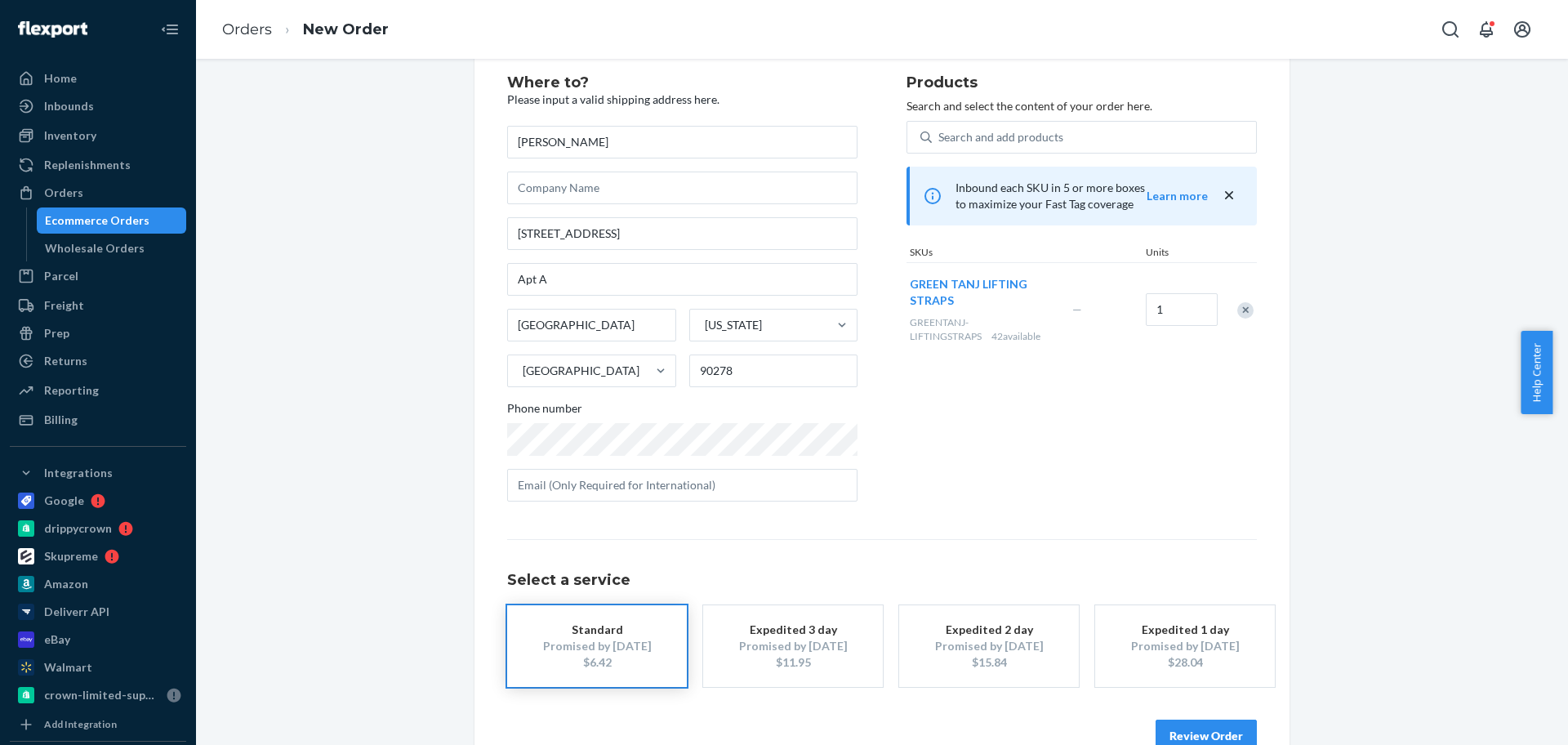
scroll to position [81, 0]
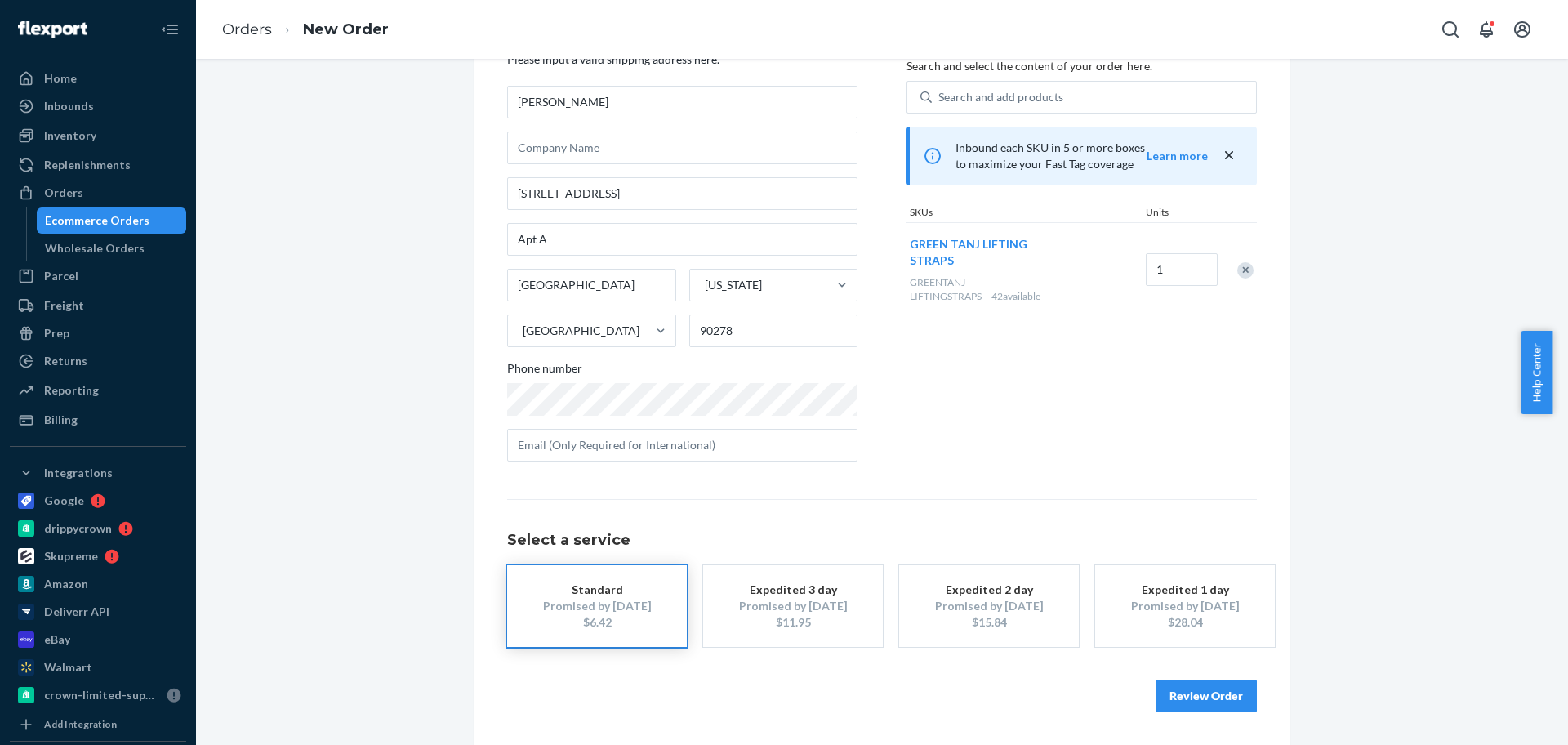
click at [1221, 696] on button "Review Order" at bounding box center [1206, 696] width 102 height 33
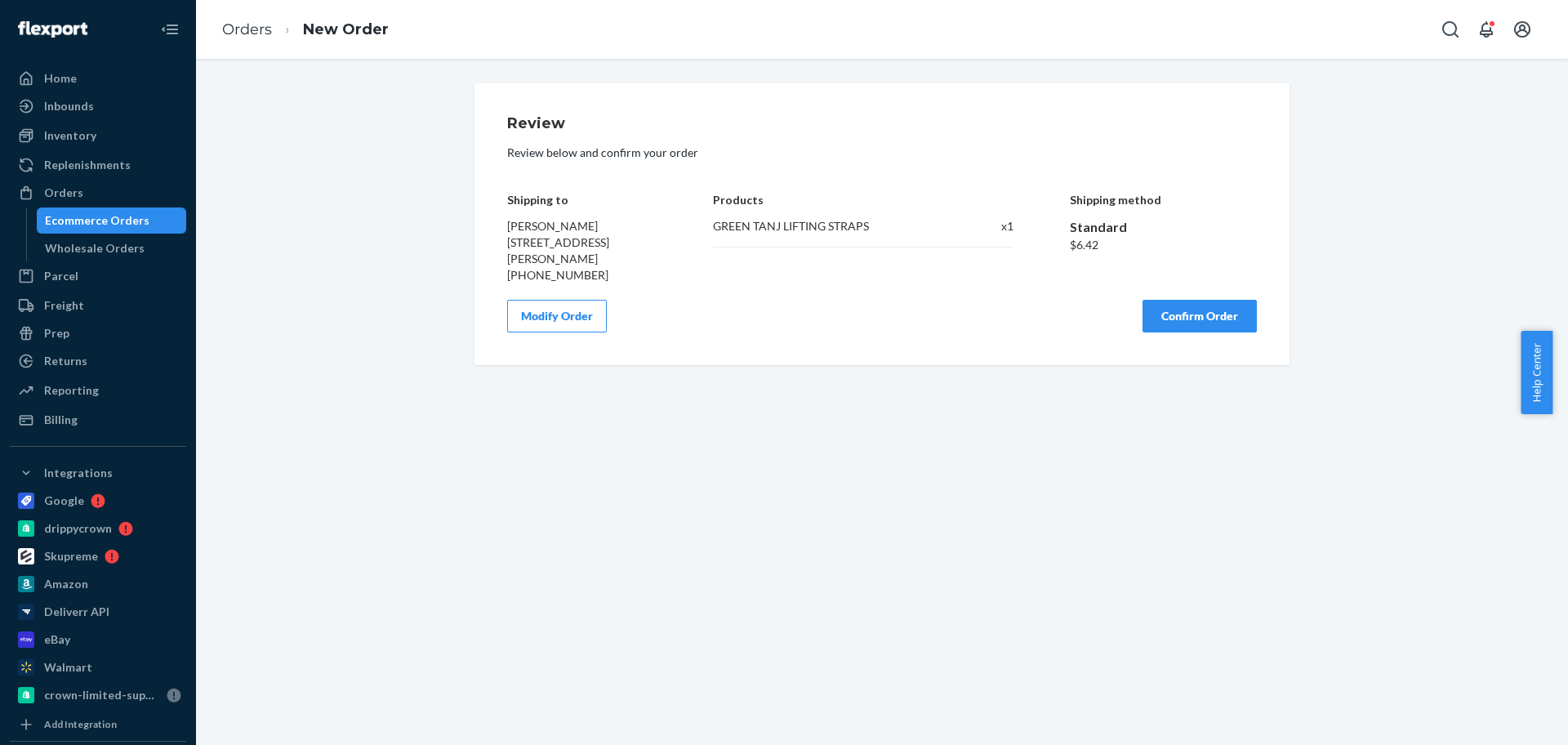
scroll to position [0, 0]
click at [1216, 332] on button "Confirm Order" at bounding box center [1200, 316] width 115 height 33
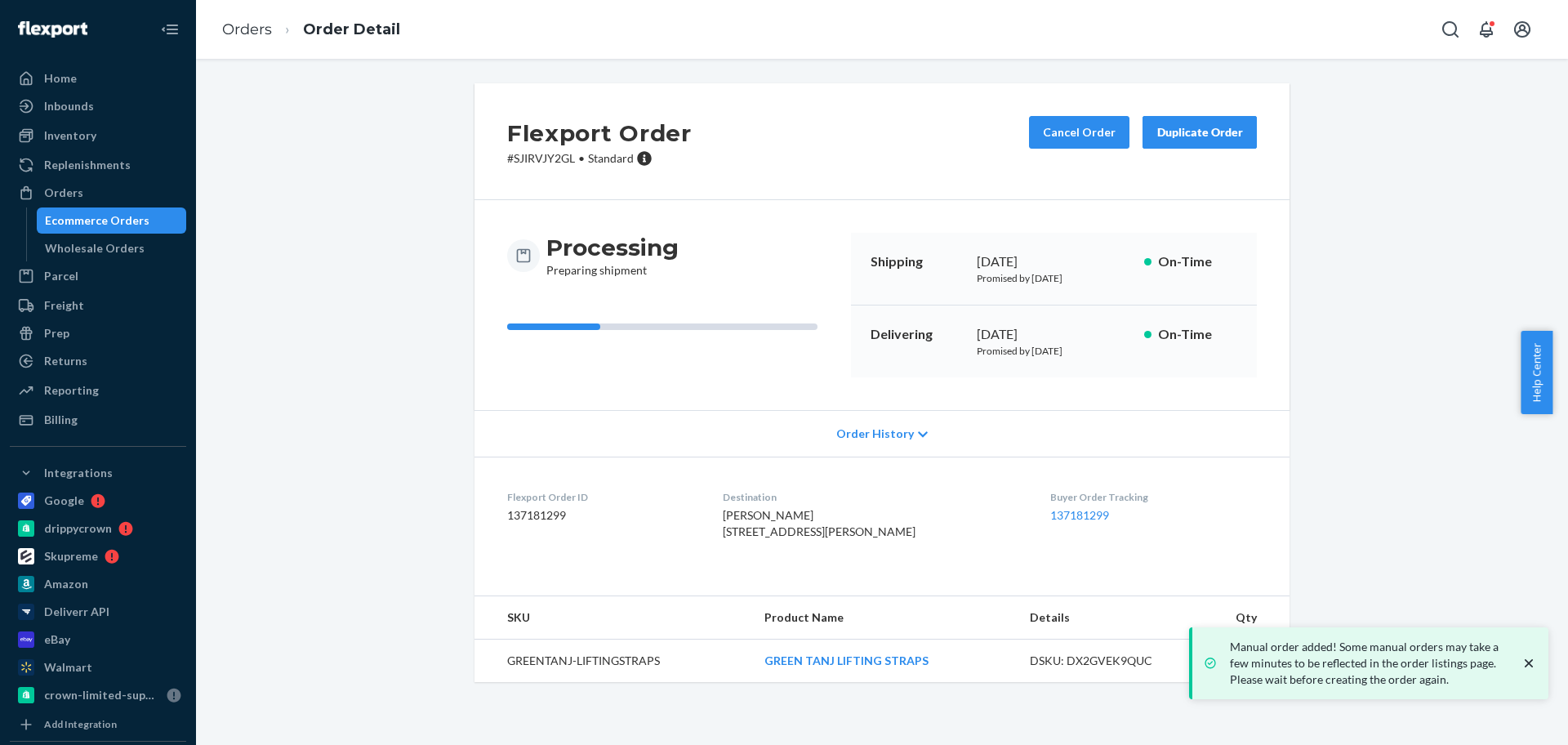
drag, startPoint x: 137, startPoint y: 190, endPoint x: 582, endPoint y: 71, distance: 460.6
click at [138, 190] on div "Orders" at bounding box center [97, 193] width 173 height 23
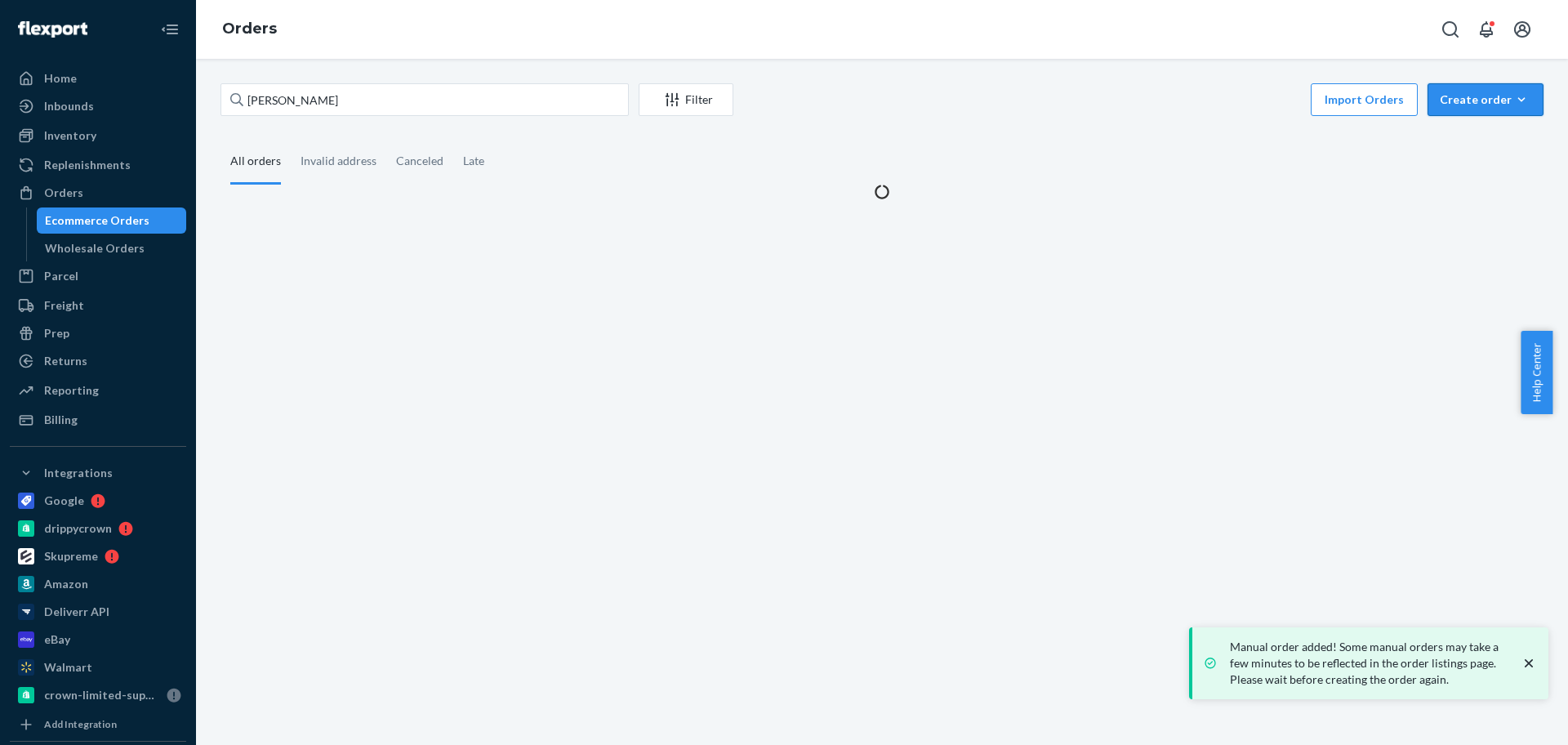
click at [1495, 97] on div "Create order" at bounding box center [1485, 99] width 91 height 17
click at [1456, 136] on span "Ecommerce order" at bounding box center [1495, 138] width 102 height 11
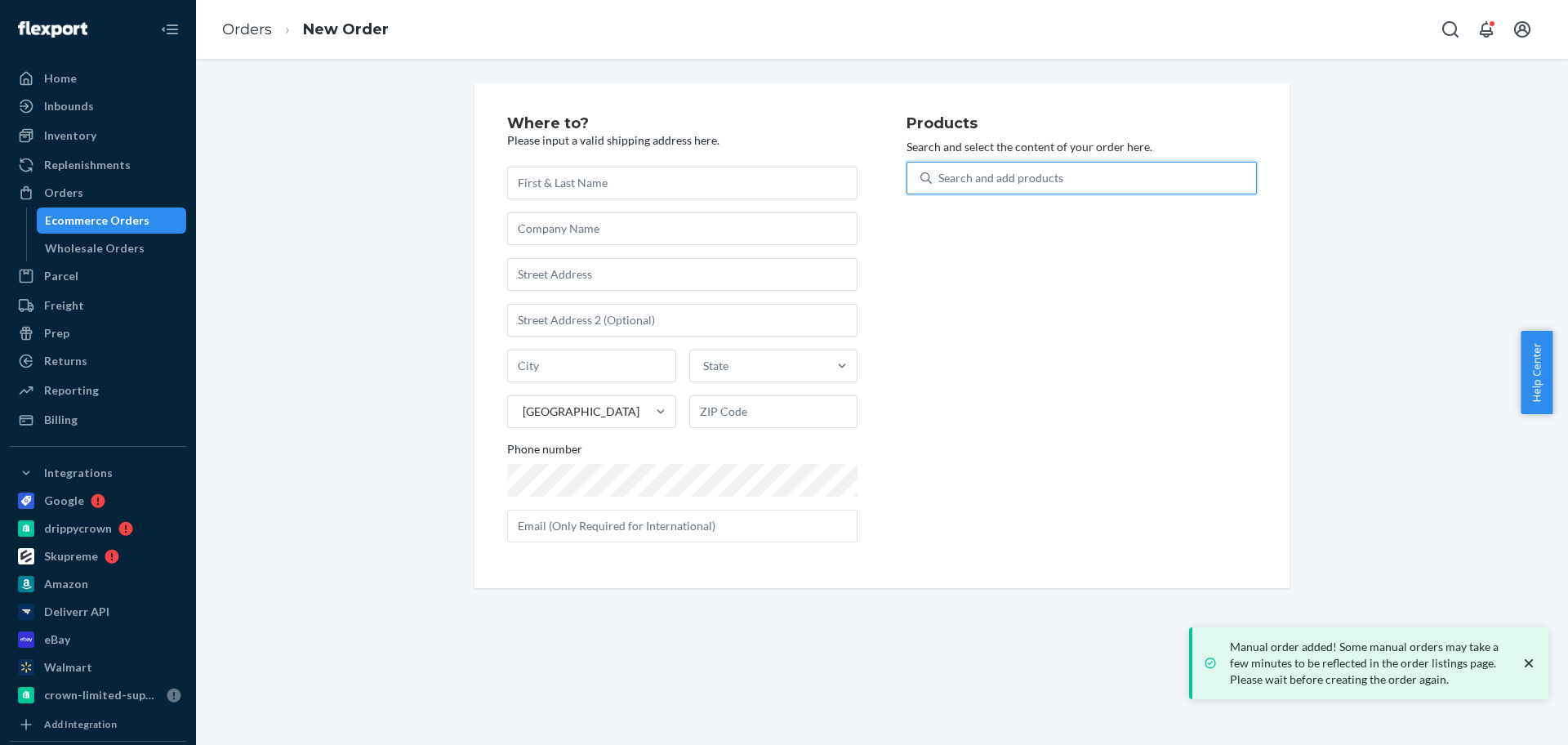
click at [1187, 176] on div "Search and add products" at bounding box center [1093, 178] width 324 height 30
click at [940, 176] on input "0 results available. Use Up and Down to choose options, press Enter to select t…" at bounding box center [940, 177] width 2 height 17
type input "wrist"
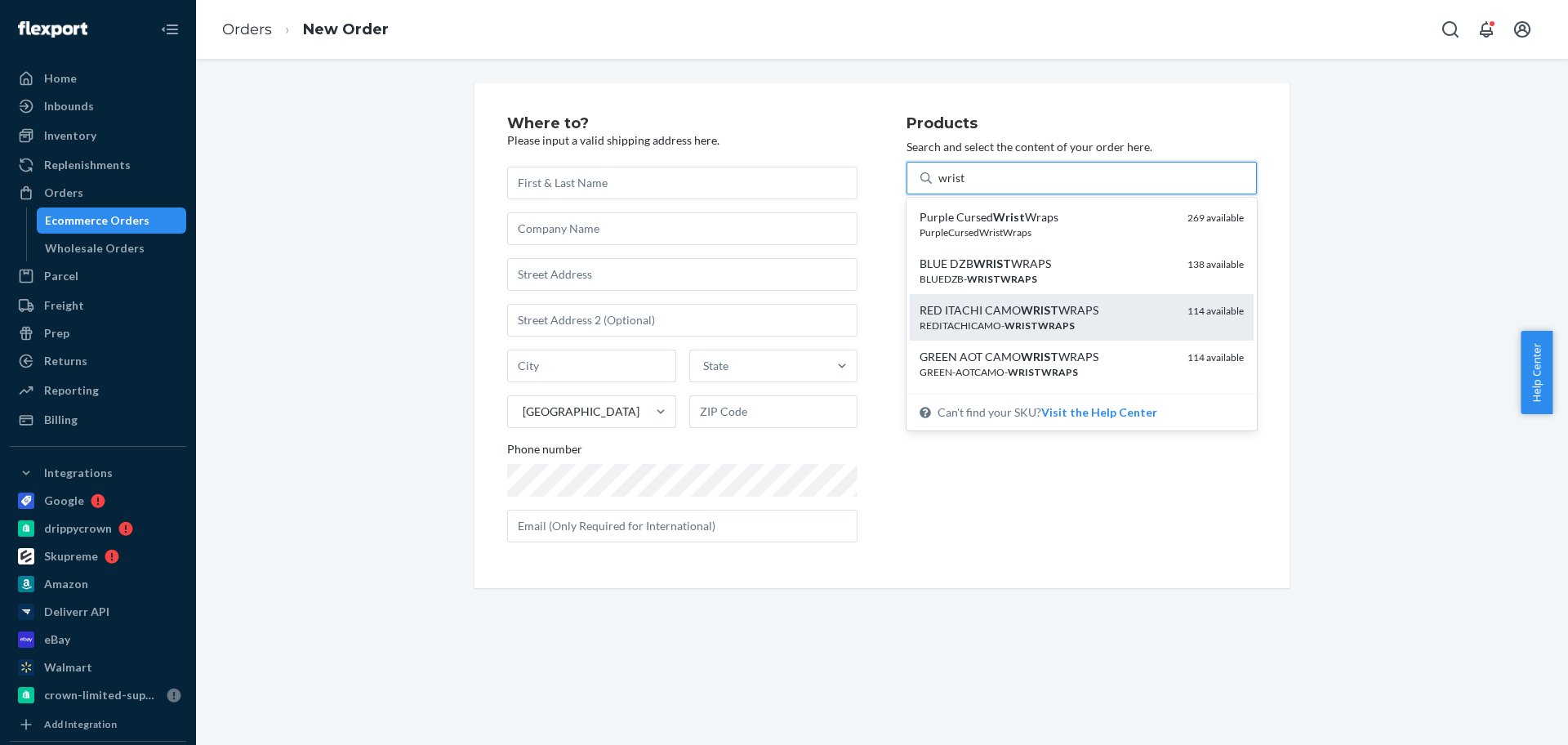
scroll to position [102, 0]
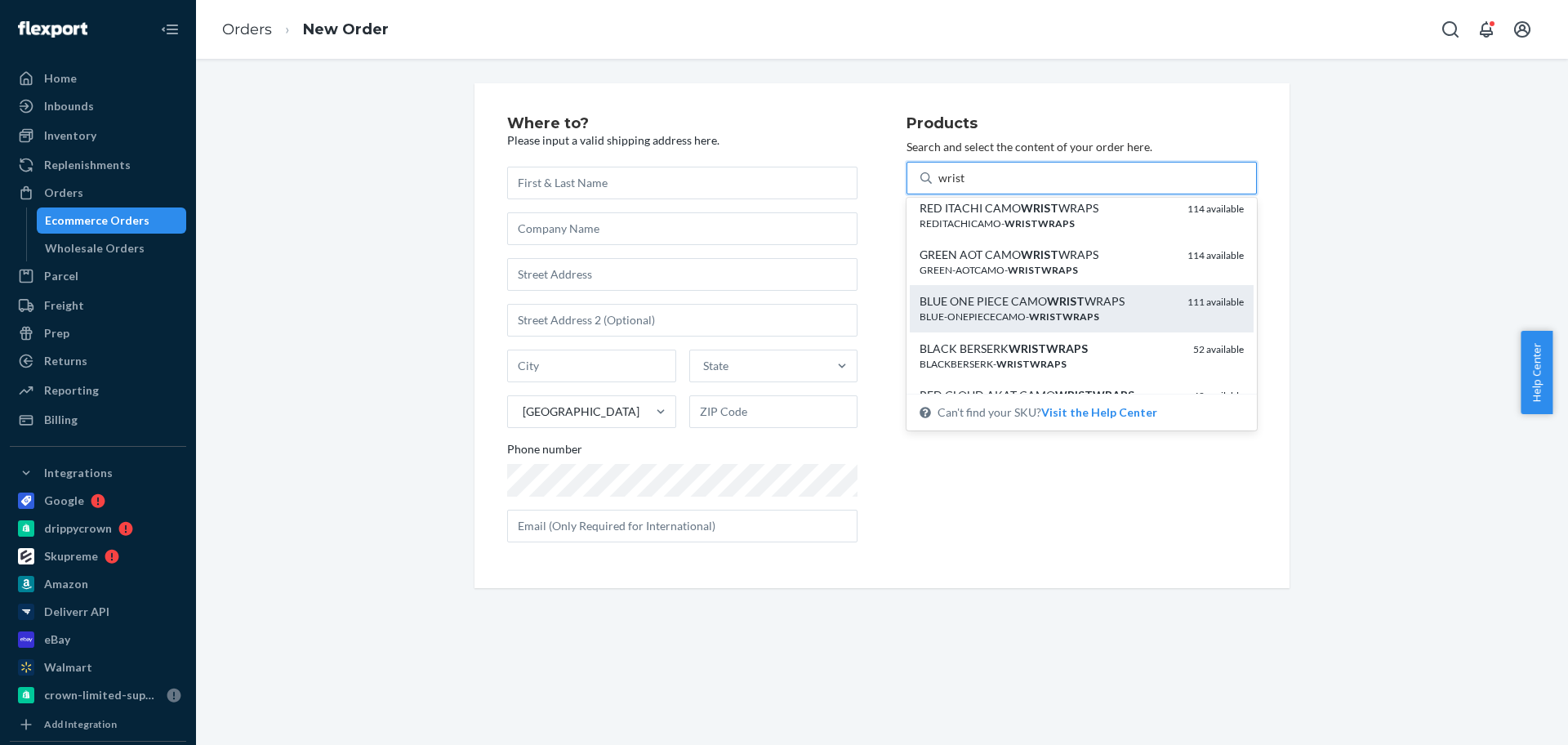
click at [1013, 308] on div "BLUE ONE PIECE CAMO WRIST WRAPS" at bounding box center [1046, 301] width 255 height 17
click at [966, 186] on input "wrist" at bounding box center [952, 177] width 27 height 17
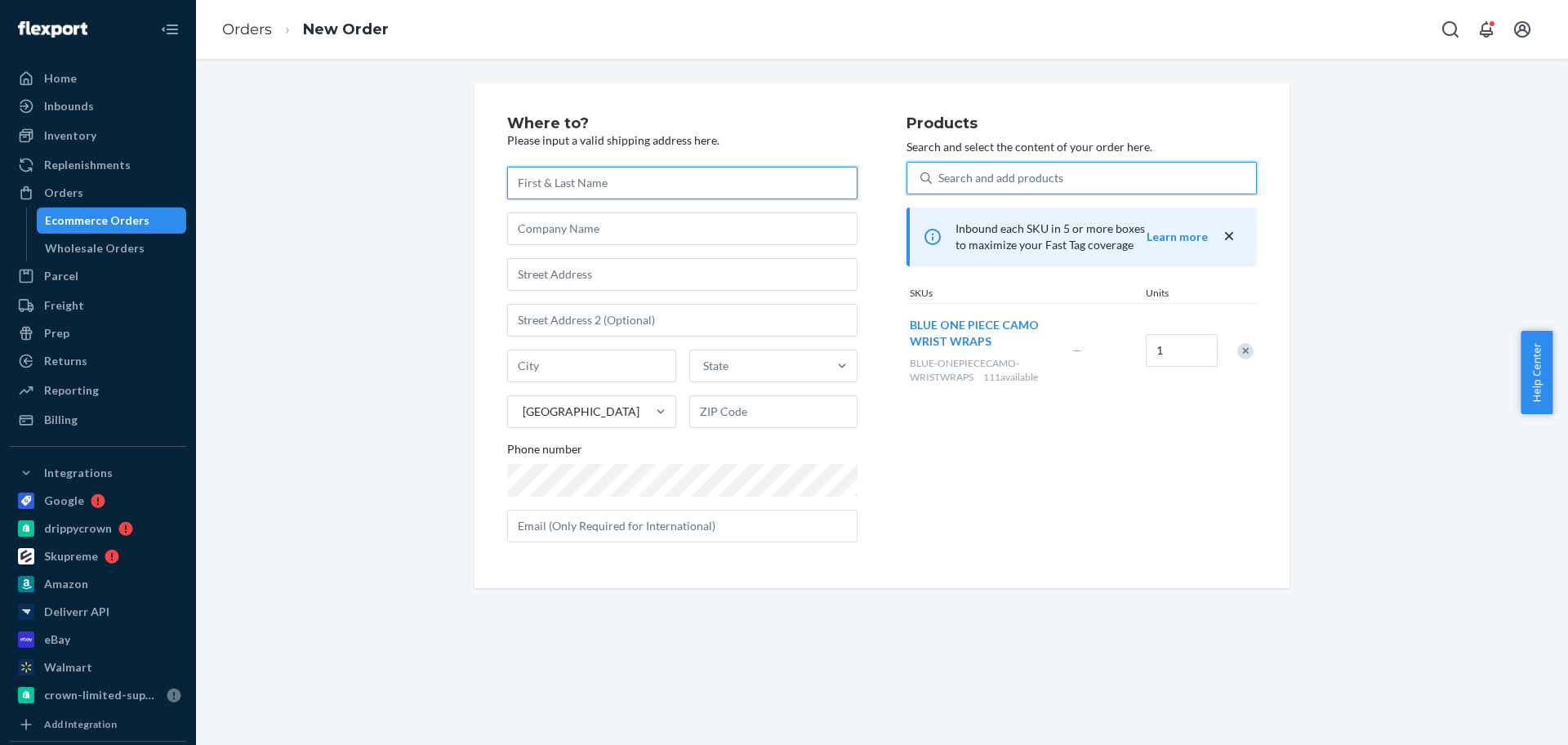
click at [605, 181] on input "text" at bounding box center [682, 183] width 350 height 33
paste input "King J"
type input "King J"
click at [587, 288] on input "text" at bounding box center [682, 275] width 350 height 33
paste input "2025 Par Dr"
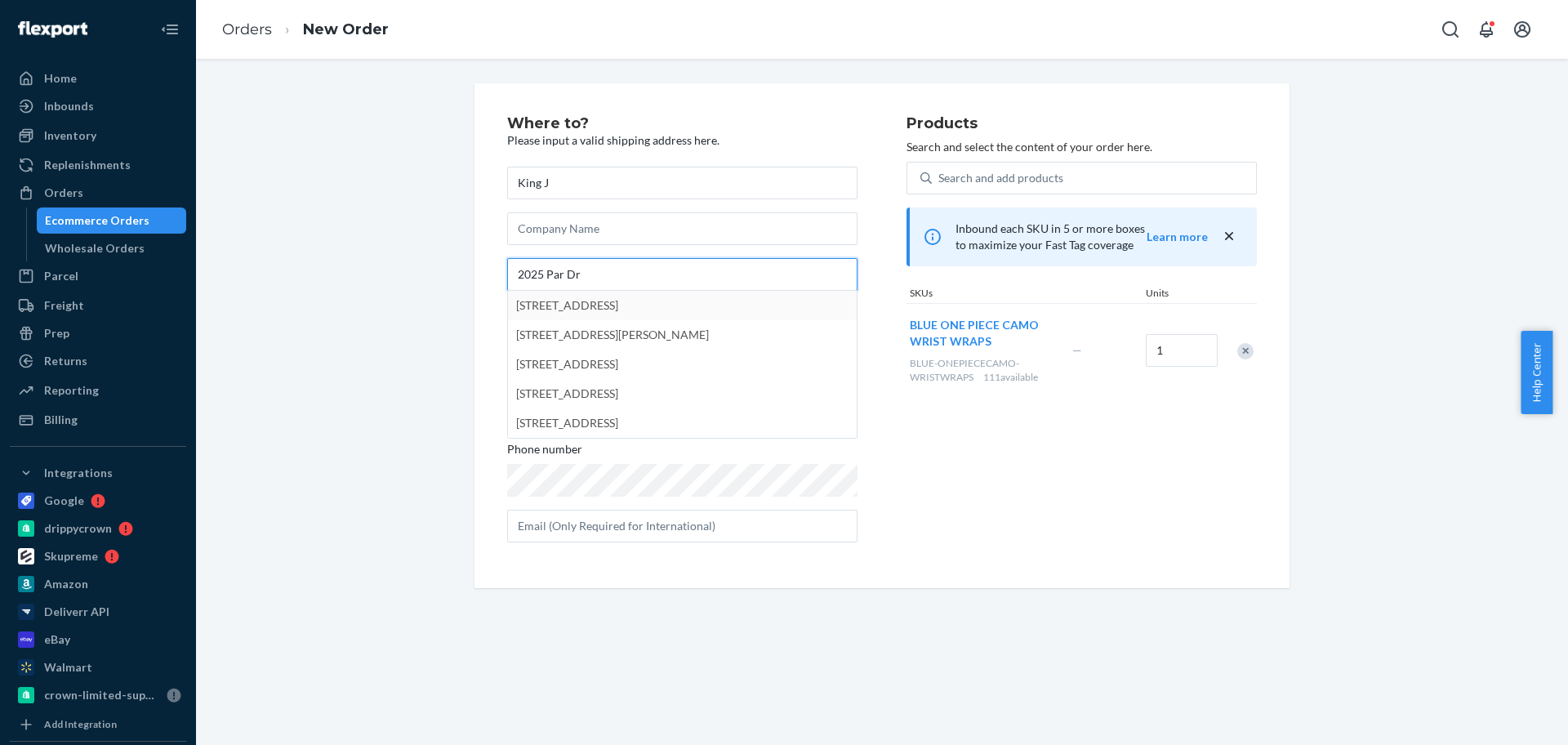
type input "2025 Par Dr"
type input "[GEOGRAPHIC_DATA]"
type input "34120"
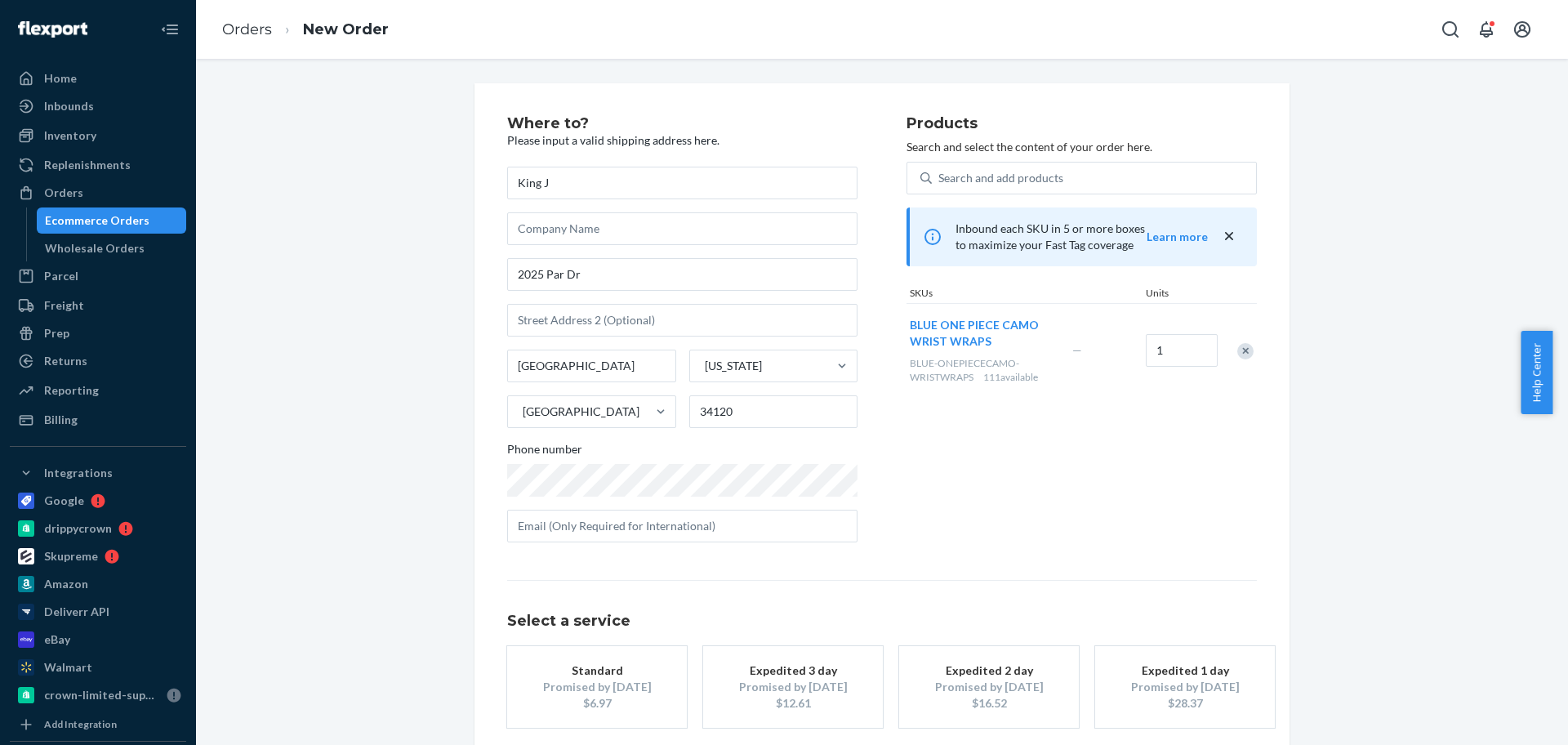
click at [591, 675] on div "Standard" at bounding box center [597, 670] width 130 height 17
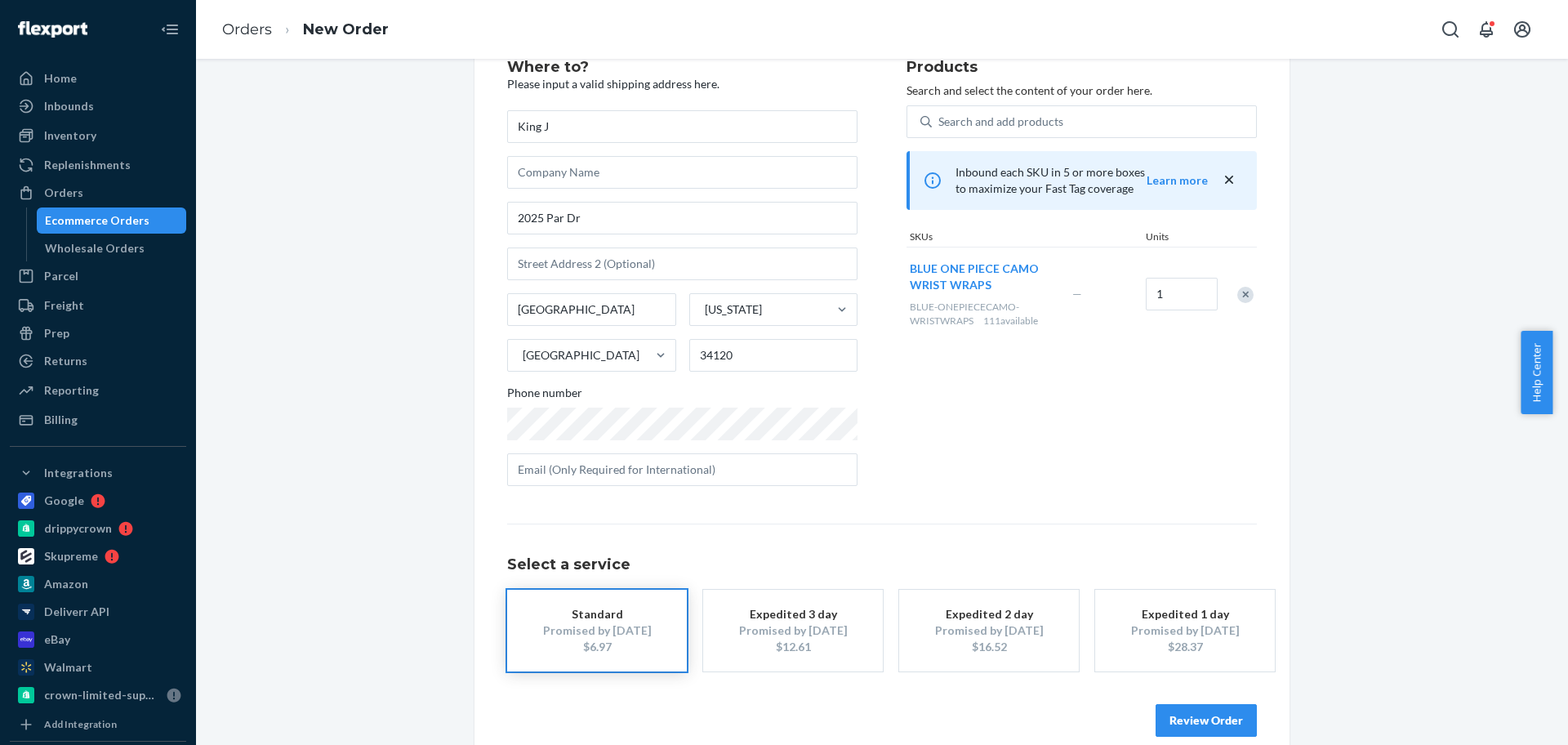
scroll to position [81, 0]
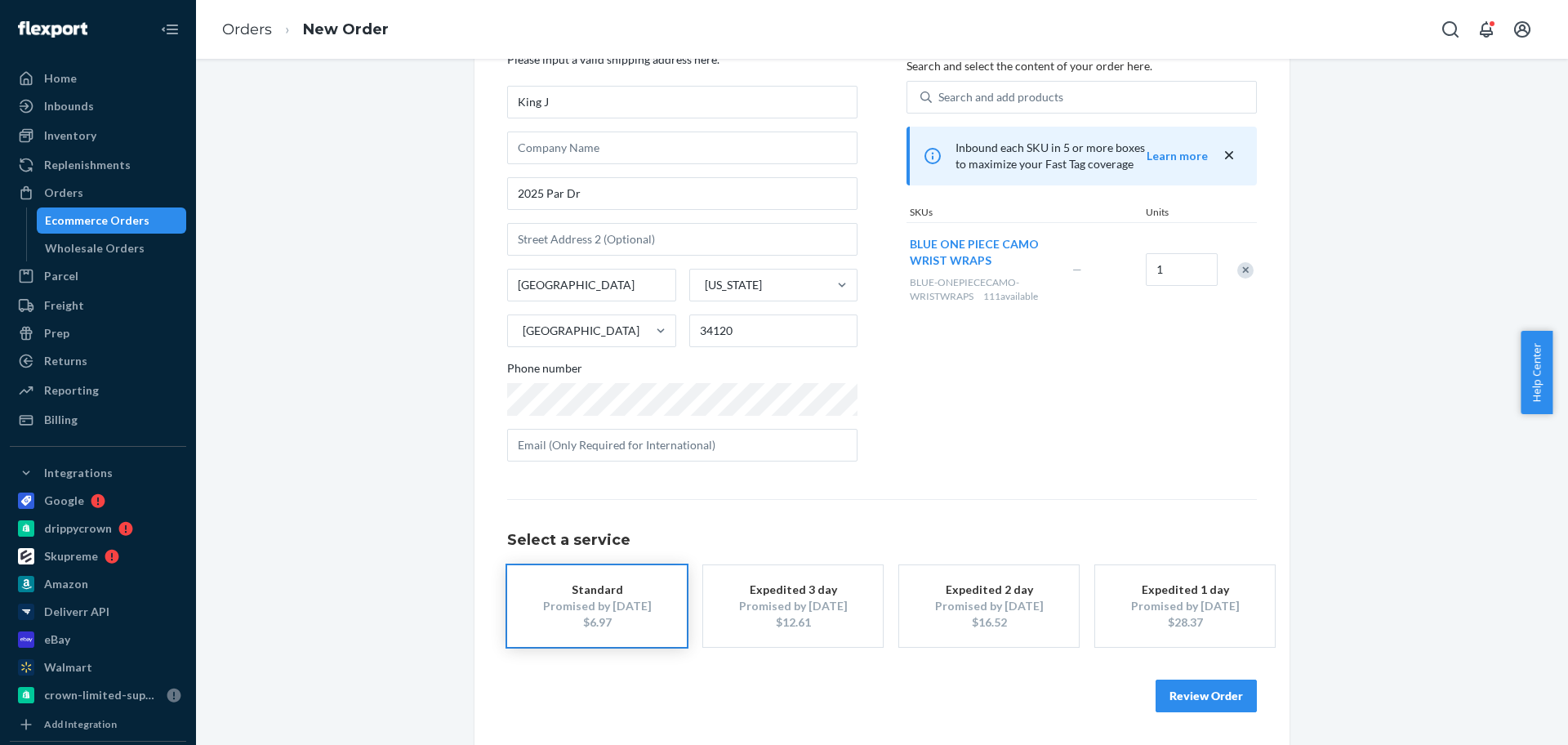
click at [1206, 704] on button "Review Order" at bounding box center [1206, 696] width 102 height 33
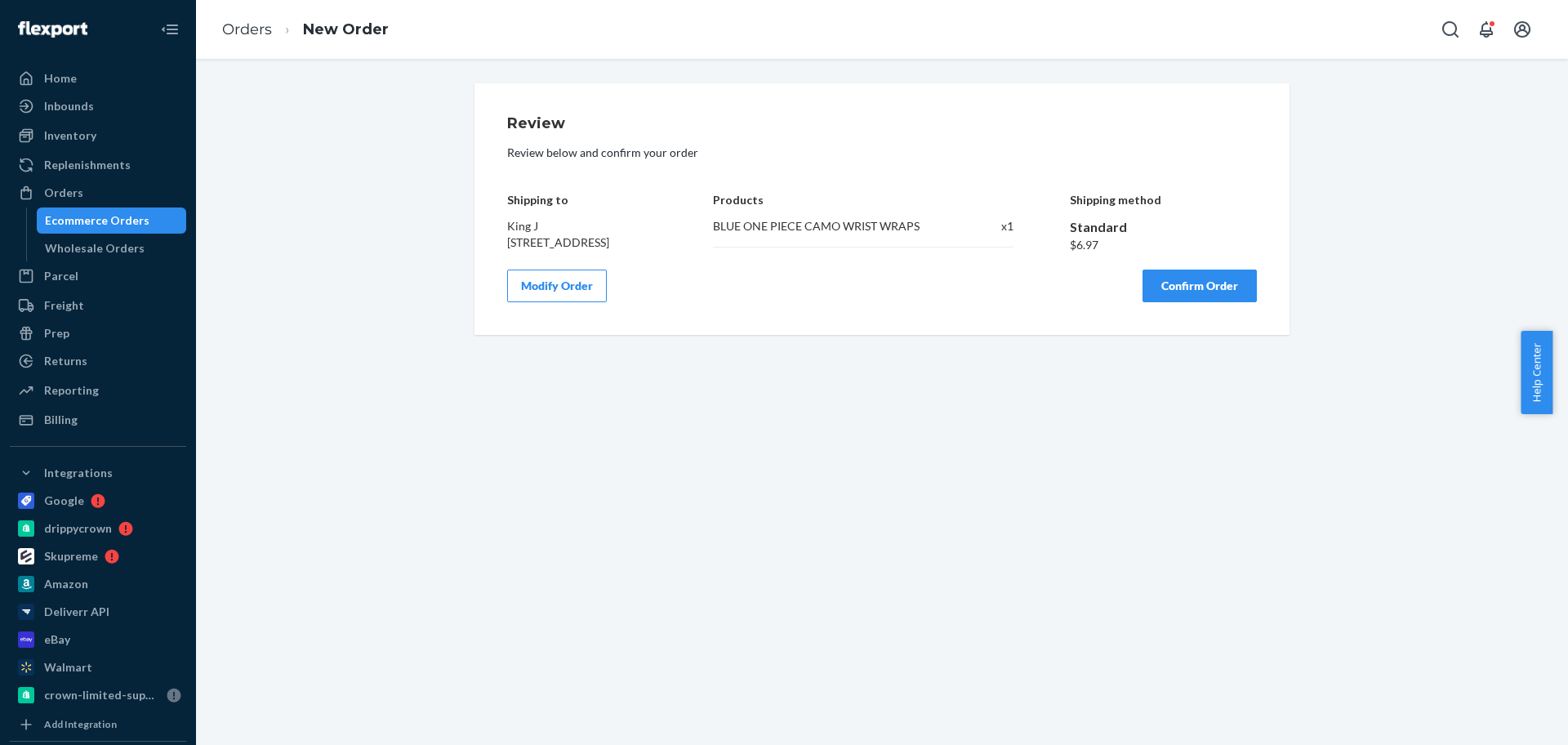
click at [1215, 295] on button "Confirm Order" at bounding box center [1200, 286] width 115 height 33
